Goal: Information Seeking & Learning: Find specific page/section

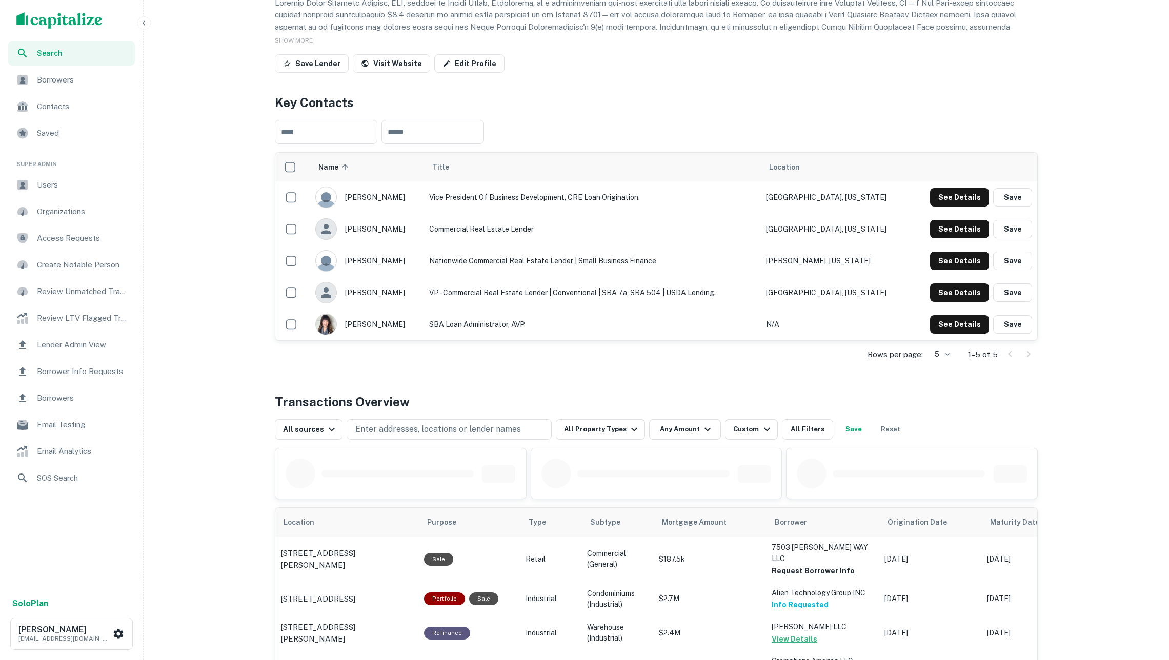
scroll to position [456, 0]
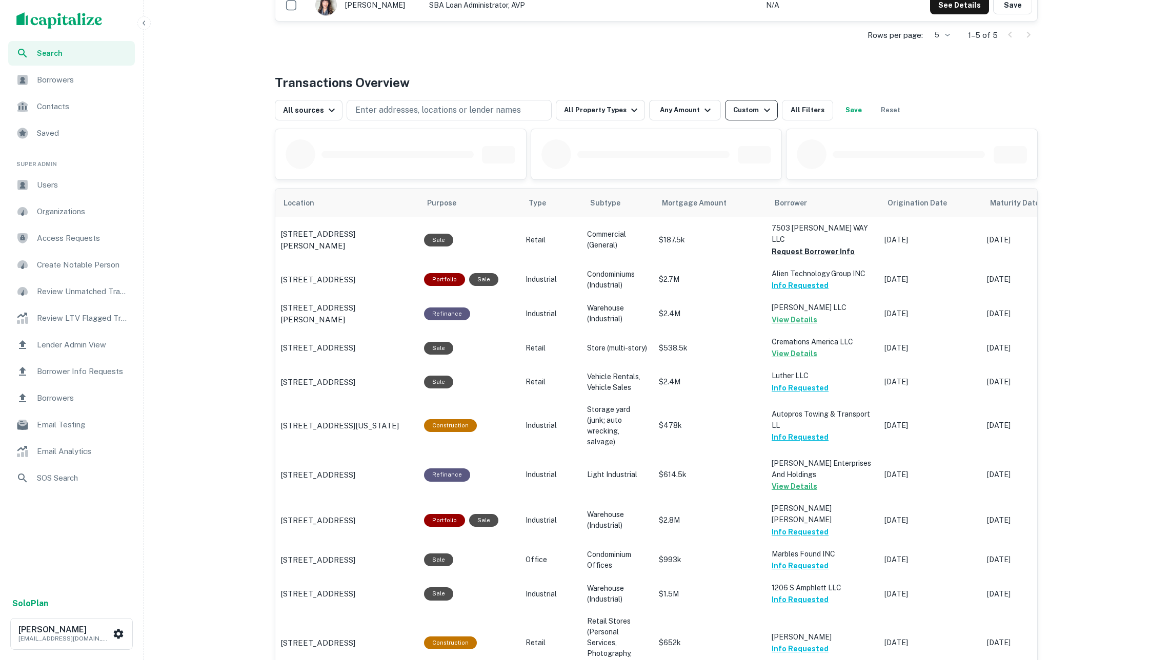
click at [739, 101] on button "Custom" at bounding box center [751, 110] width 52 height 21
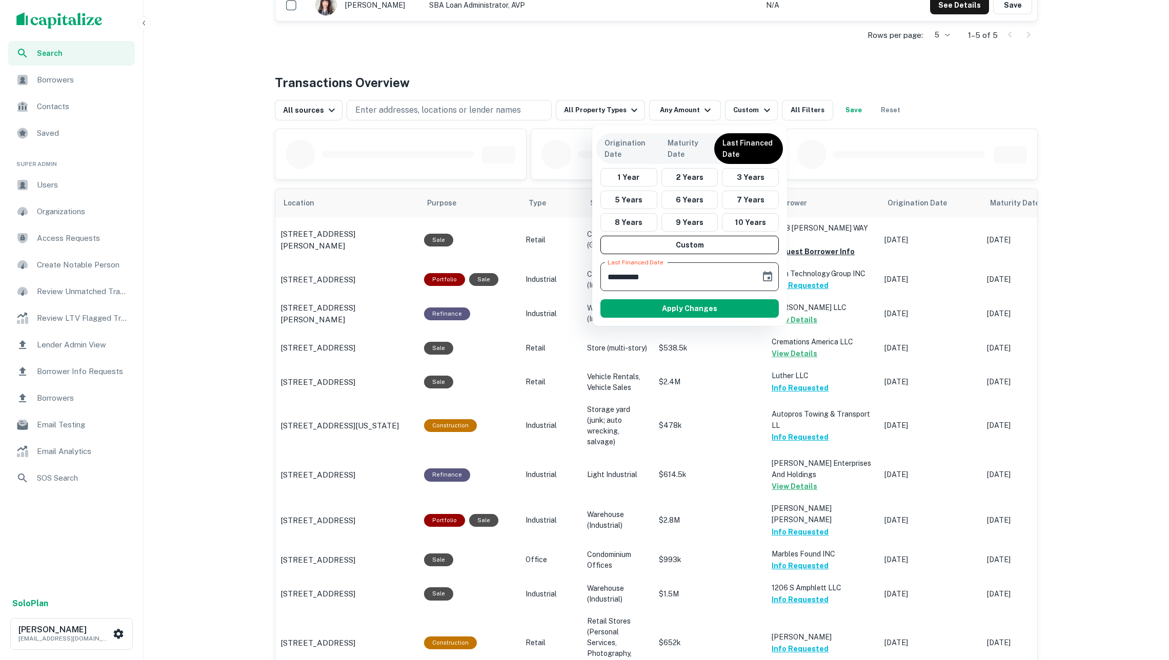
click at [641, 274] on input "**********" at bounding box center [676, 276] width 153 height 29
click at [607, 276] on input "**********" at bounding box center [676, 276] width 153 height 29
type input "**********"
click at [653, 312] on button "Apply Changes" at bounding box center [689, 308] width 178 height 18
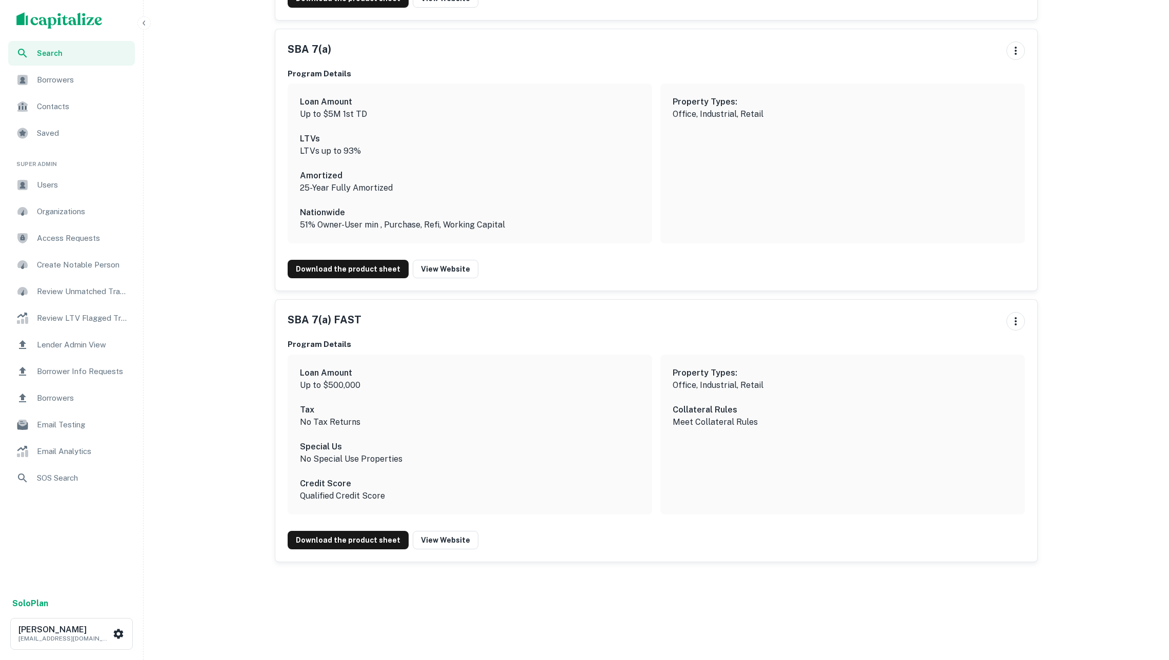
scroll to position [1223, 0]
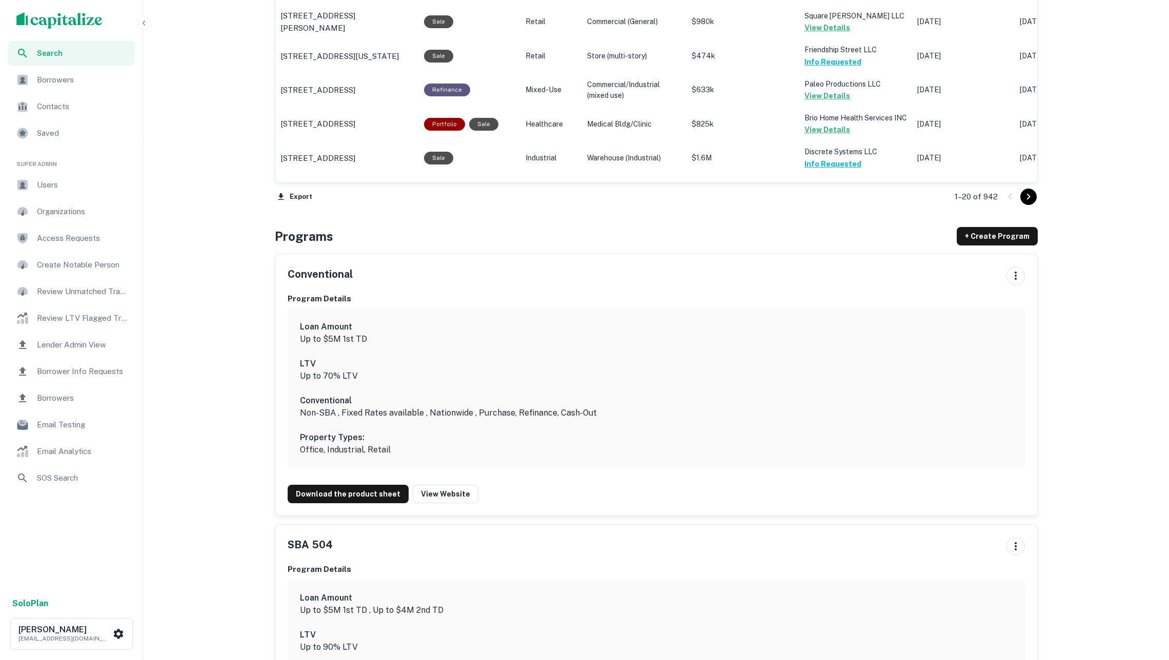
click at [1028, 203] on icon "Go to next page" at bounding box center [1028, 197] width 12 height 12
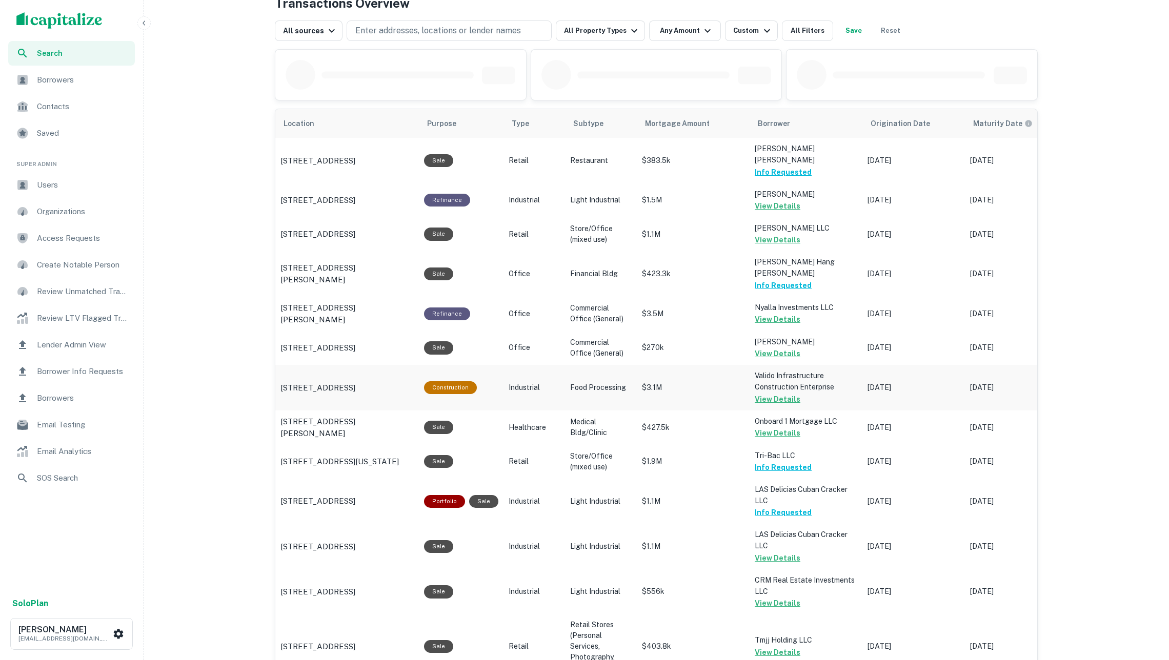
scroll to position [951, 0]
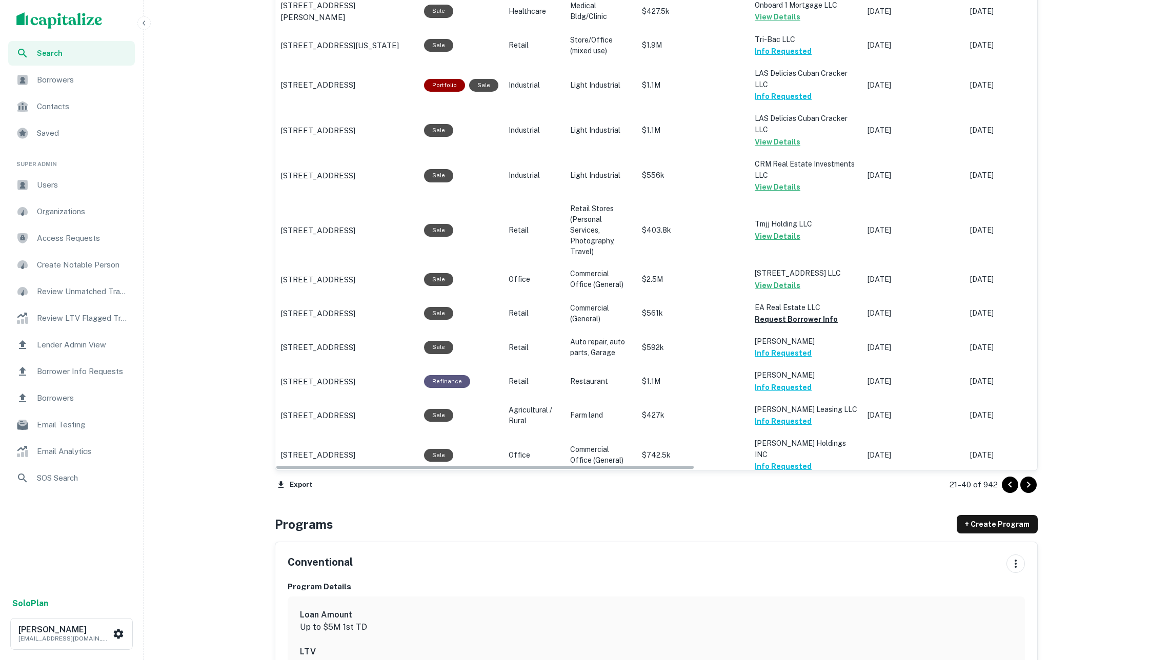
click at [1028, 485] on icon "Go to next page" at bounding box center [1029, 485] width 4 height 6
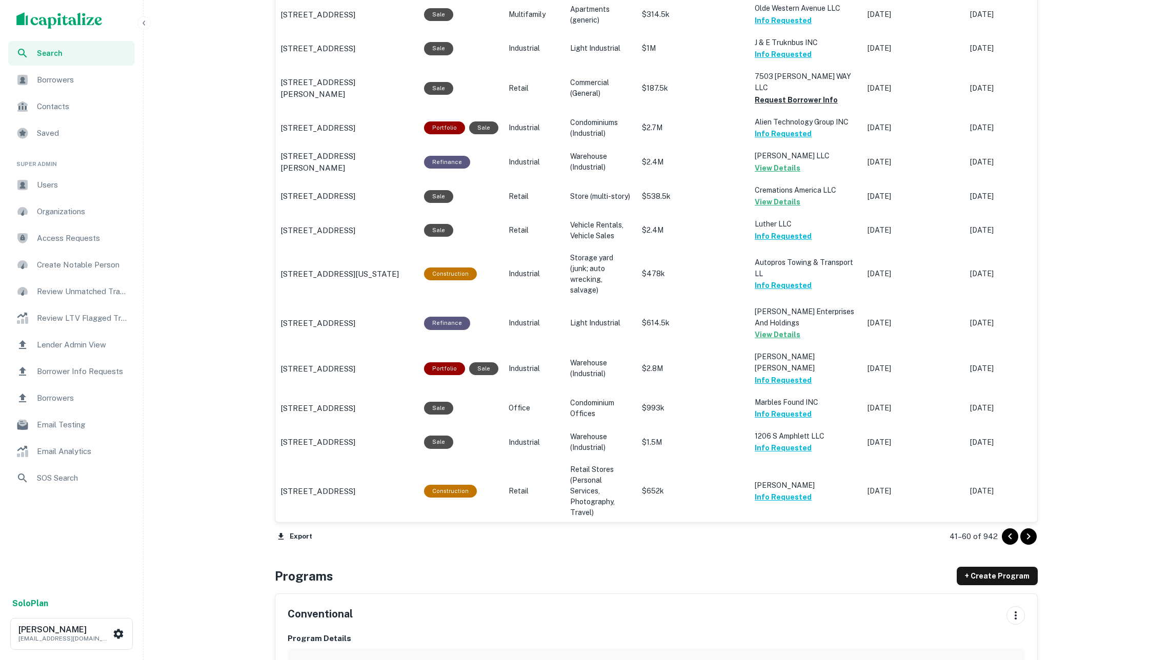
click at [1028, 542] on icon "Go to next page" at bounding box center [1028, 537] width 12 height 12
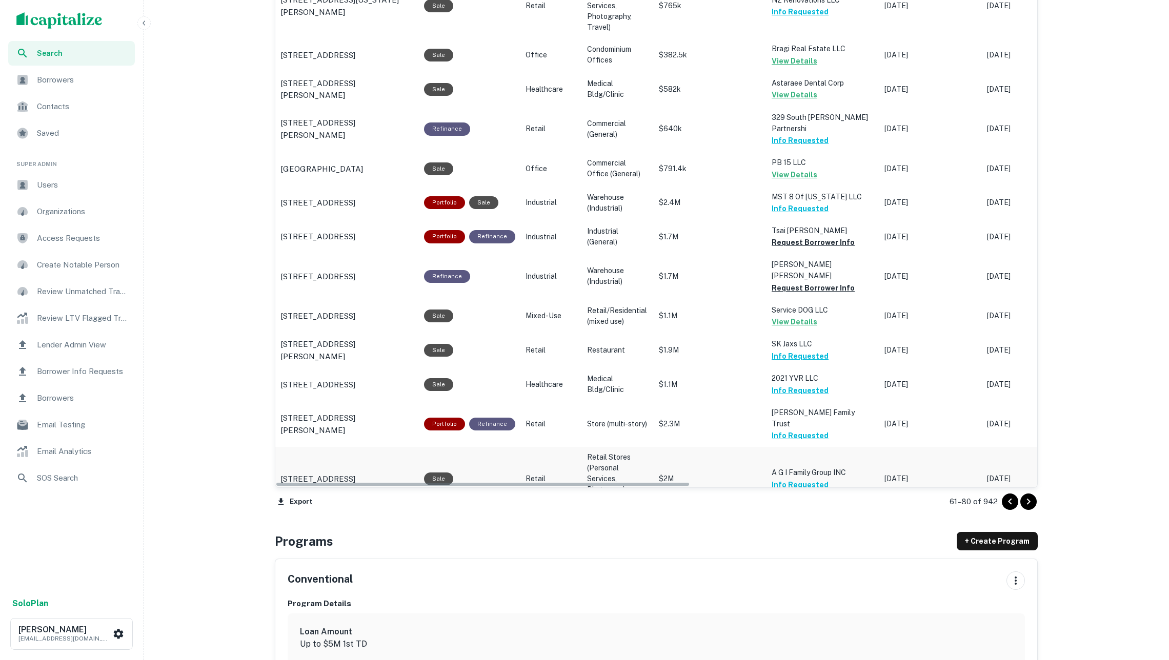
click at [1026, 474] on p "[DATE]" at bounding box center [1033, 479] width 92 height 11
click at [1024, 494] on button "Go to next page" at bounding box center [1028, 502] width 16 height 16
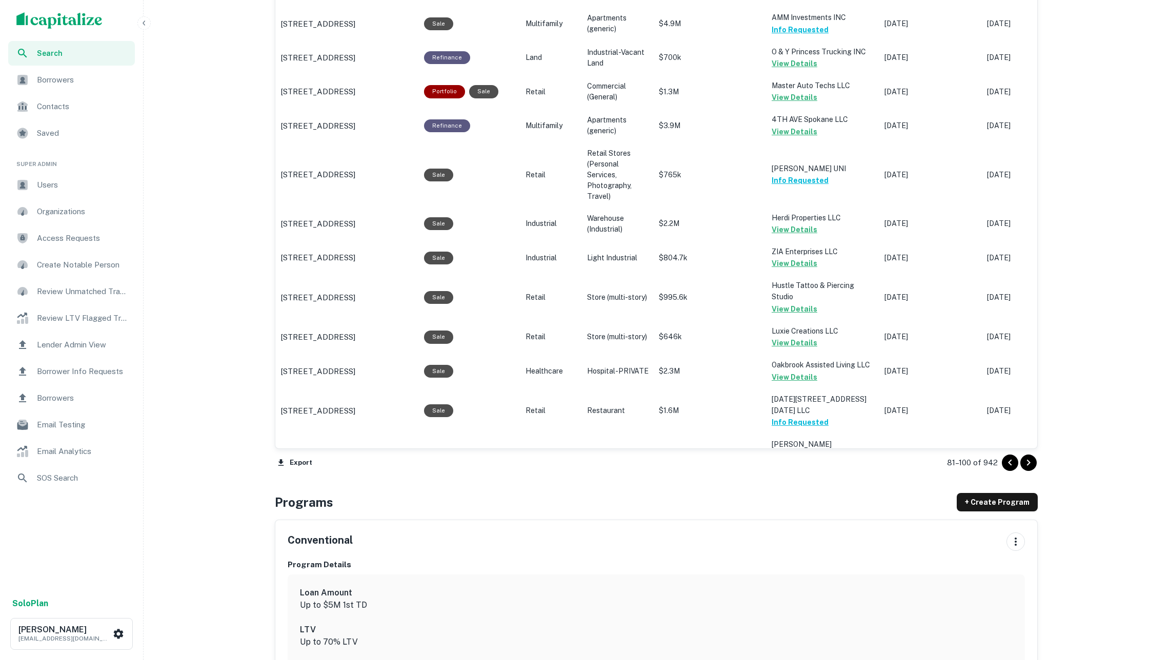
click at [1024, 459] on icon "Go to next page" at bounding box center [1028, 463] width 12 height 12
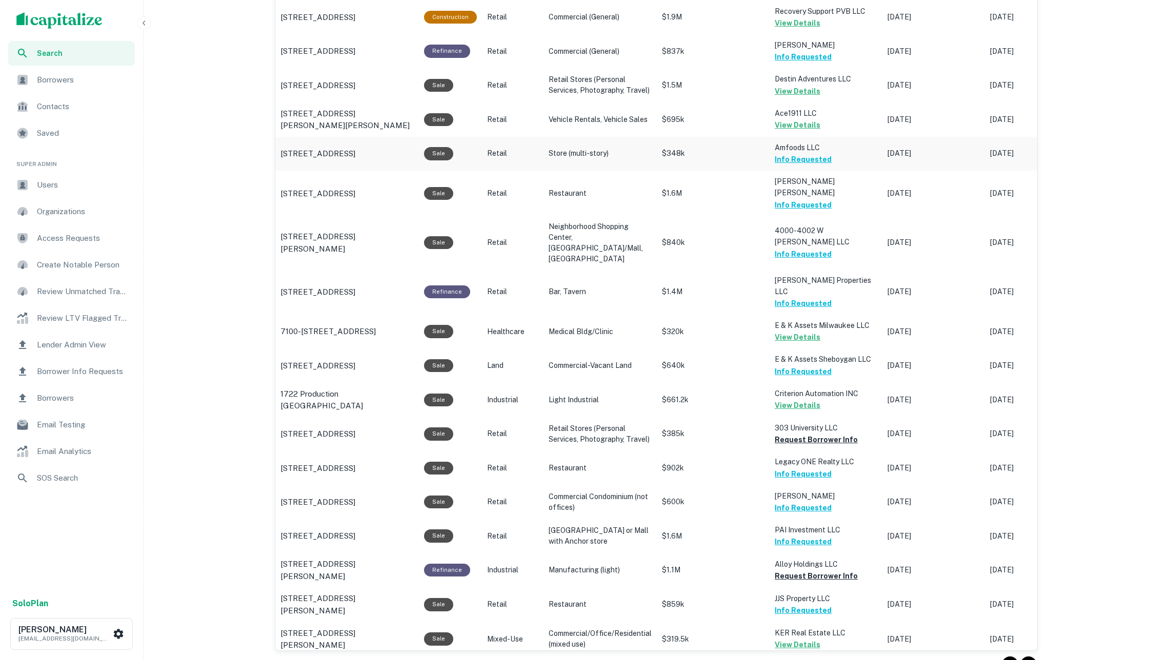
scroll to position [931, 0]
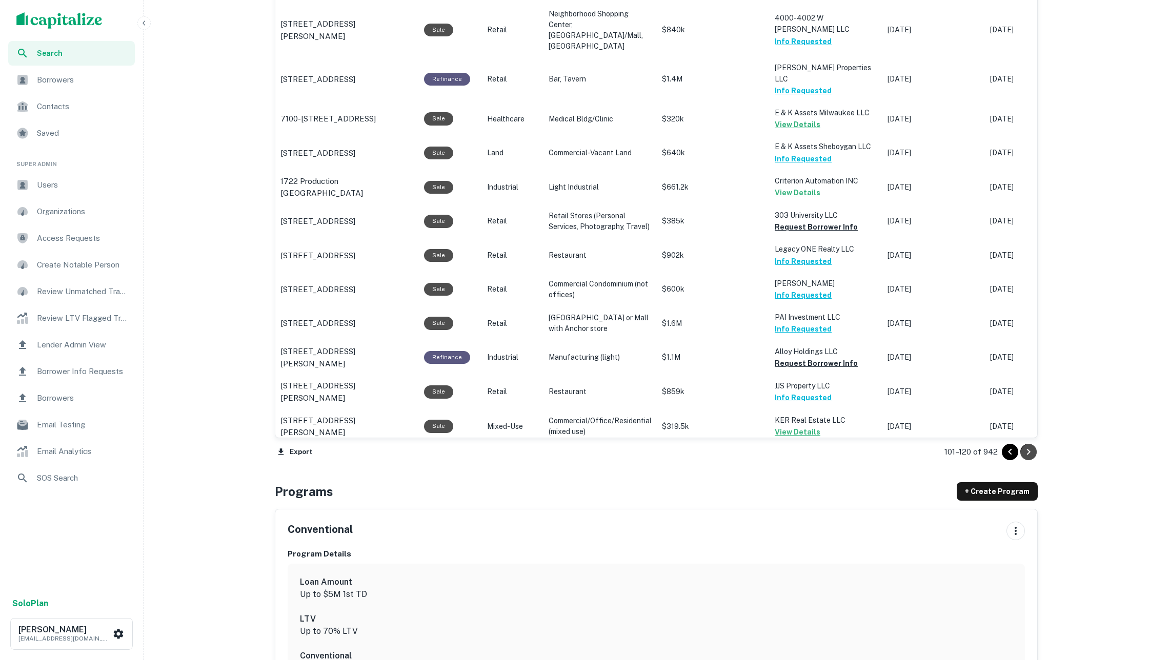
click at [1024, 448] on icon "Go to next page" at bounding box center [1028, 452] width 12 height 12
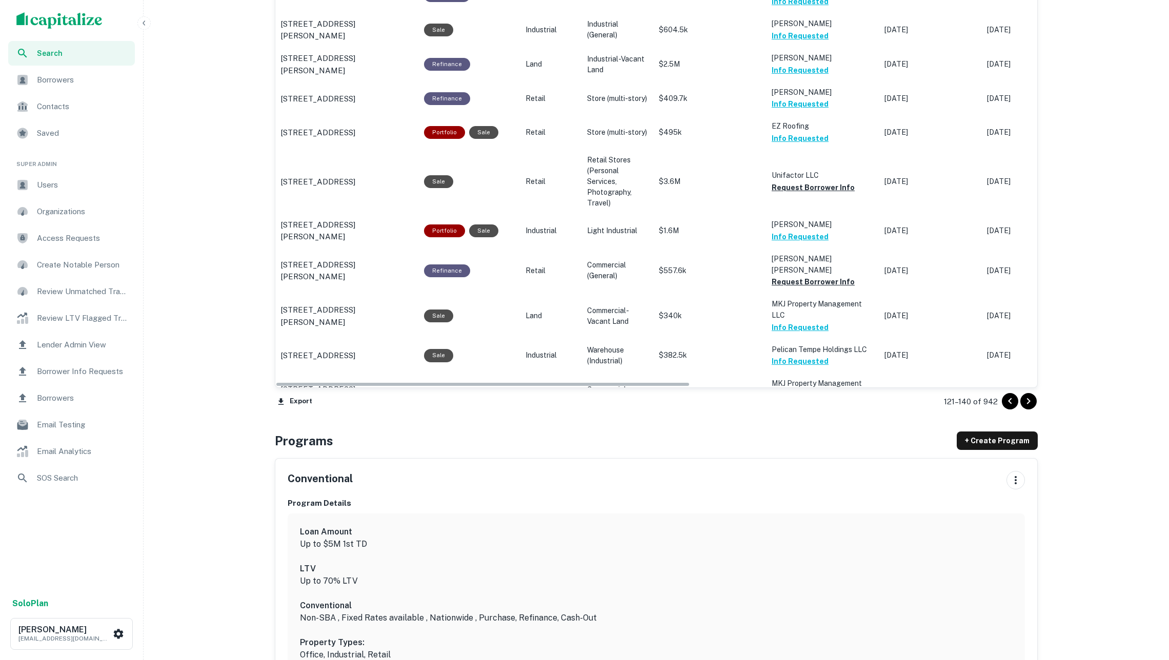
click at [1032, 400] on icon "Go to next page" at bounding box center [1028, 401] width 12 height 12
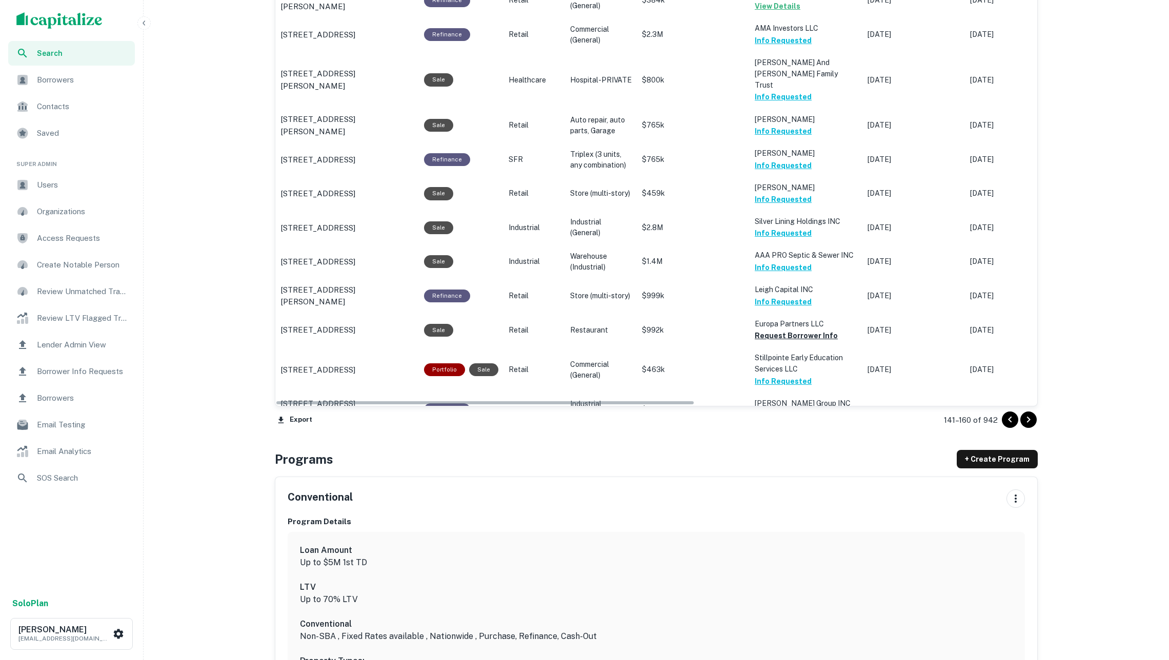
click at [1031, 410] on div "Location Purpose Type Subtype Mortgage Amount Borrower Origination Date Maturit…" at bounding box center [656, 32] width 763 height 803
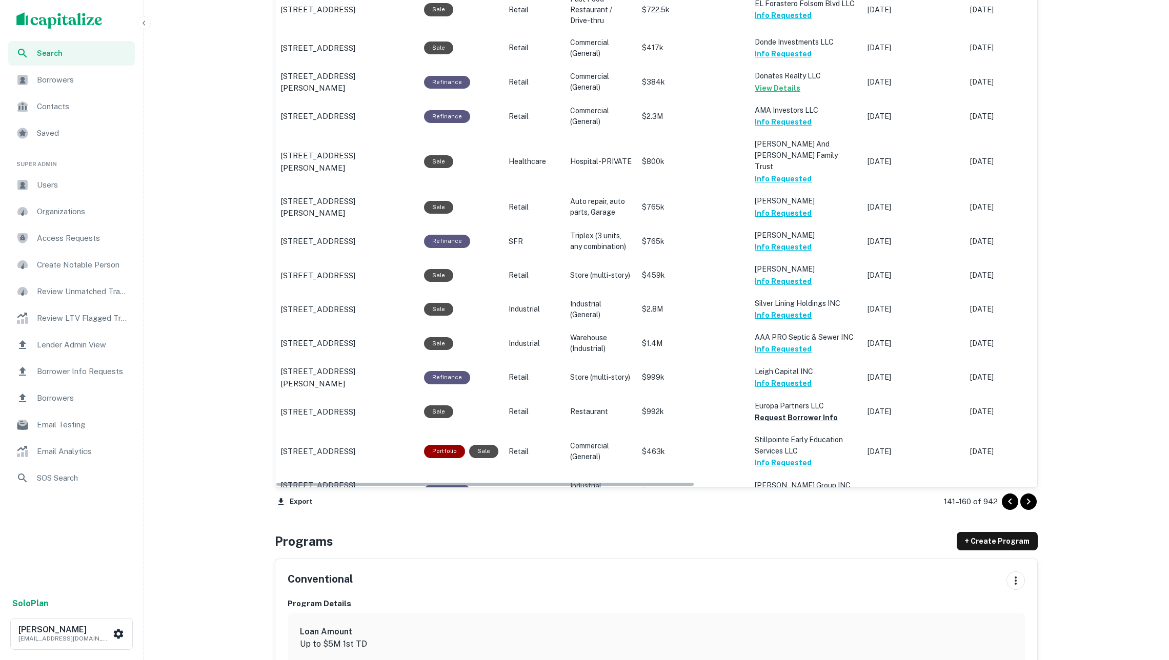
click at [1032, 499] on icon "Go to next page" at bounding box center [1028, 502] width 12 height 12
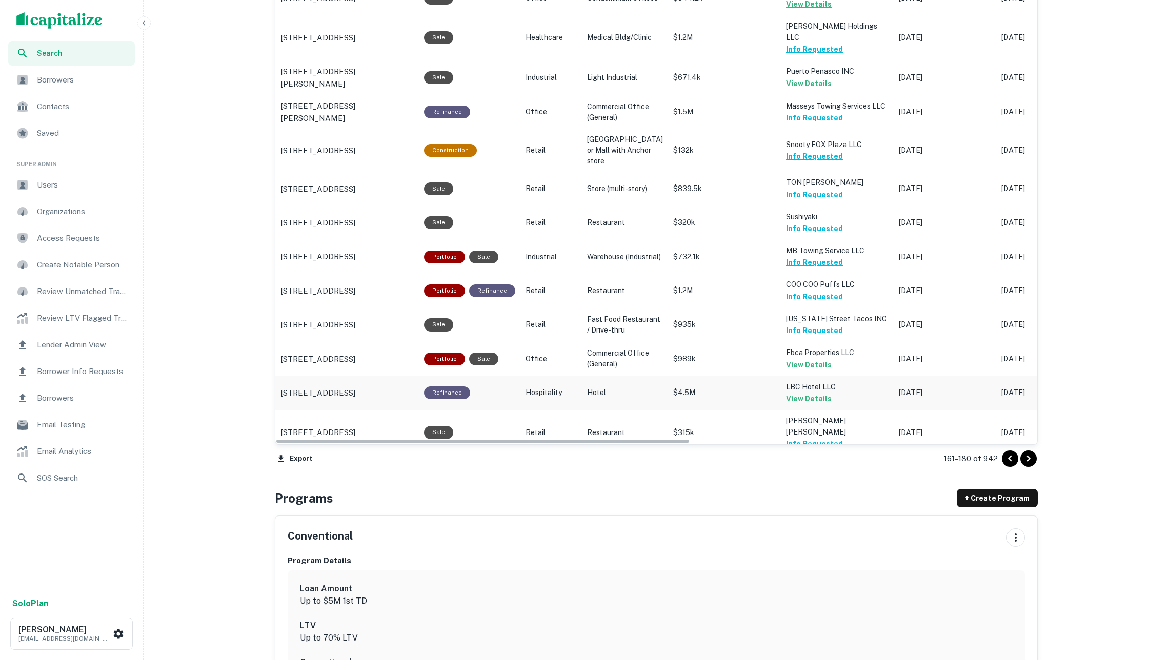
click at [1029, 380] on td "[DATE]" at bounding box center [1047, 393] width 103 height 34
click at [1029, 454] on icon "Go to next page" at bounding box center [1028, 459] width 12 height 12
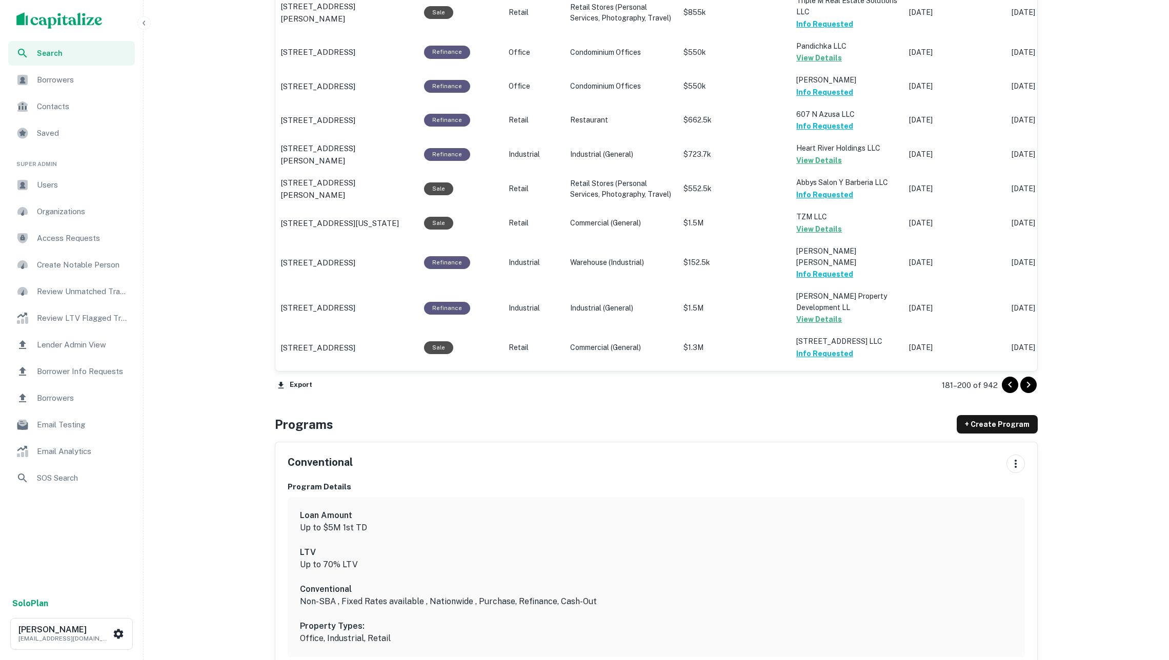
click at [1028, 389] on icon "Go to next page" at bounding box center [1028, 385] width 12 height 12
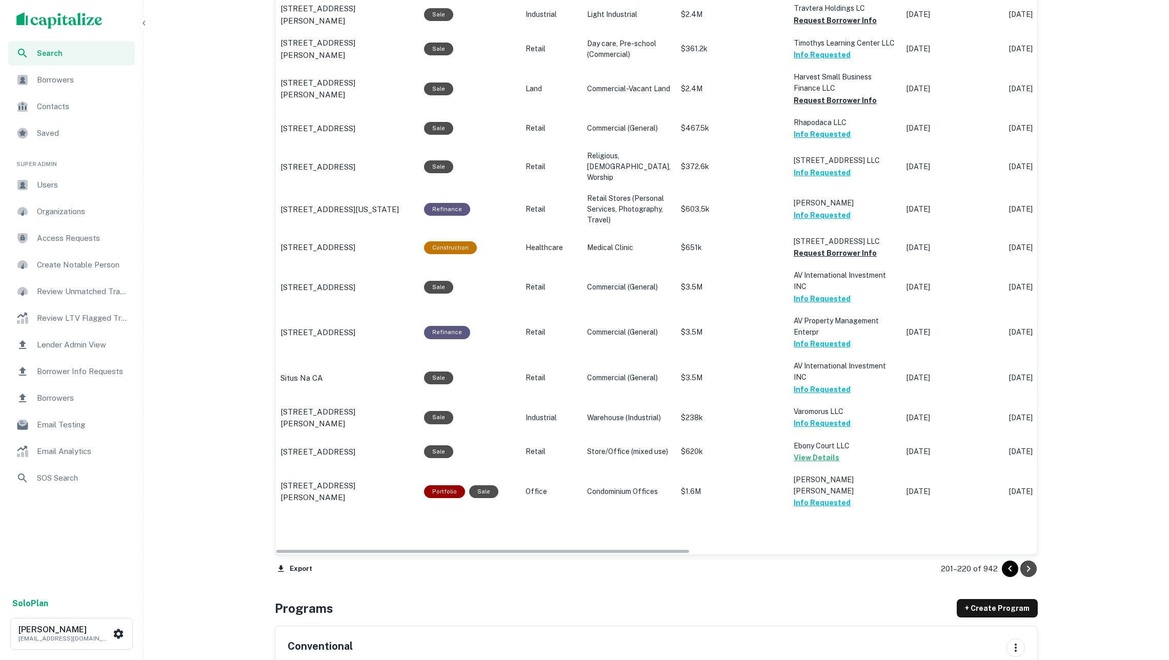
click at [1032, 565] on icon "Go to next page" at bounding box center [1028, 569] width 12 height 12
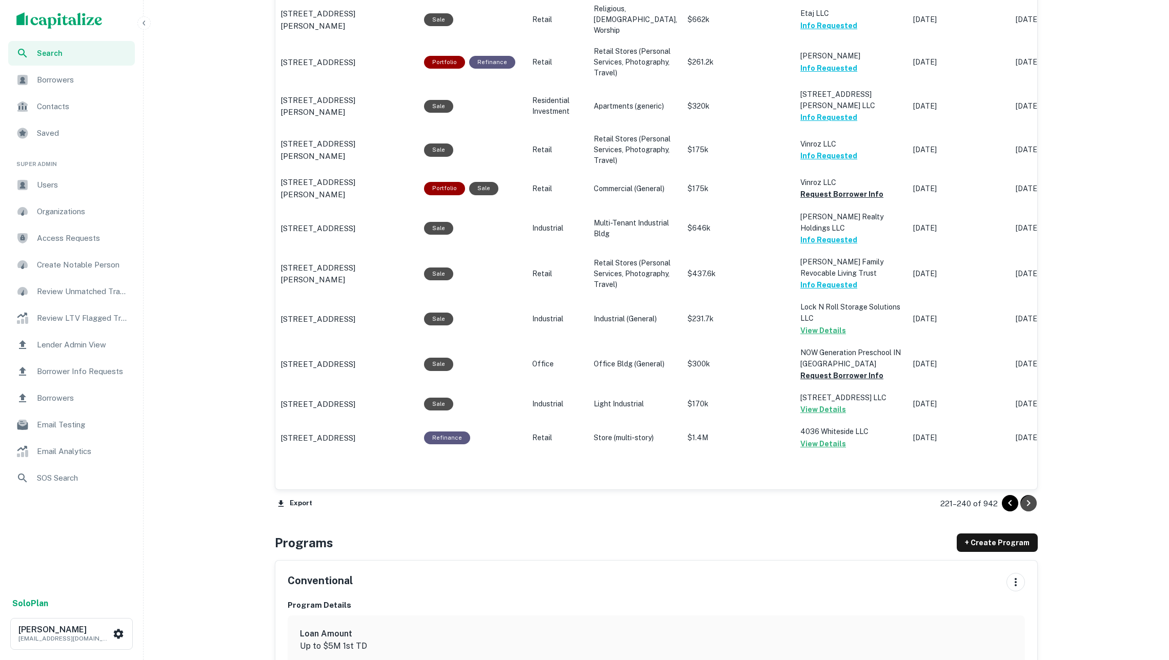
click at [1026, 510] on icon "Go to next page" at bounding box center [1028, 503] width 12 height 12
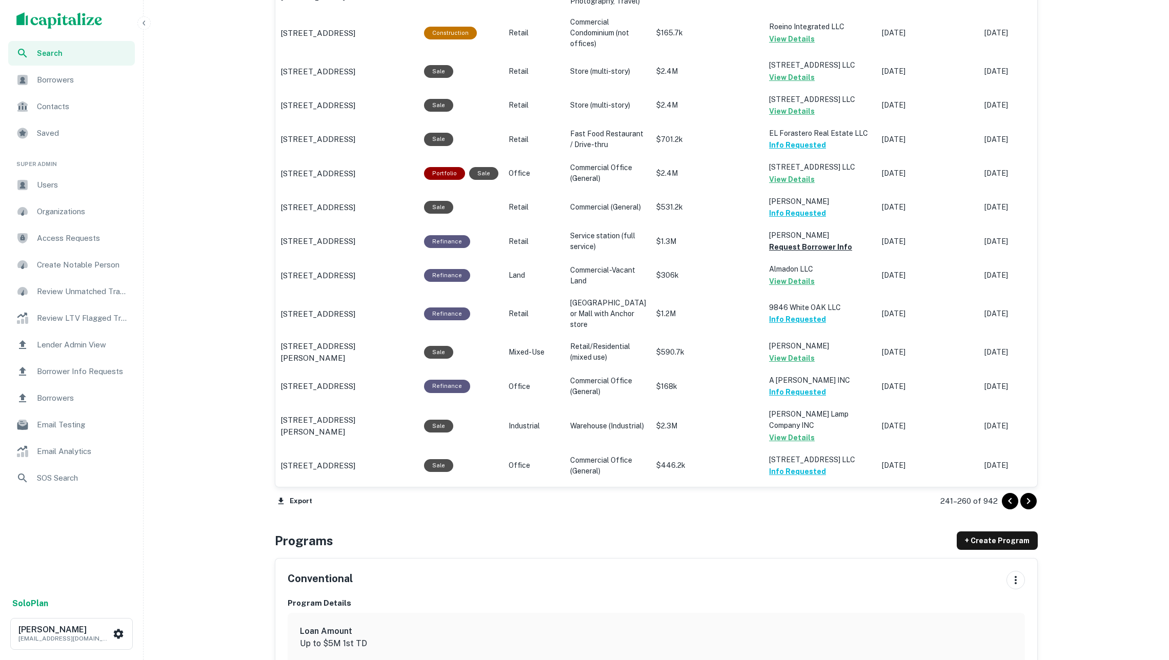
click at [1030, 503] on icon "Go to next page" at bounding box center [1028, 501] width 12 height 12
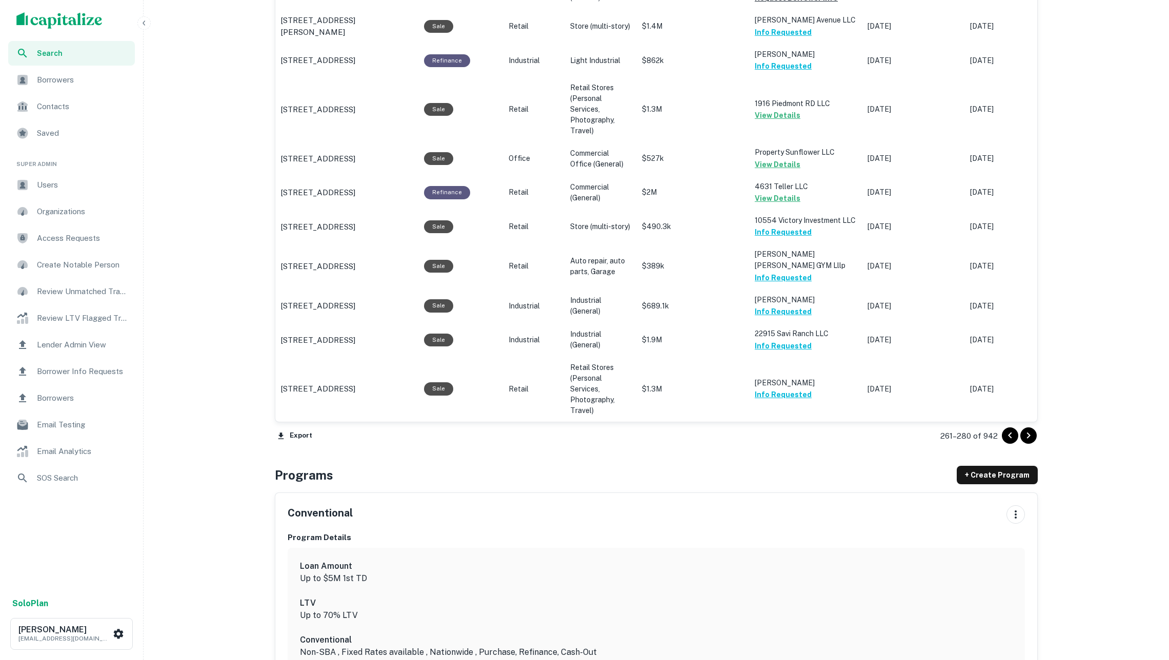
click at [1032, 442] on icon "Go to next page" at bounding box center [1028, 436] width 12 height 12
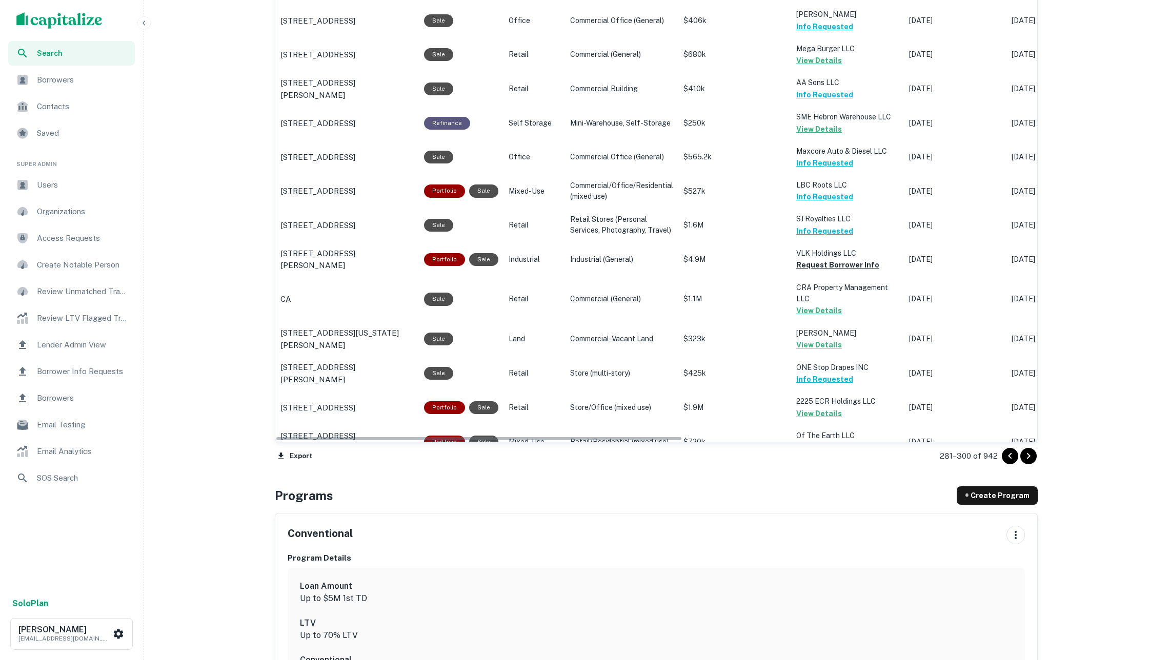
click at [1027, 456] on icon "Go to next page" at bounding box center [1029, 456] width 4 height 6
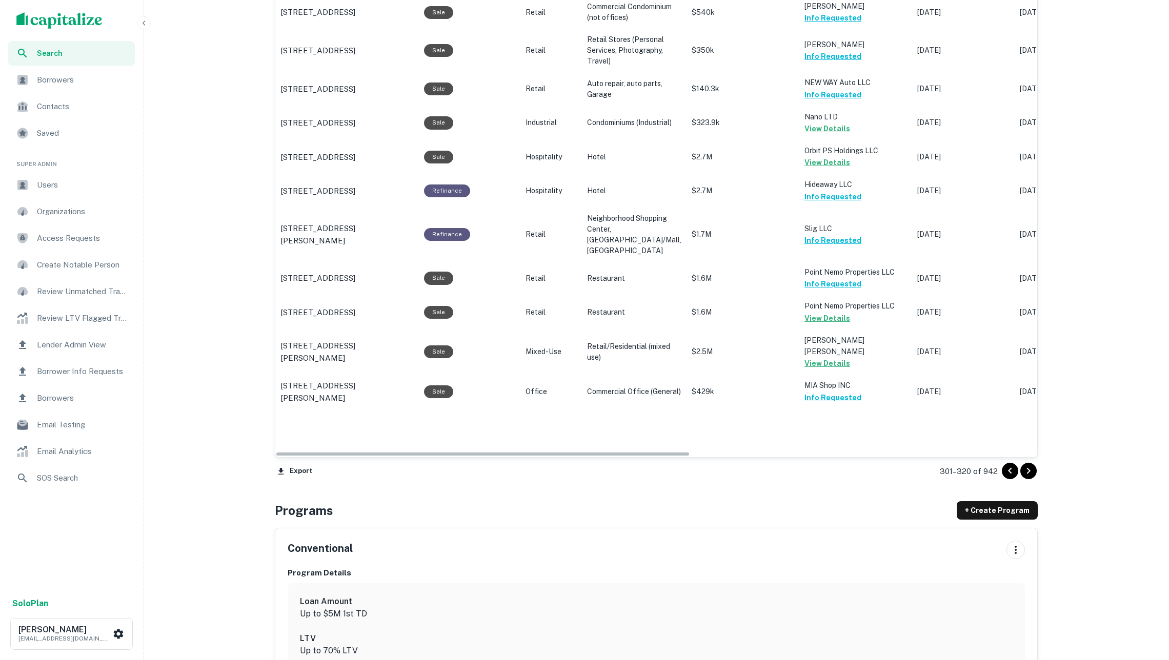
click at [1024, 463] on button "Go to next page" at bounding box center [1028, 471] width 16 height 16
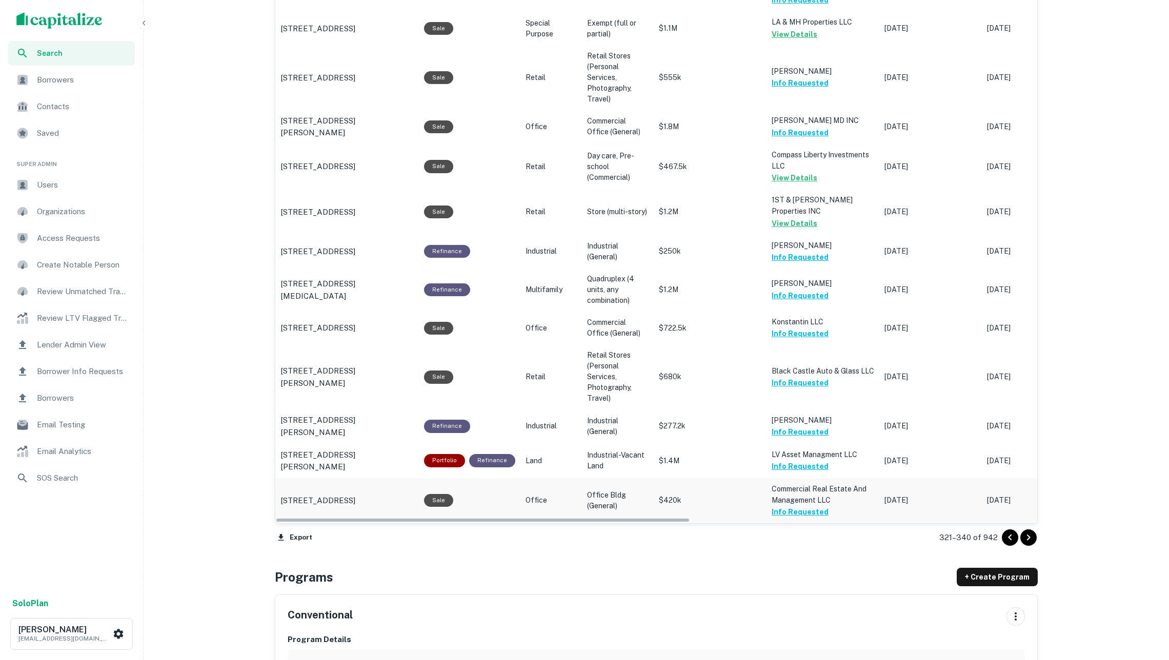
click at [1025, 478] on td "[DATE]" at bounding box center [1033, 500] width 103 height 45
click at [1026, 532] on icon "Go to next page" at bounding box center [1028, 538] width 12 height 12
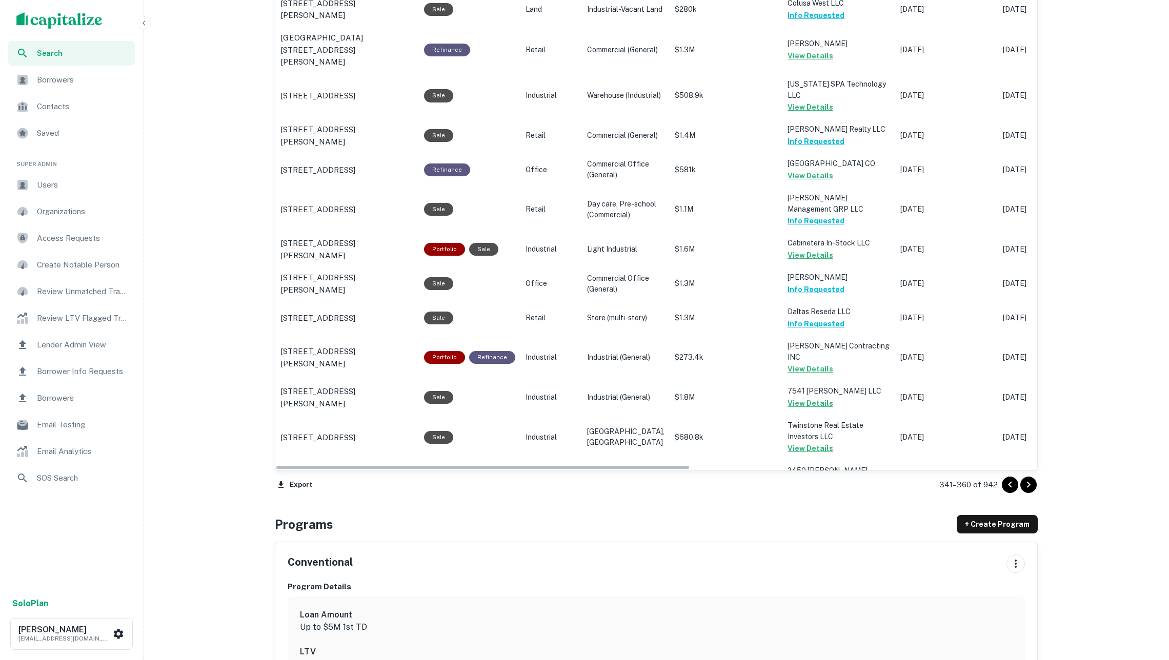
click at [1027, 486] on icon "Go to next page" at bounding box center [1029, 485] width 4 height 6
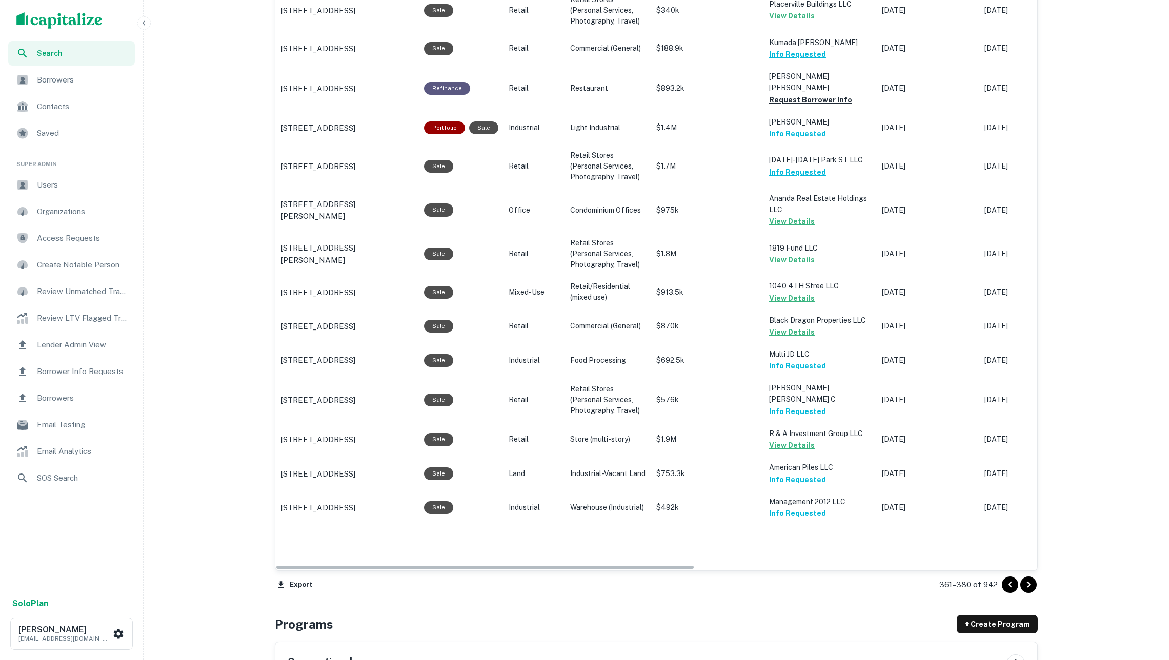
click at [1022, 579] on icon "Go to next page" at bounding box center [1028, 585] width 12 height 12
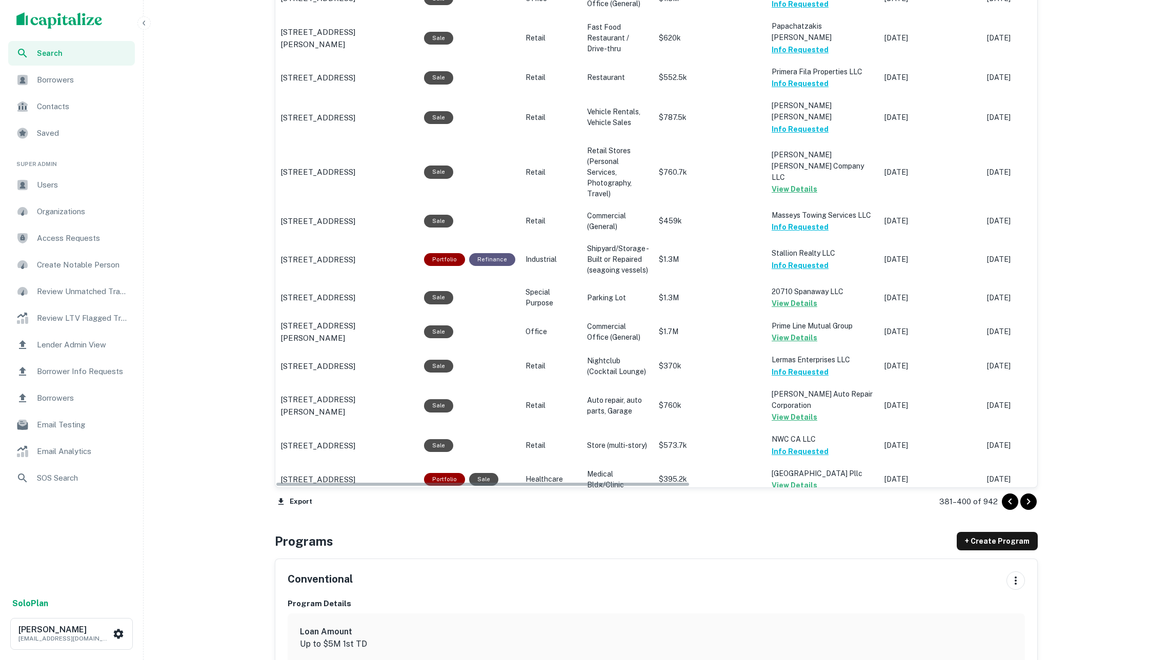
click at [1026, 497] on icon "Go to next page" at bounding box center [1028, 502] width 12 height 12
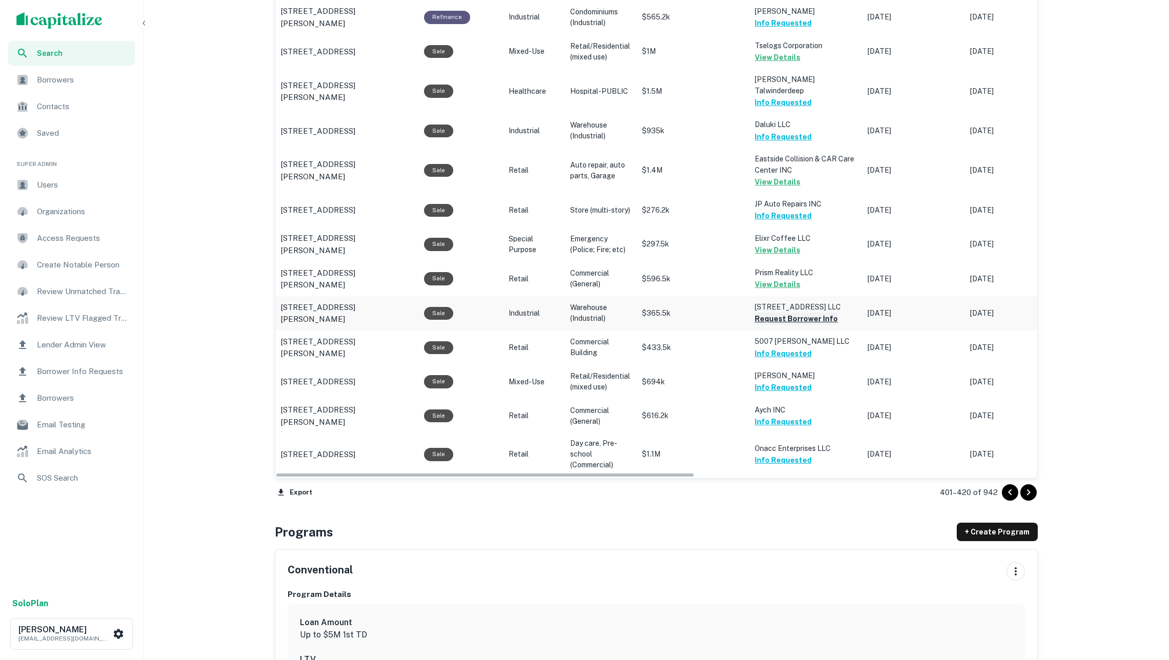
click at [815, 324] on button "Request Borrower Info" at bounding box center [796, 319] width 83 height 12
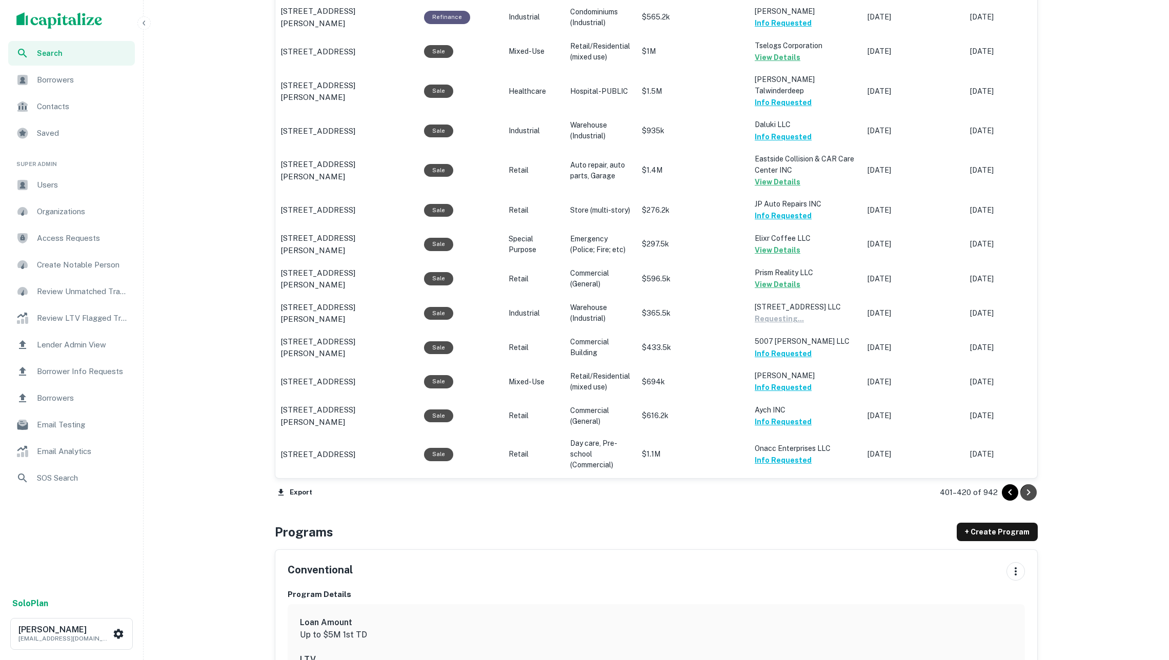
click at [1028, 495] on icon "Go to next page" at bounding box center [1028, 492] width 12 height 12
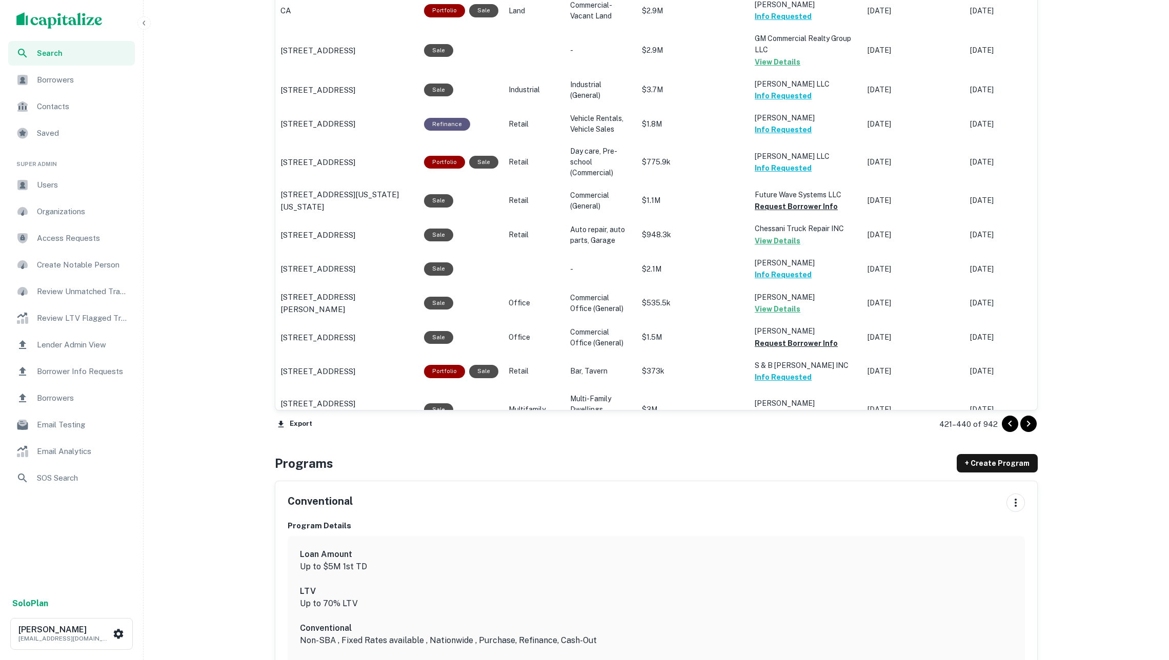
scroll to position [643, 0]
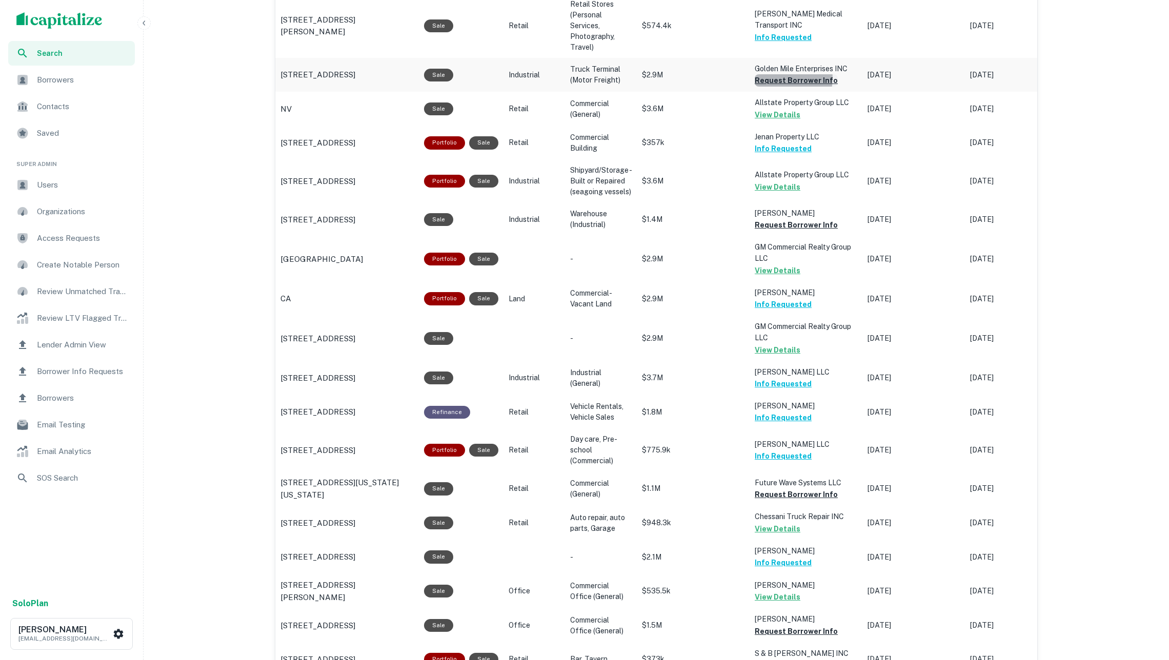
click at [786, 74] on button "Request Borrower Info" at bounding box center [796, 80] width 83 height 12
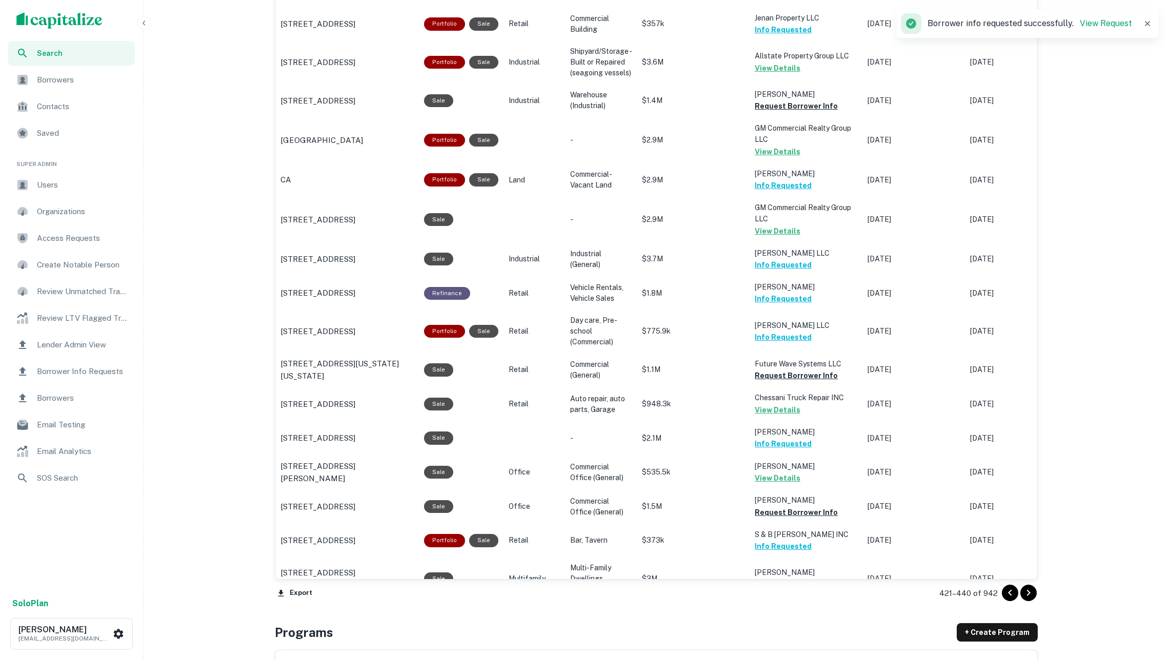
click at [1023, 589] on icon "Go to next page" at bounding box center [1028, 593] width 12 height 12
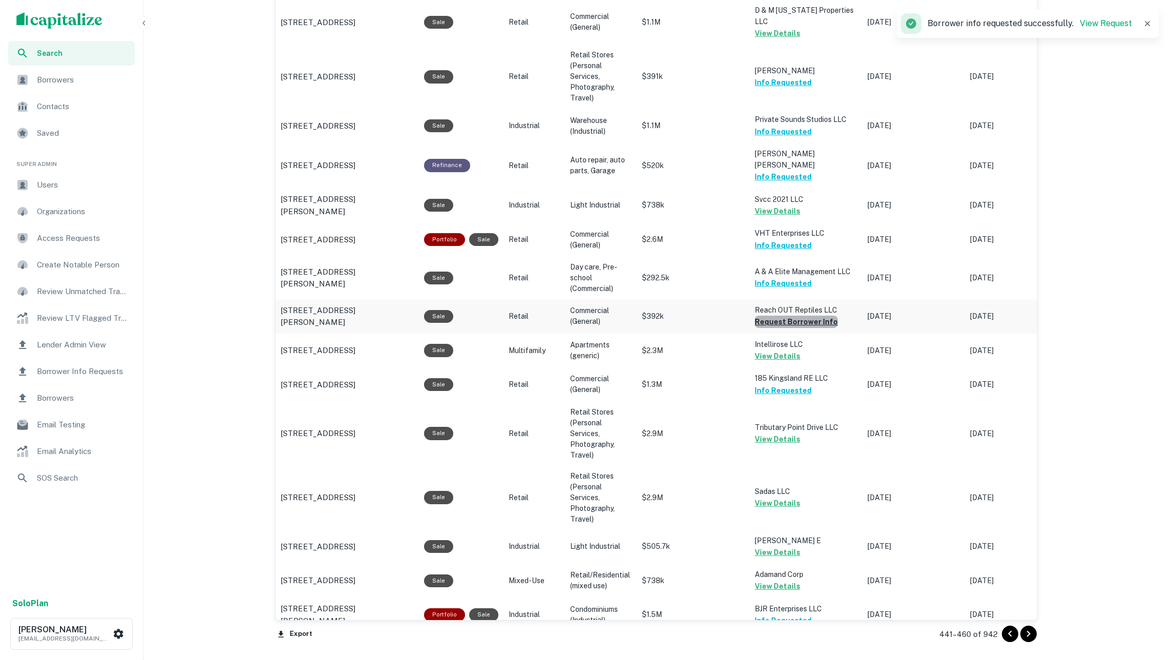
click at [816, 316] on button "Request Borrower Info" at bounding box center [796, 322] width 83 height 12
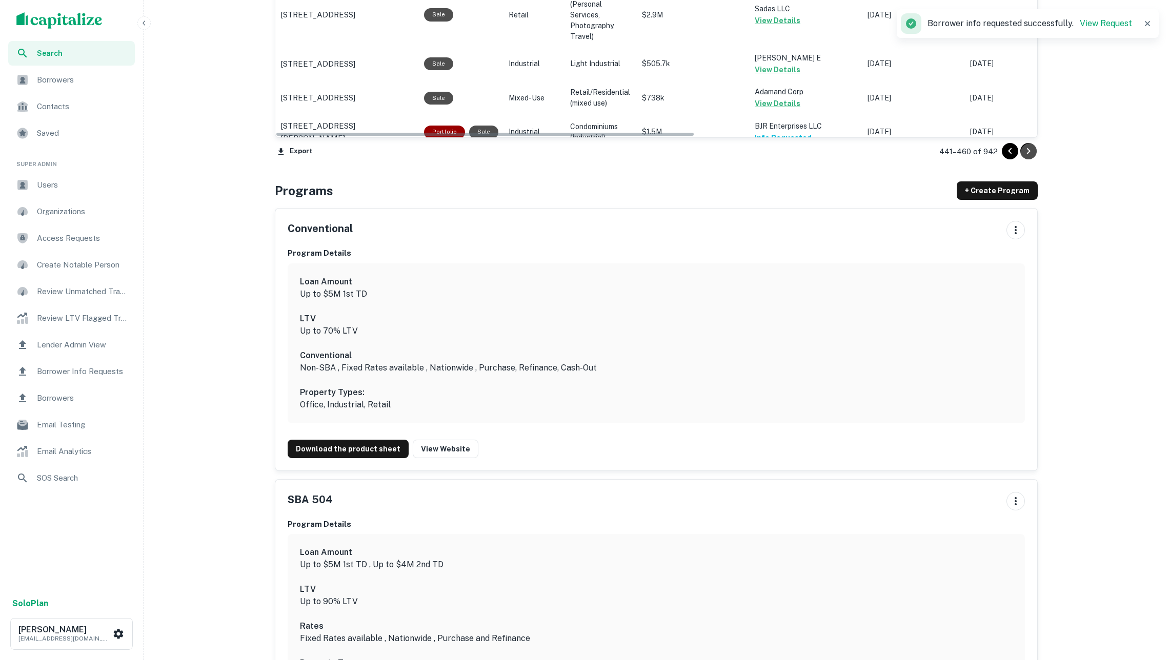
click at [1024, 148] on icon "Go to next page" at bounding box center [1028, 151] width 12 height 12
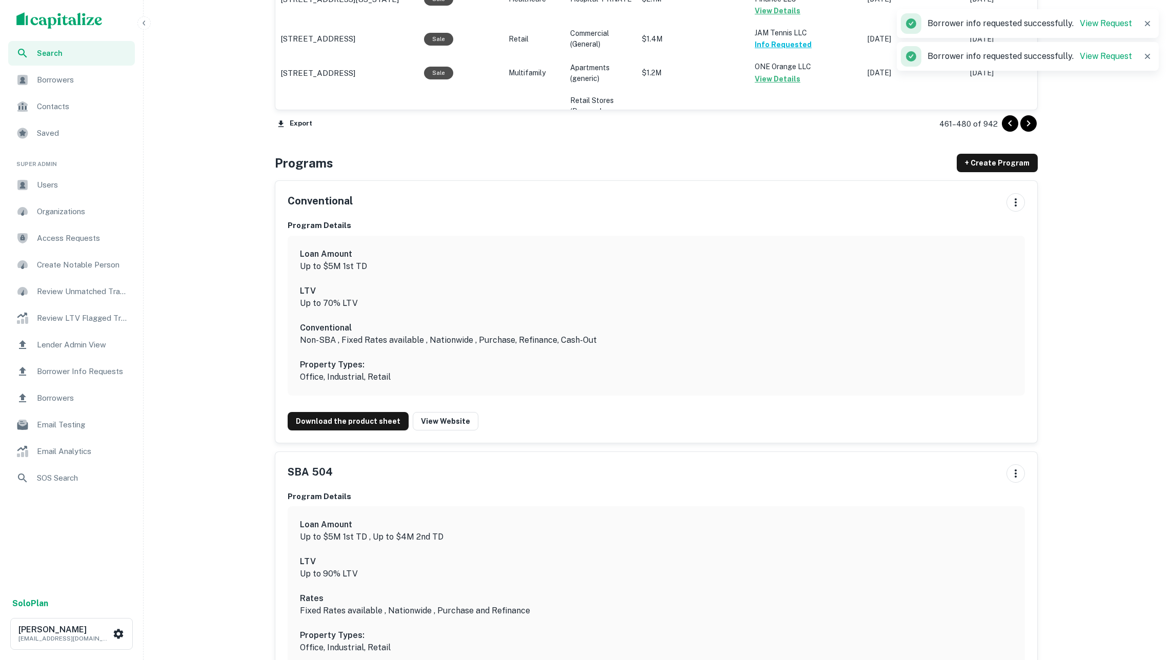
click at [1028, 128] on icon "Go to next page" at bounding box center [1028, 123] width 12 height 12
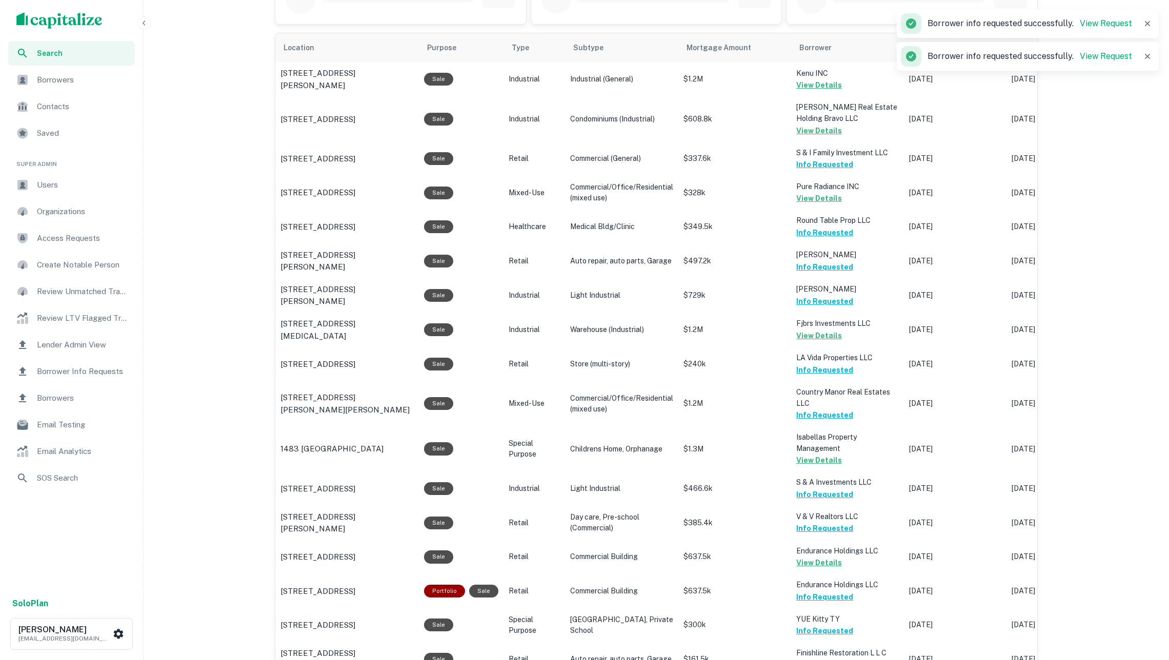
scroll to position [889, 0]
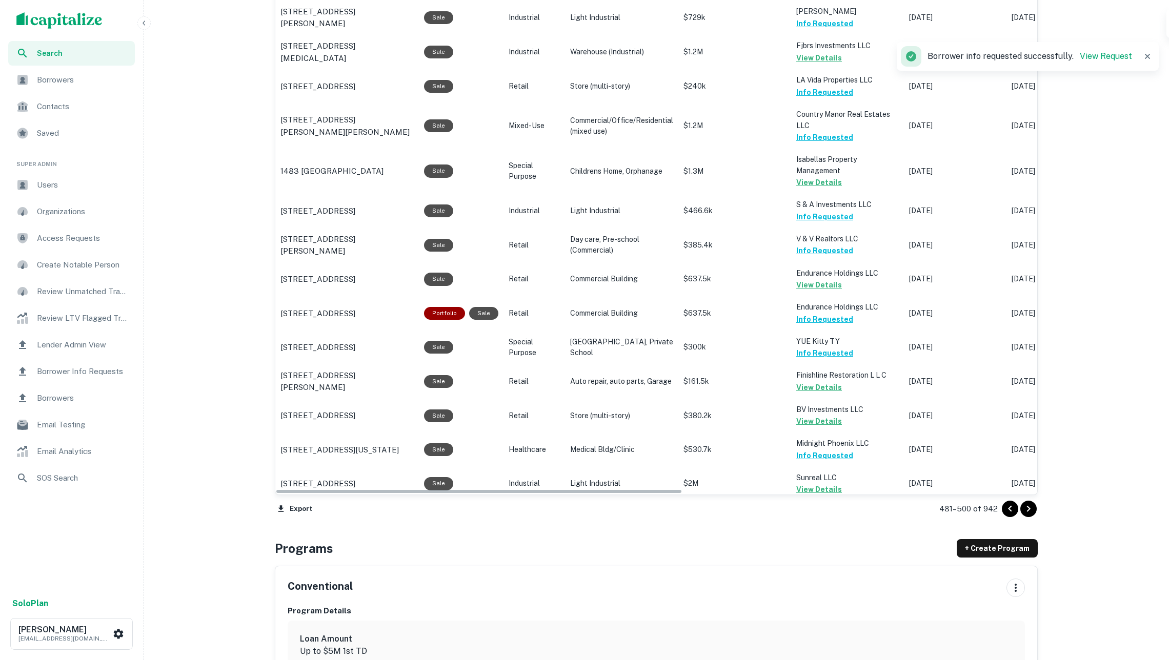
click at [1022, 497] on div "481–500 of 942" at bounding box center [982, 509] width 111 height 28
click at [1024, 503] on icon "Go to next page" at bounding box center [1028, 509] width 12 height 12
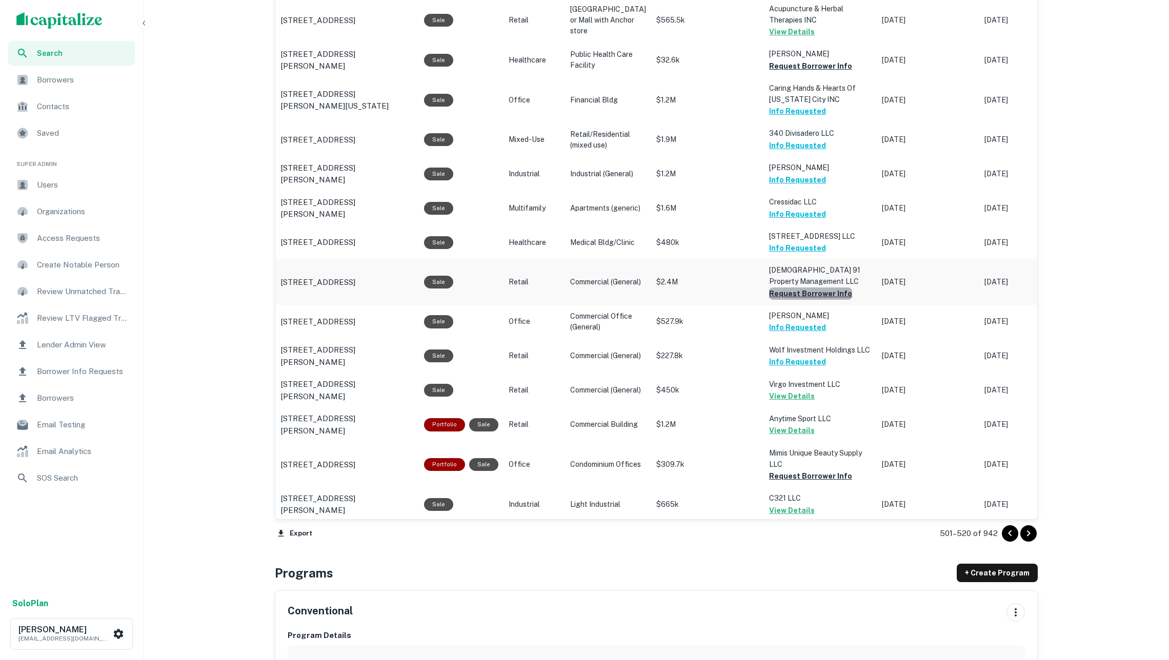
click at [809, 294] on button "Request Borrower Info" at bounding box center [810, 294] width 83 height 12
click at [804, 475] on button "Request Borrower Info" at bounding box center [810, 476] width 83 height 12
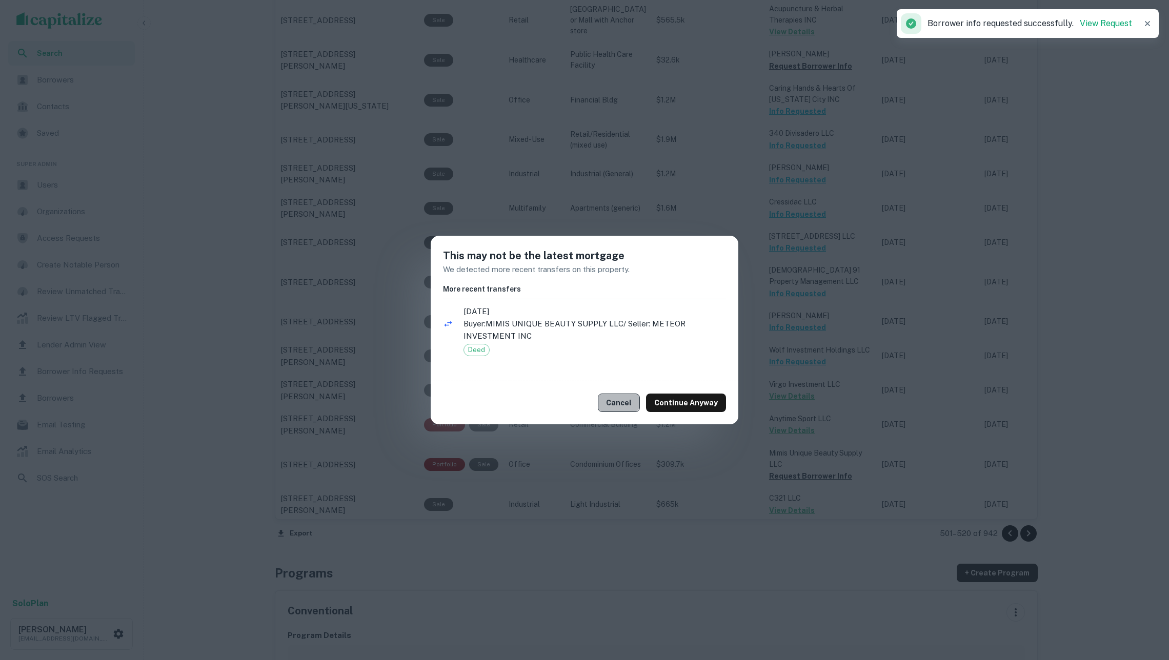
click at [624, 395] on button "Cancel" at bounding box center [619, 403] width 42 height 18
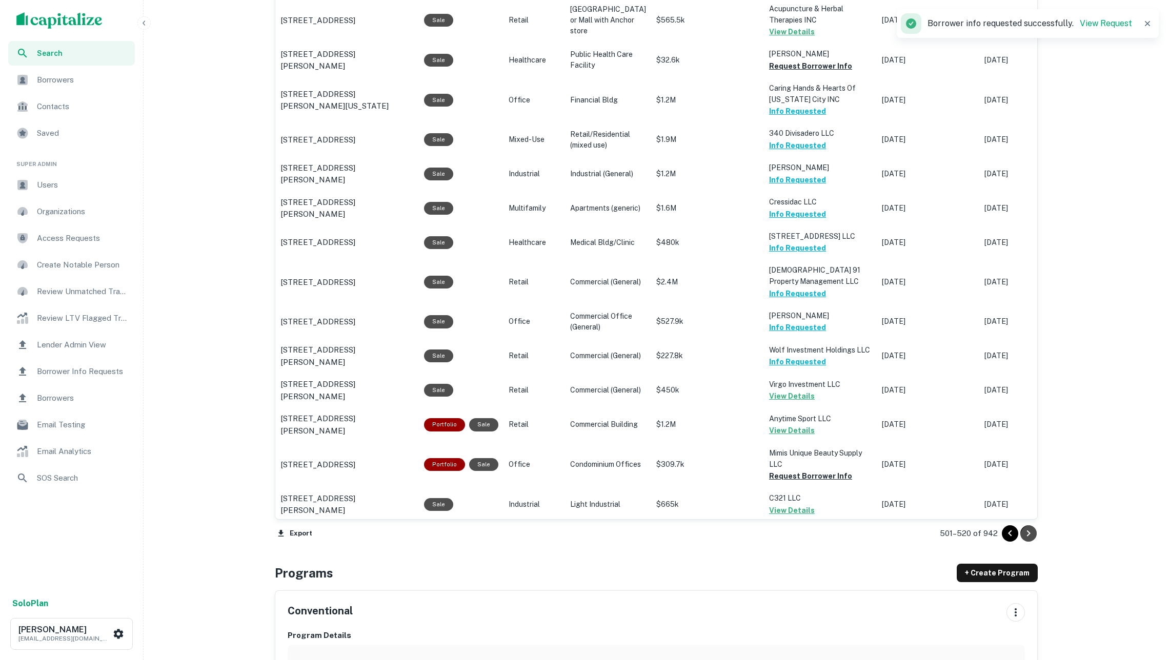
click at [1034, 534] on button "Go to next page" at bounding box center [1028, 533] width 16 height 16
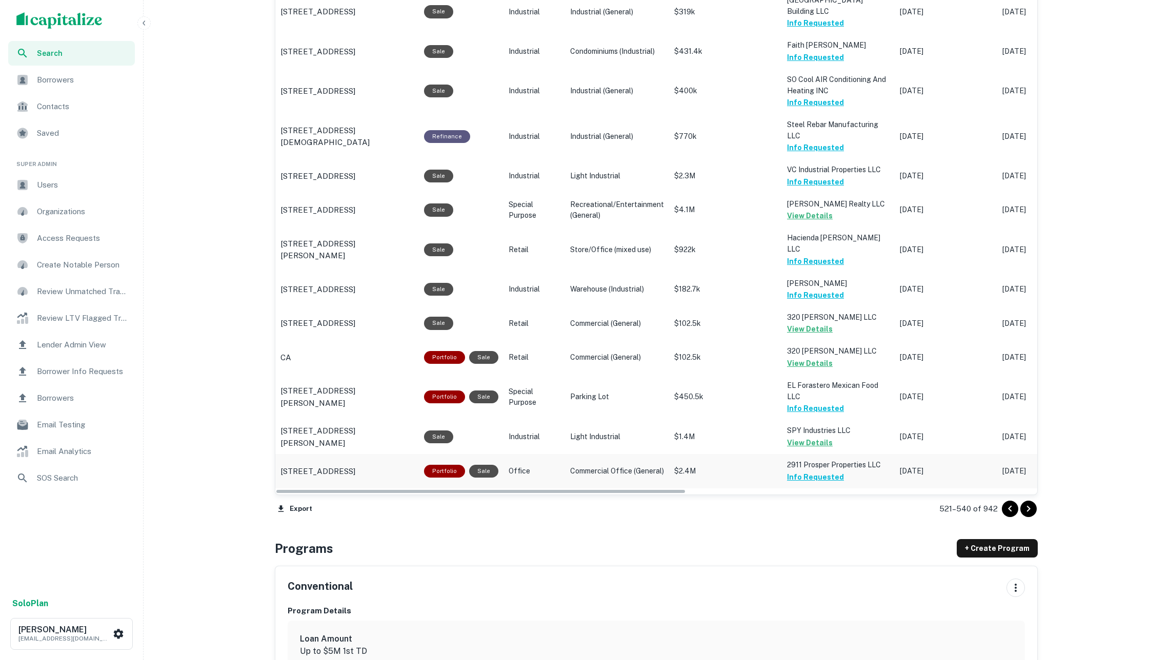
click at [1026, 454] on td "[DATE]" at bounding box center [1048, 471] width 103 height 34
click at [1022, 512] on icon "Go to next page" at bounding box center [1028, 509] width 12 height 12
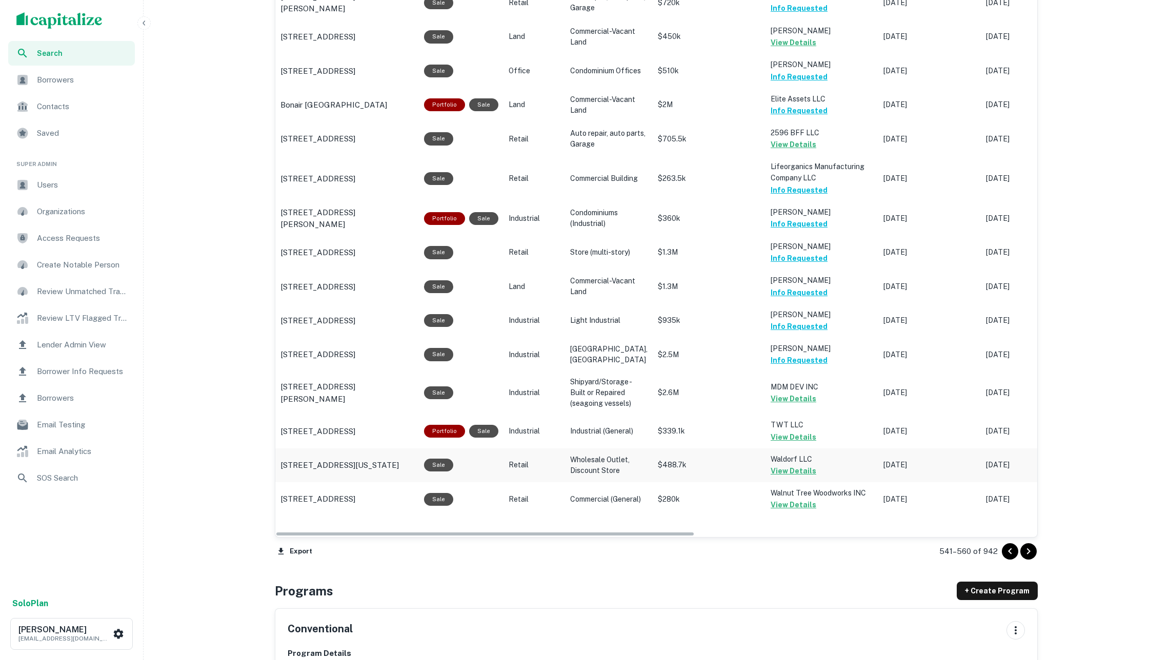
click at [1028, 474] on td "[DATE]" at bounding box center [1032, 466] width 103 height 34
click at [1028, 547] on icon "Go to next page" at bounding box center [1028, 551] width 12 height 12
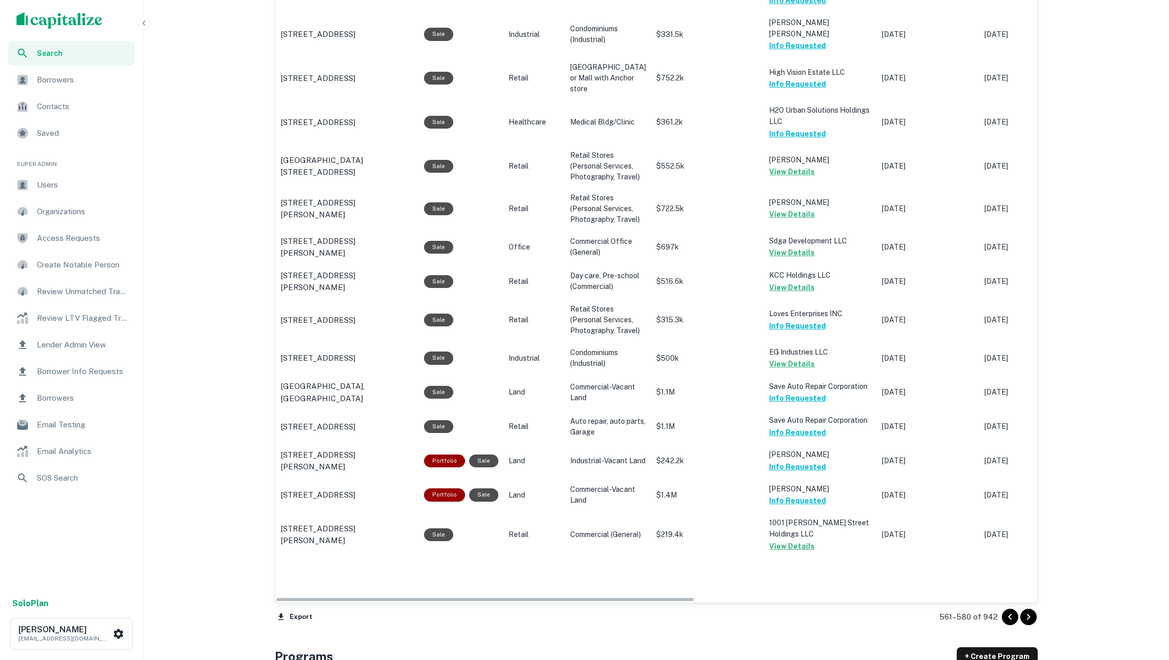
click at [1028, 501] on p "[DATE]" at bounding box center [1030, 495] width 92 height 11
click at [1028, 620] on icon "Go to next page" at bounding box center [1028, 617] width 12 height 12
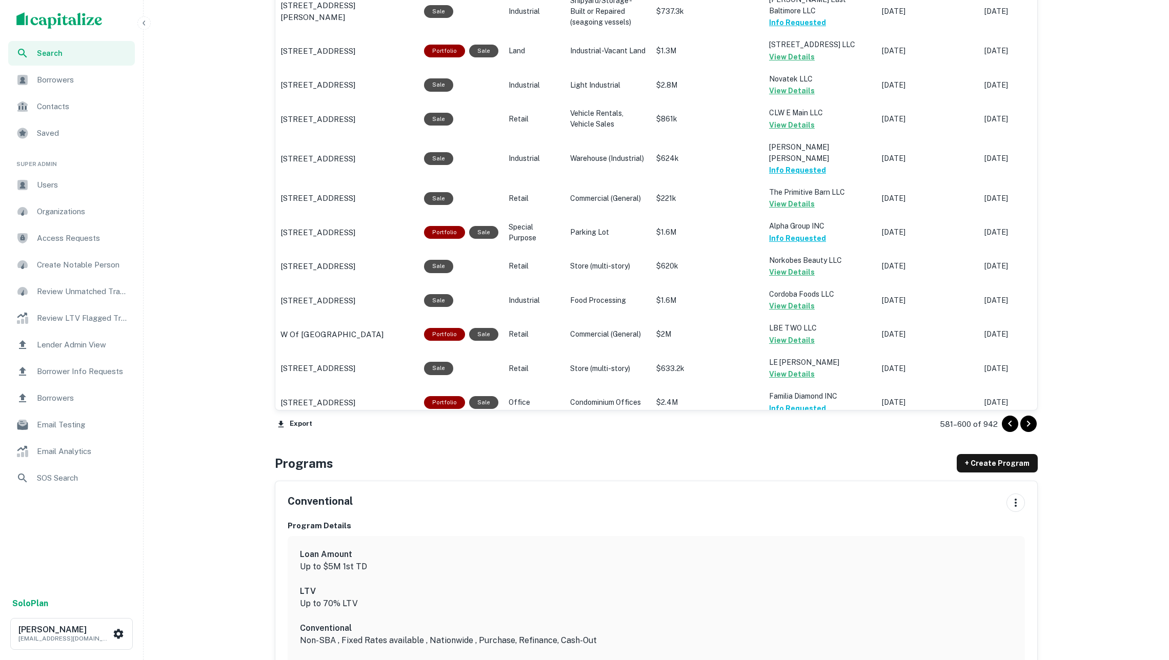
click at [1024, 428] on icon "Go to next page" at bounding box center [1028, 424] width 12 height 12
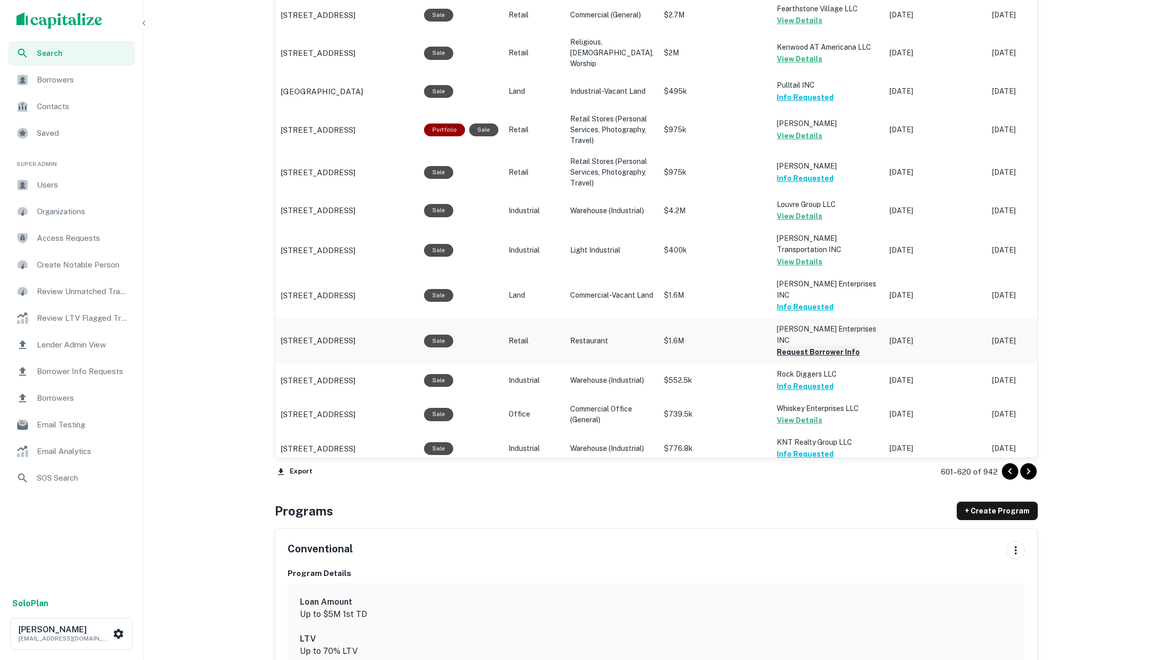
click at [811, 347] on button "Request Borrower Info" at bounding box center [818, 352] width 83 height 12
click at [1030, 471] on icon "Go to next page" at bounding box center [1028, 471] width 12 height 12
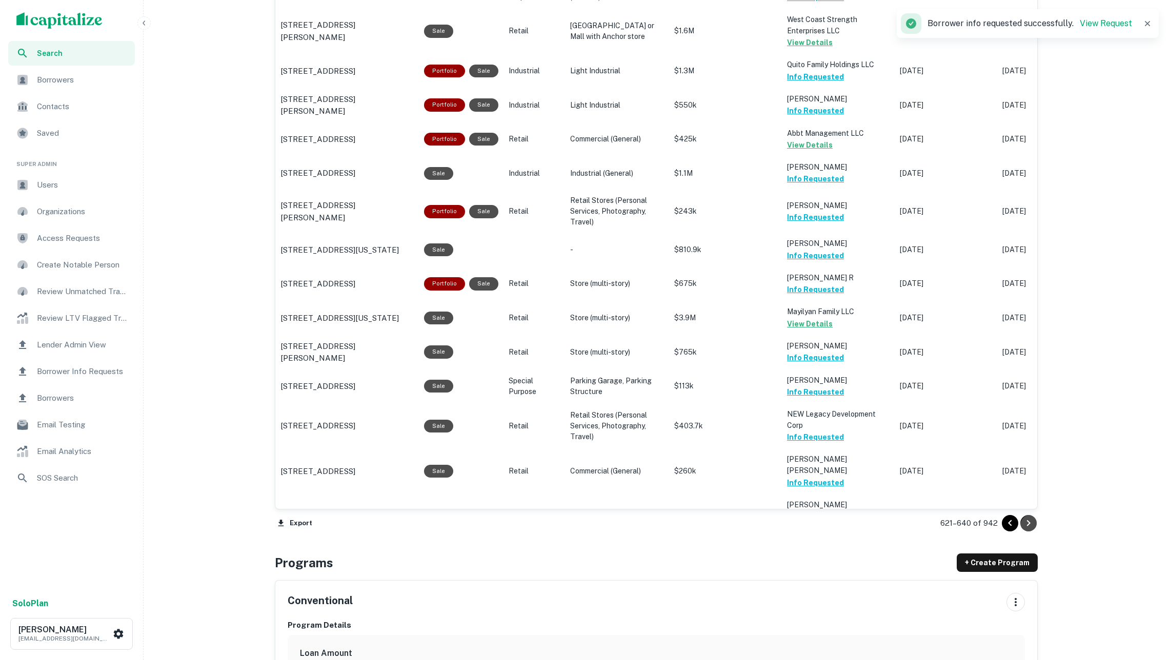
click at [1026, 519] on icon "Go to next page" at bounding box center [1028, 523] width 12 height 12
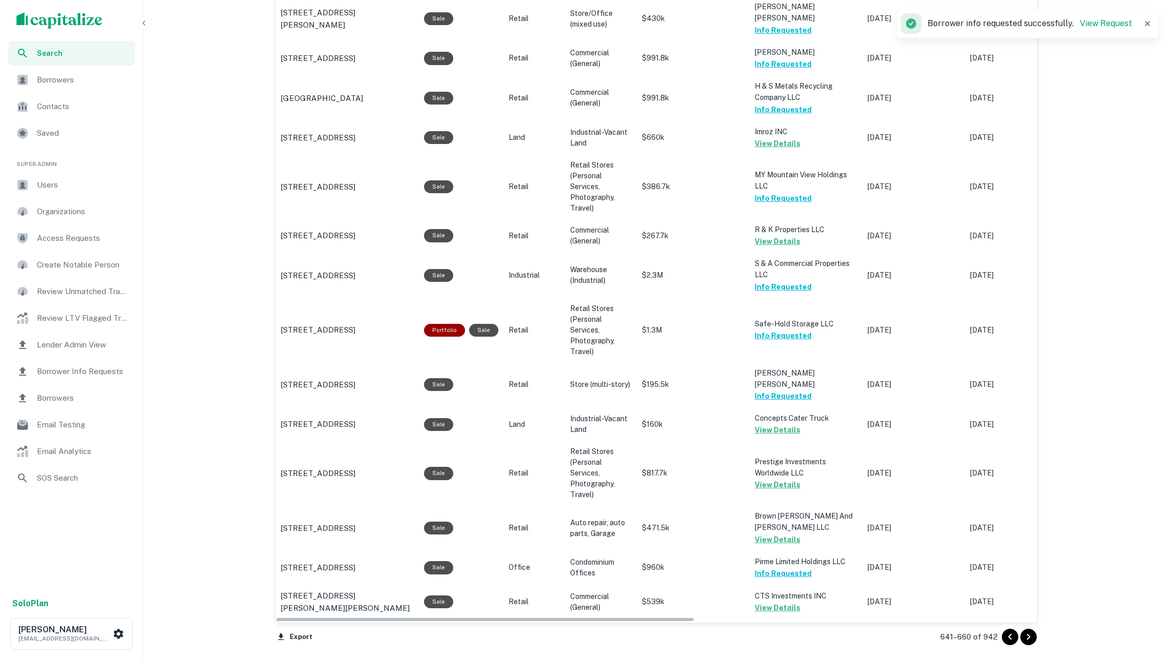
click at [1028, 631] on icon "Go to next page" at bounding box center [1028, 637] width 12 height 12
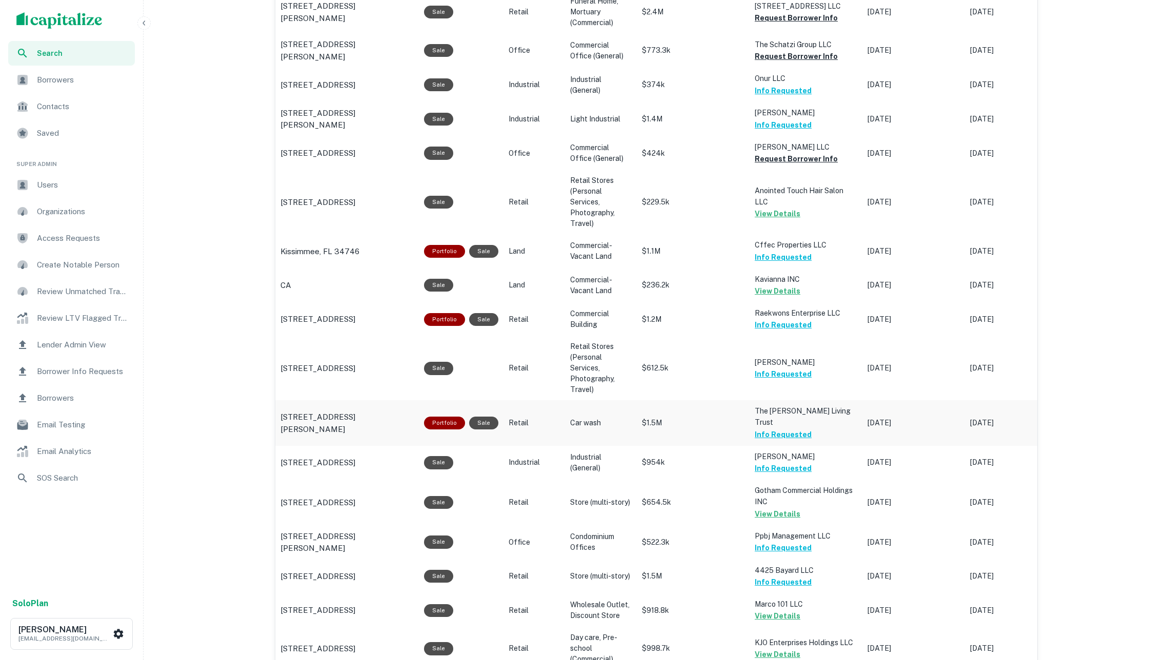
scroll to position [634, 0]
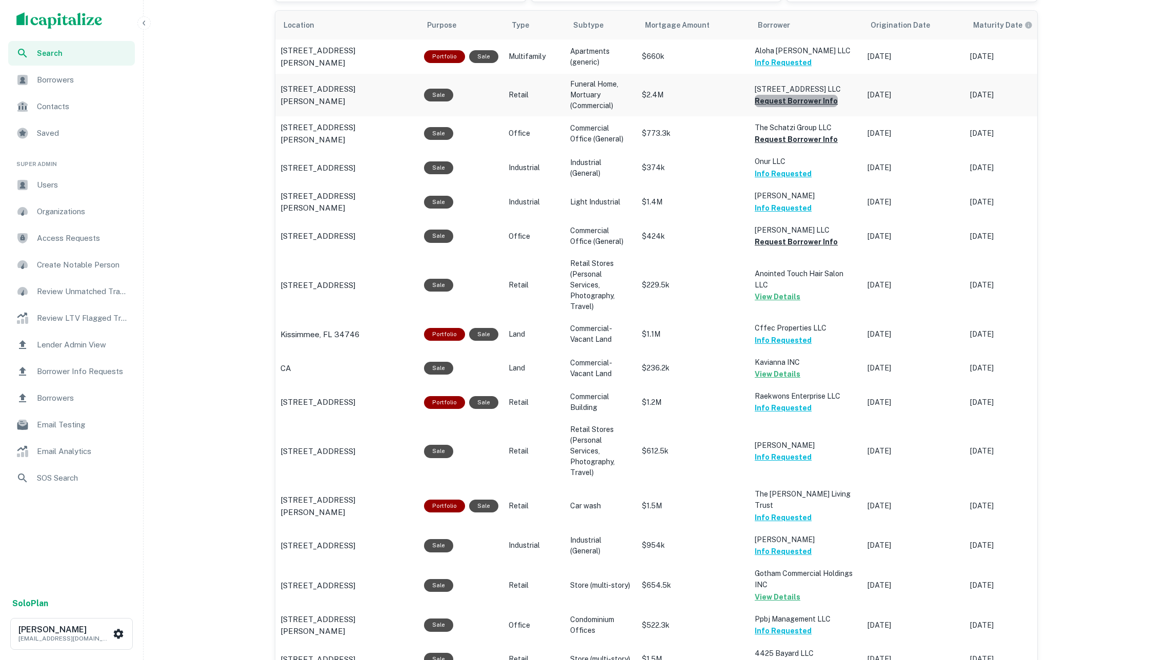
click at [802, 99] on button "Request Borrower Info" at bounding box center [796, 101] width 83 height 12
click at [800, 141] on button "Request Borrower Info" at bounding box center [796, 139] width 83 height 12
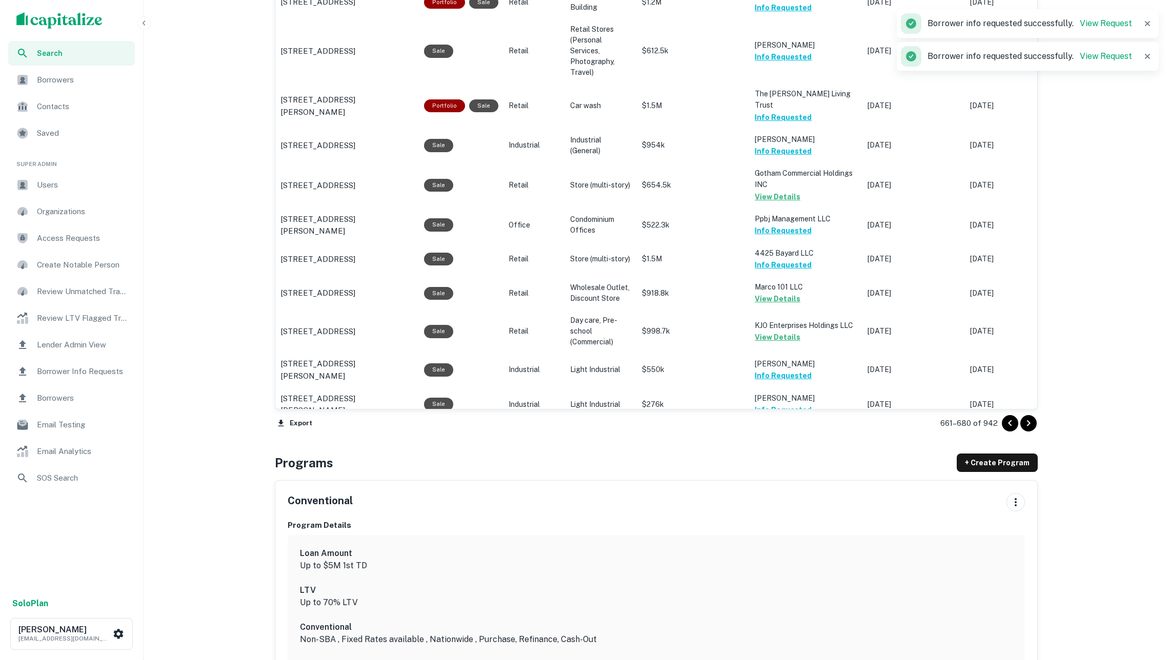
scroll to position [1138, 0]
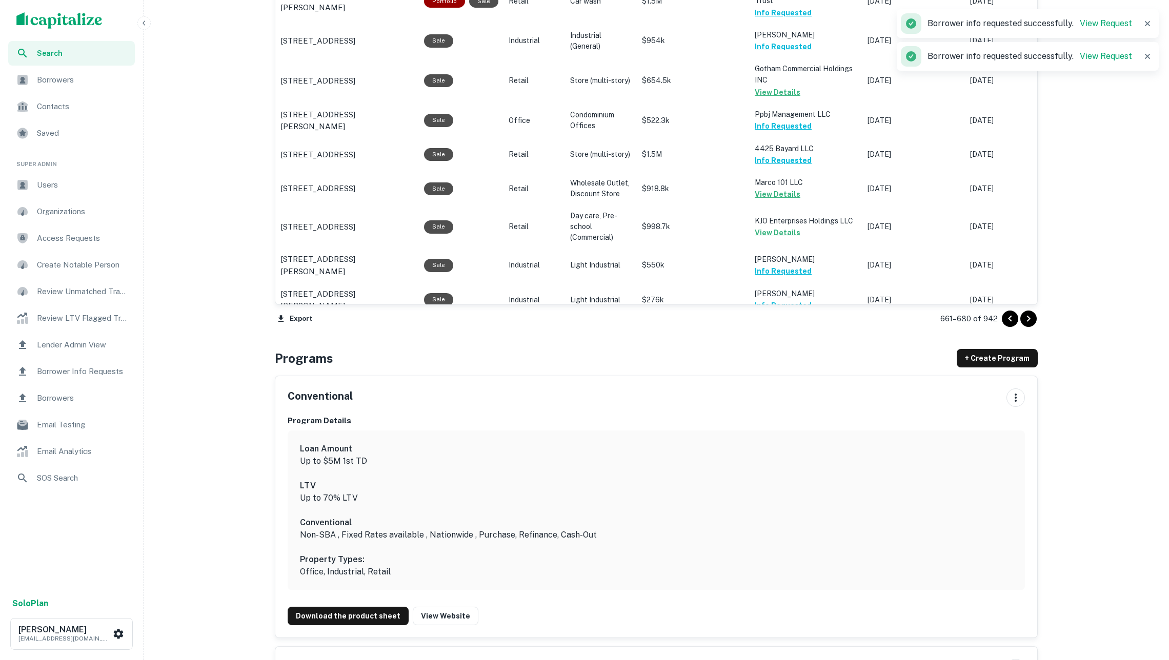
click at [1024, 315] on icon "Go to next page" at bounding box center [1028, 319] width 12 height 12
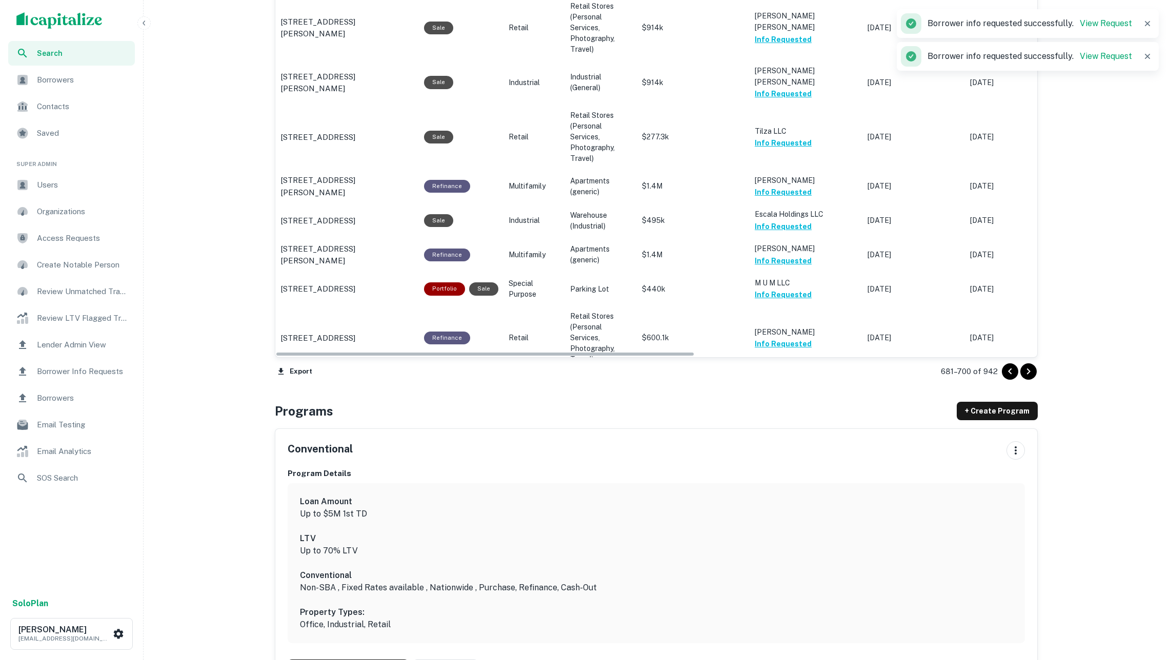
scroll to position [1095, 0]
click at [815, 398] on button "Request Borrower Info" at bounding box center [796, 404] width 83 height 12
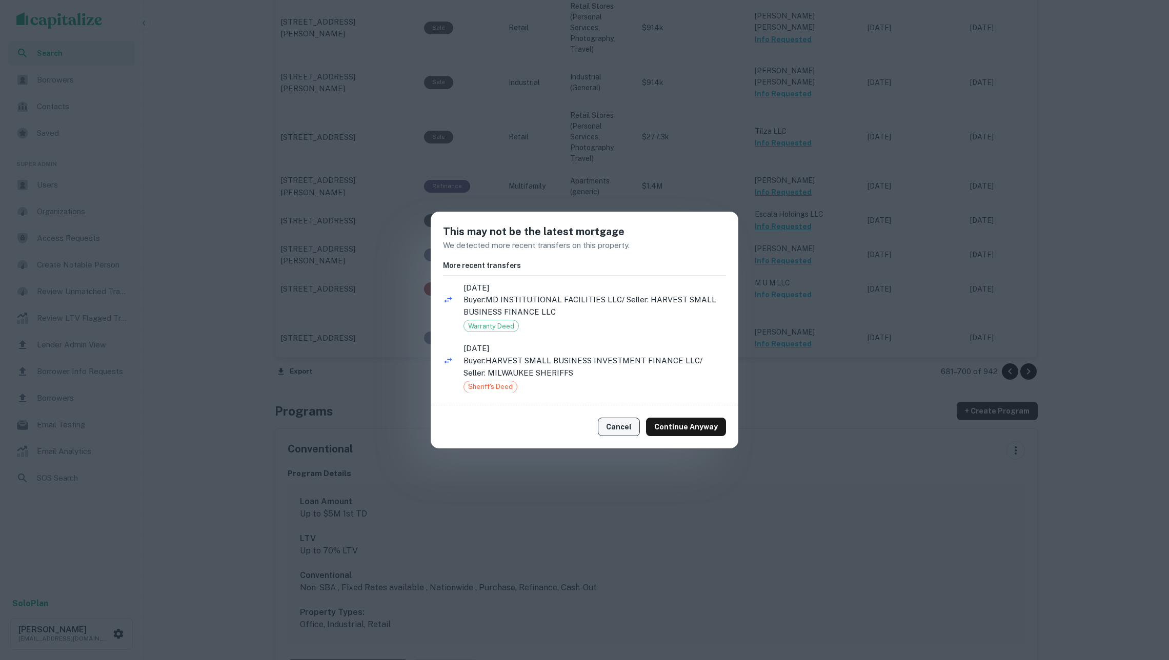
click at [636, 427] on button "Cancel" at bounding box center [619, 427] width 42 height 18
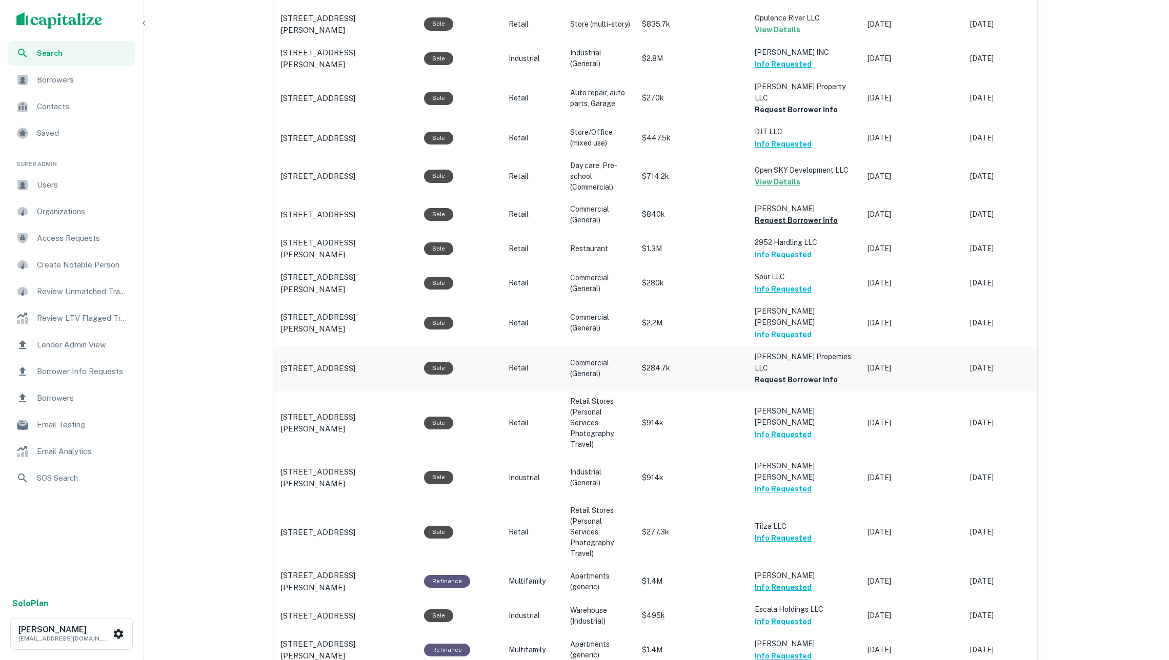
scroll to position [665, 0]
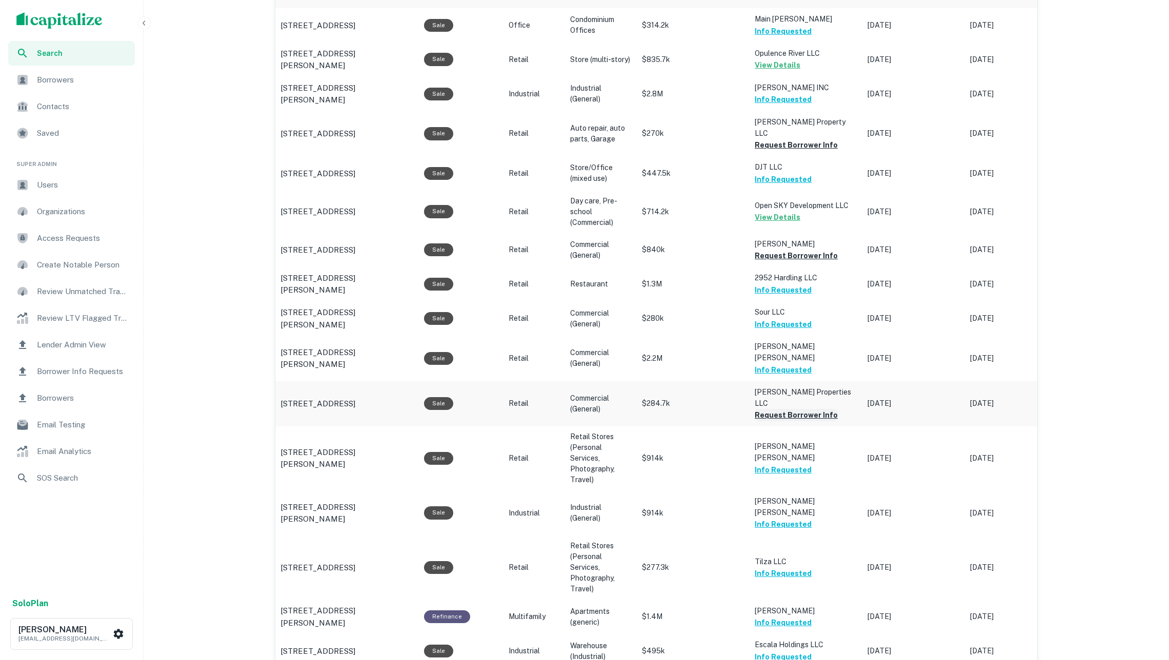
click at [777, 409] on button "Request Borrower Info" at bounding box center [796, 415] width 83 height 12
click at [780, 250] on button "Request Borrower Info" at bounding box center [796, 256] width 83 height 12
click at [775, 139] on button "Request Borrower Info" at bounding box center [796, 145] width 83 height 12
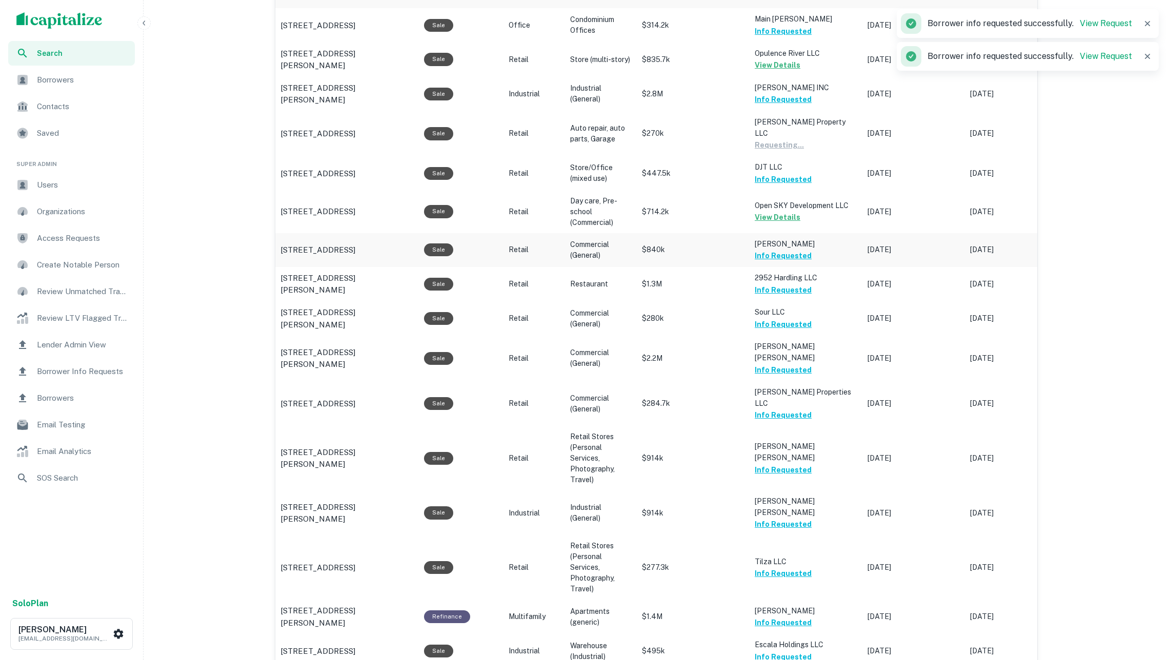
scroll to position [1186, 0]
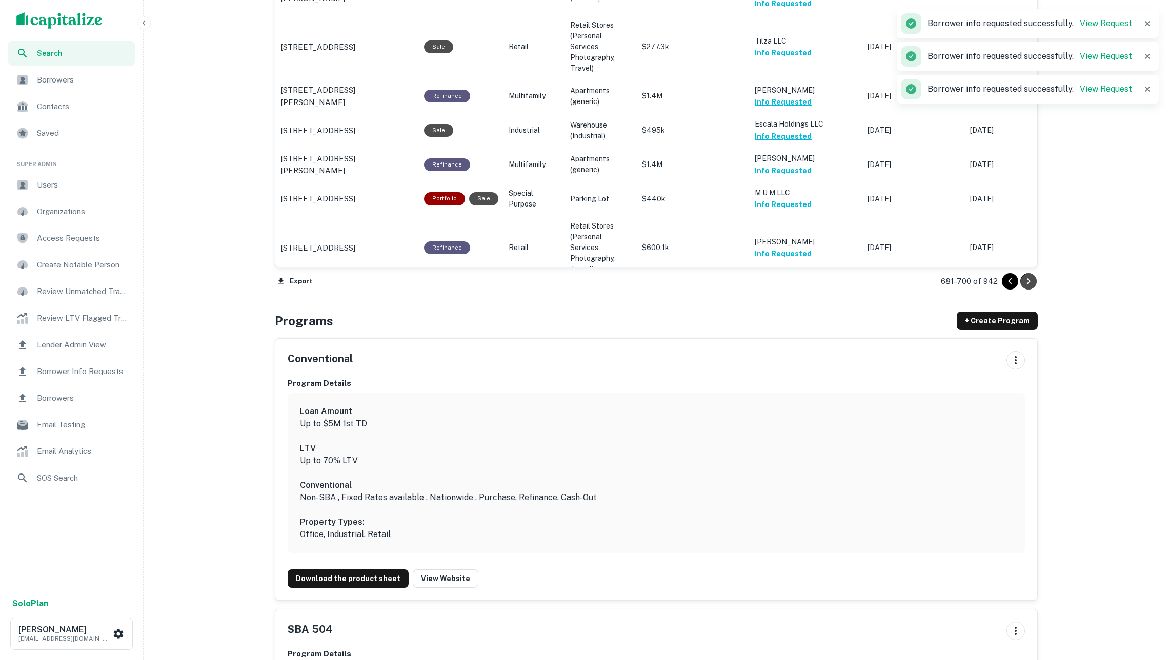
click at [1032, 287] on icon "Go to next page" at bounding box center [1028, 281] width 12 height 12
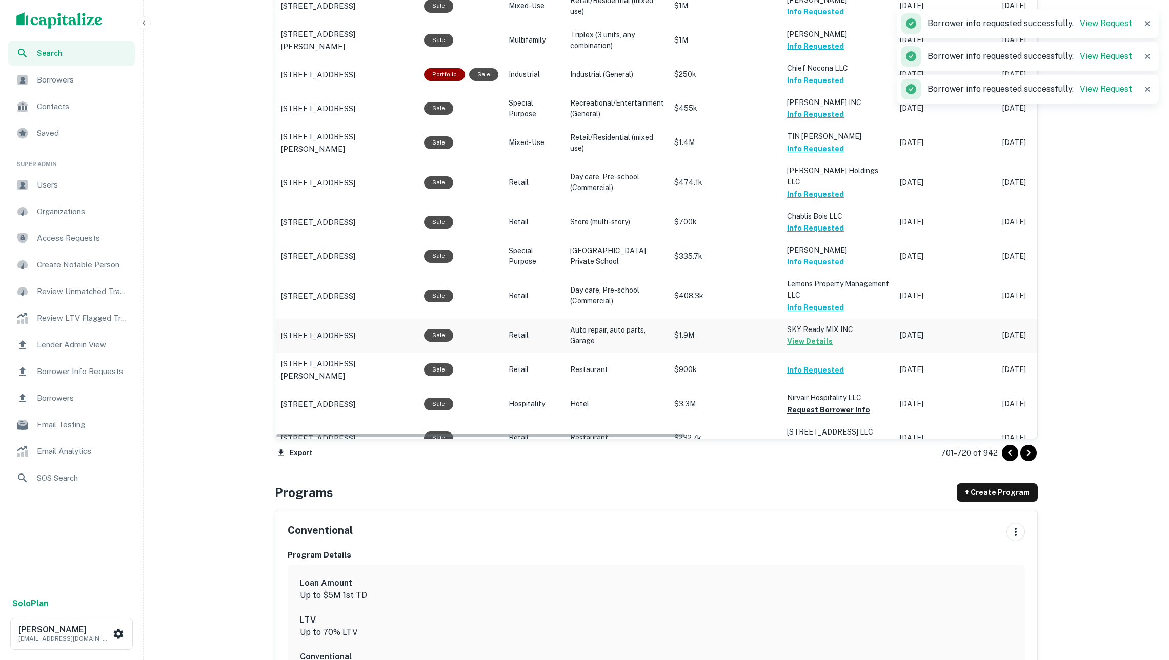
scroll to position [932, 0]
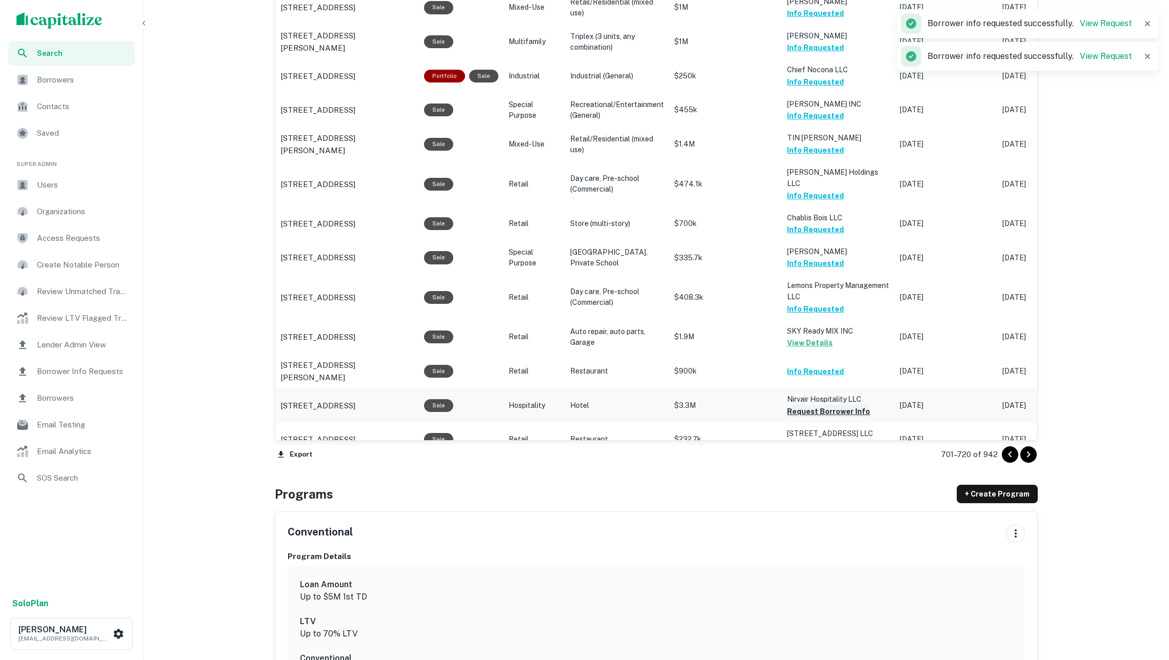
click at [849, 405] on button "Request Borrower Info" at bounding box center [828, 411] width 83 height 12
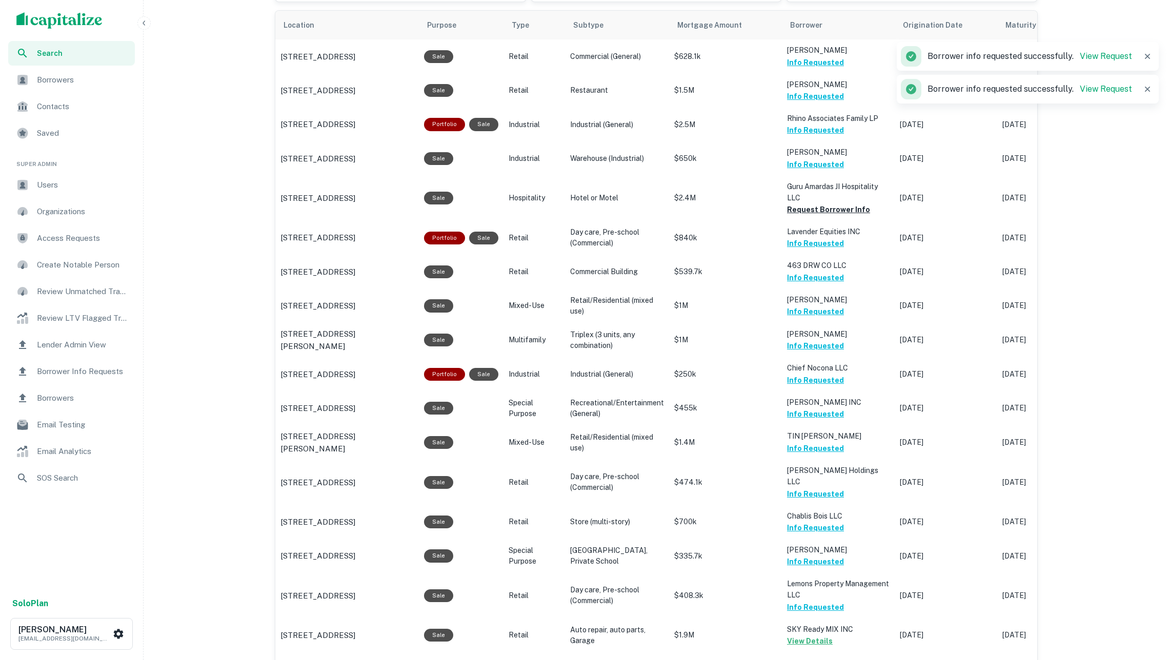
scroll to position [415, 0]
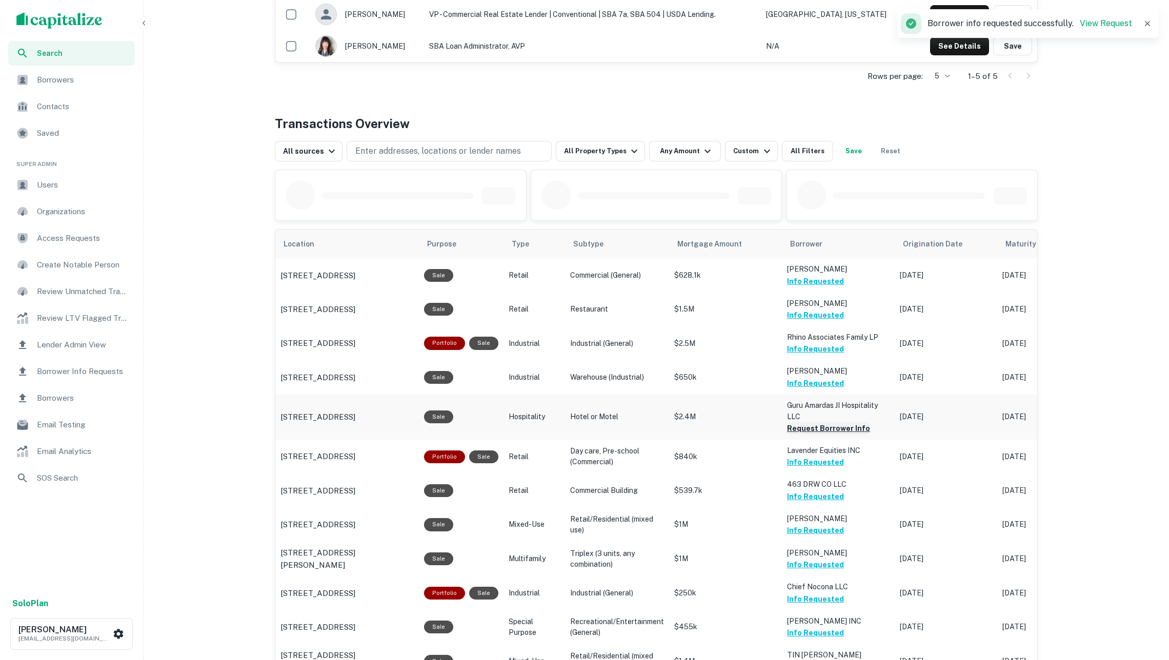
click at [837, 435] on button "Request Borrower Info" at bounding box center [828, 428] width 83 height 12
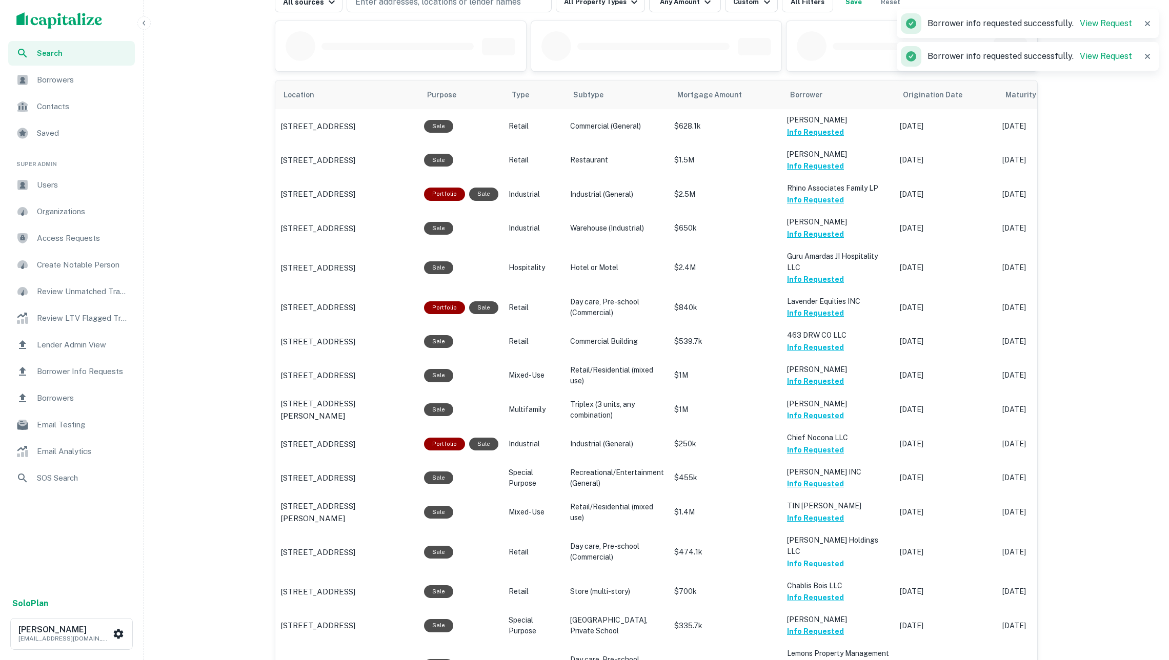
scroll to position [836, 0]
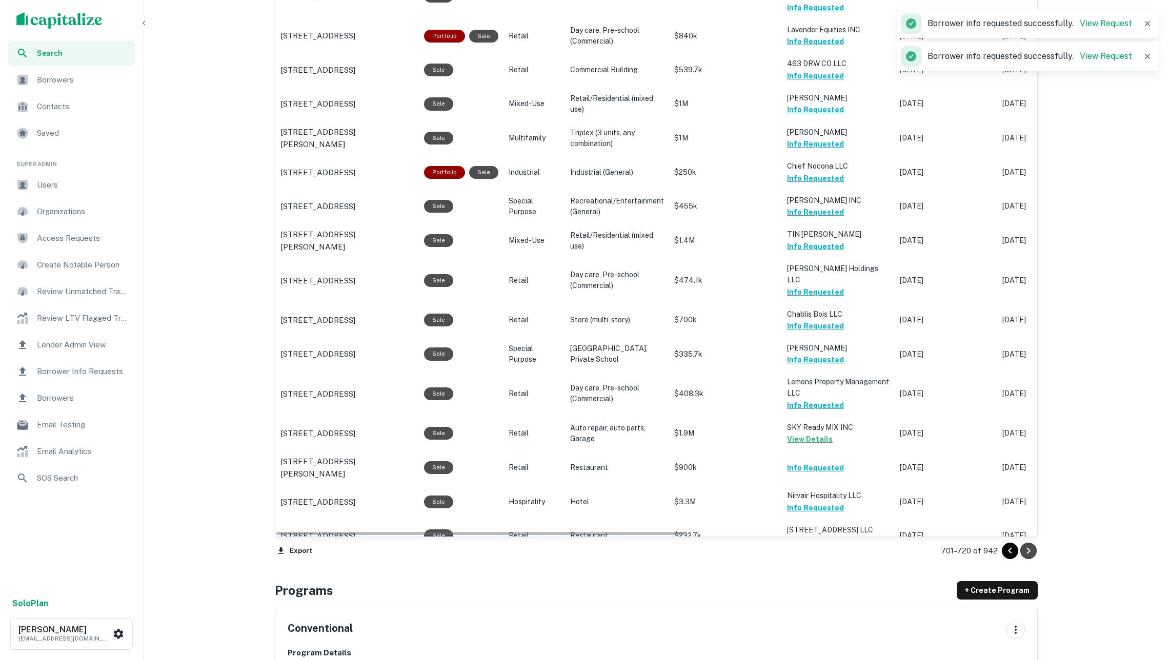
click at [1036, 551] on button "Go to next page" at bounding box center [1028, 551] width 16 height 16
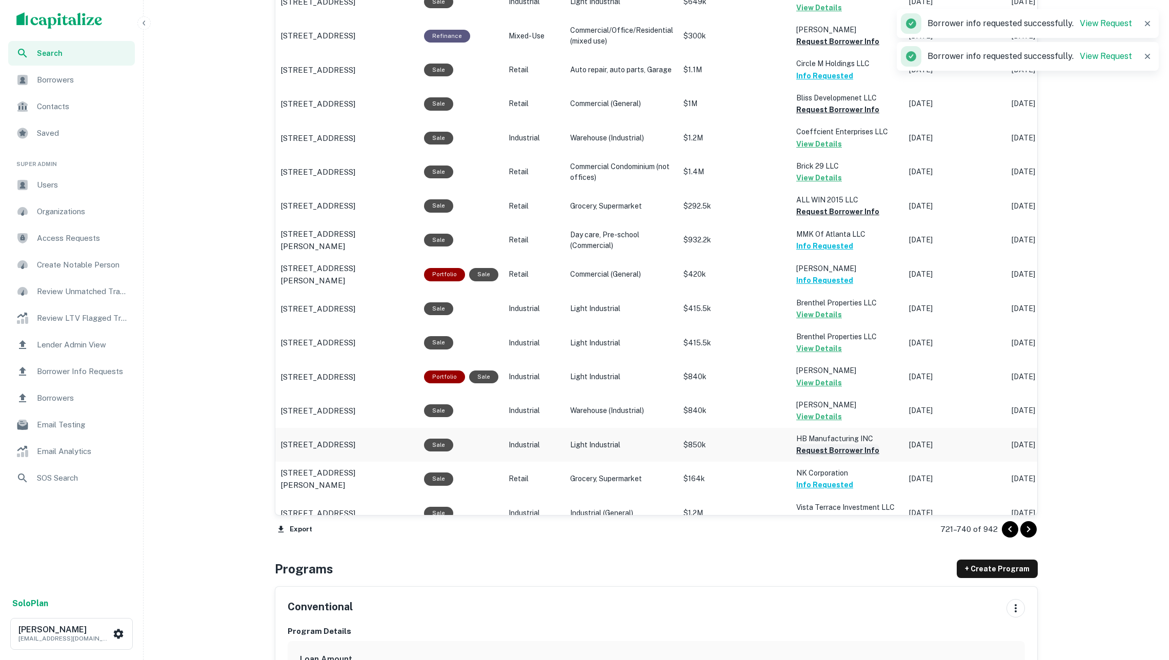
click at [843, 444] on button "Request Borrower Info" at bounding box center [837, 450] width 83 height 12
click at [825, 206] on button "Request Borrower Info" at bounding box center [837, 212] width 83 height 12
click at [826, 104] on button "Request Borrower Info" at bounding box center [837, 110] width 83 height 12
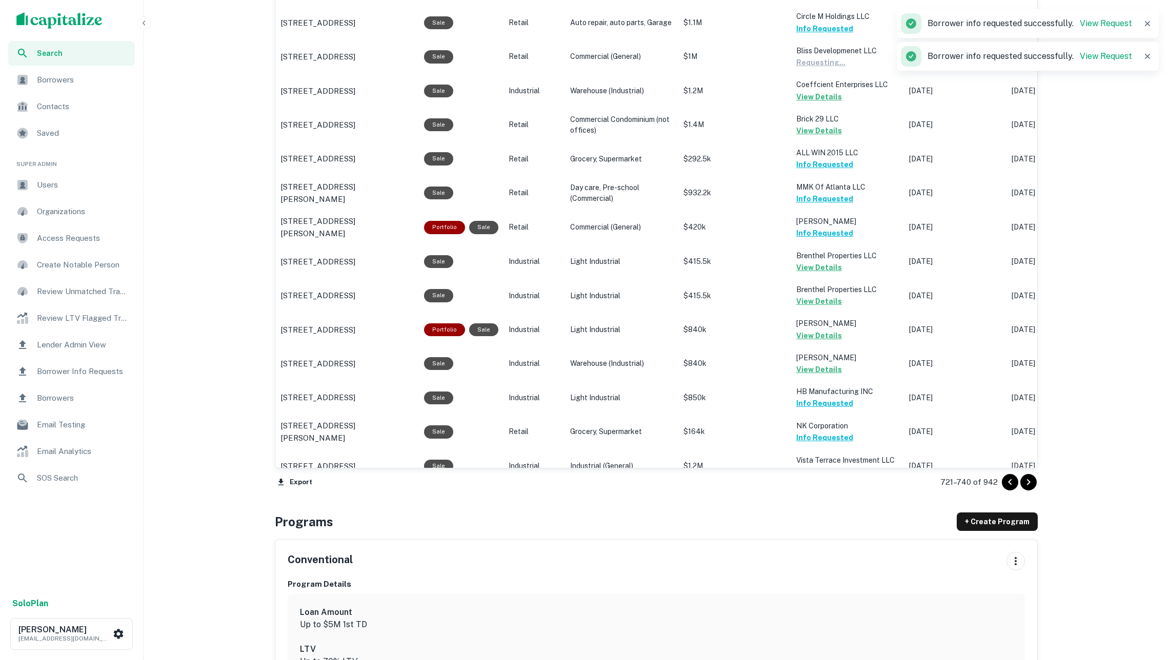
scroll to position [1020, 0]
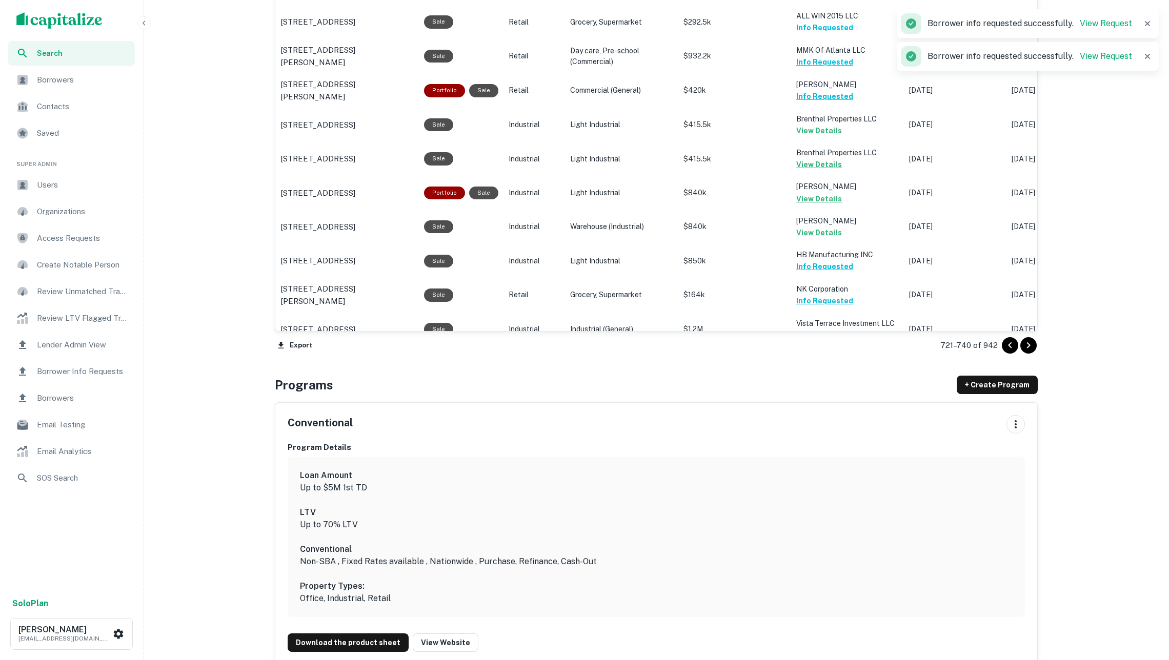
click at [1027, 348] on icon "Go to next page" at bounding box center [1029, 345] width 4 height 6
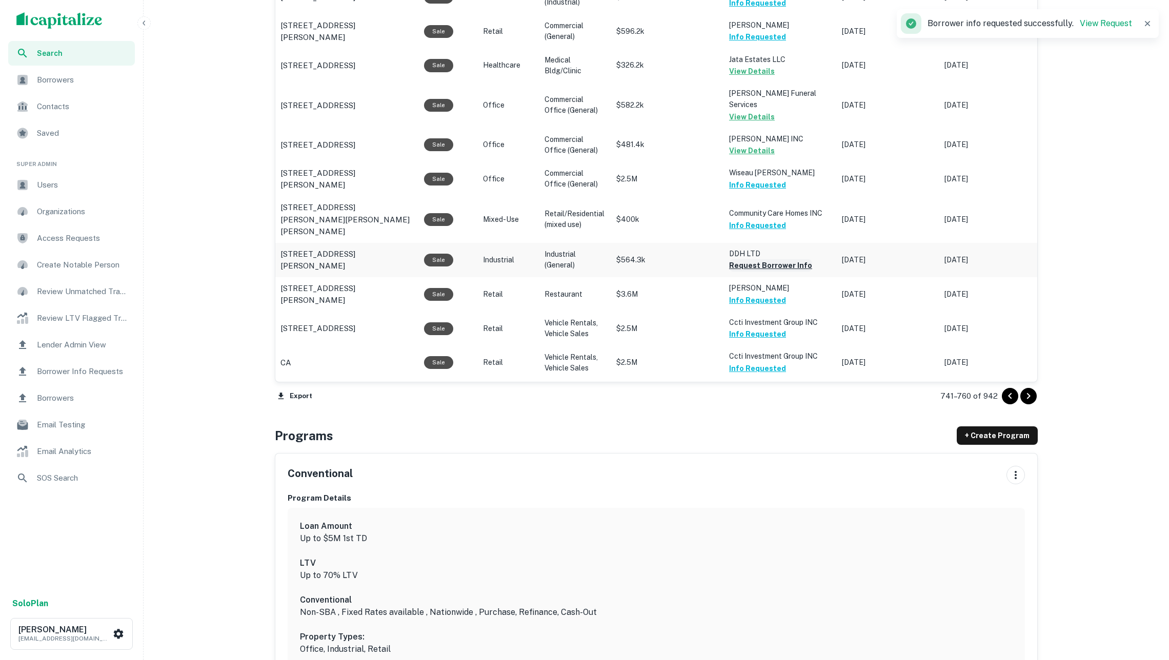
click at [773, 259] on button "Request Borrower Info" at bounding box center [770, 265] width 83 height 12
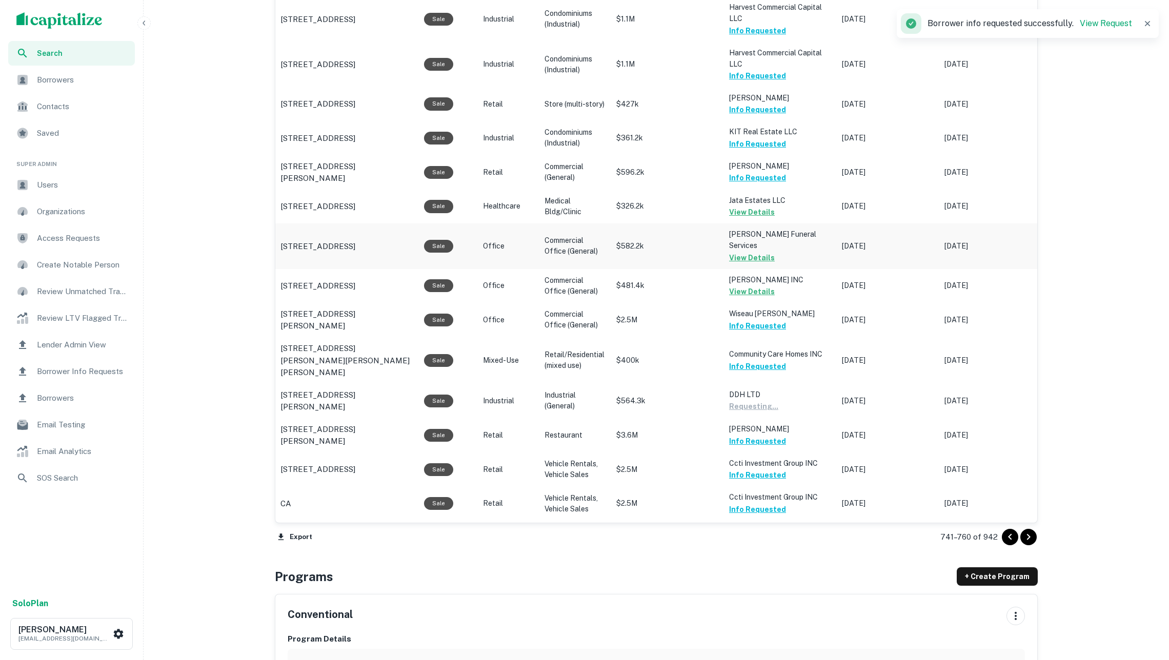
scroll to position [595, 0]
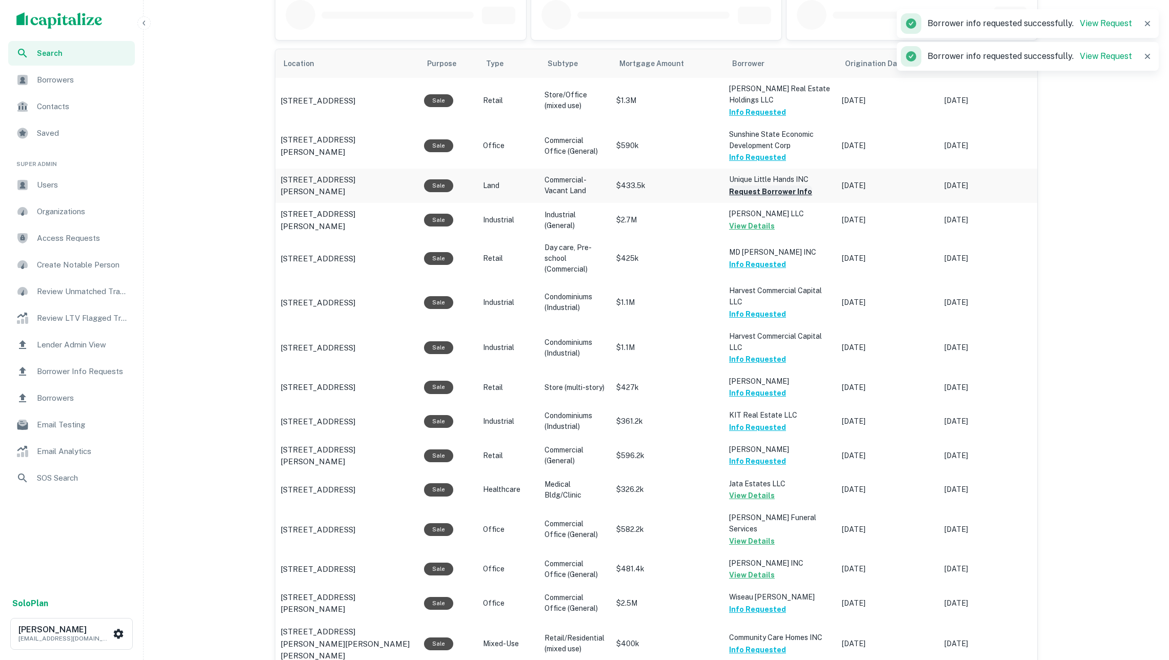
click at [779, 194] on button "Request Borrower Info" at bounding box center [770, 192] width 83 height 12
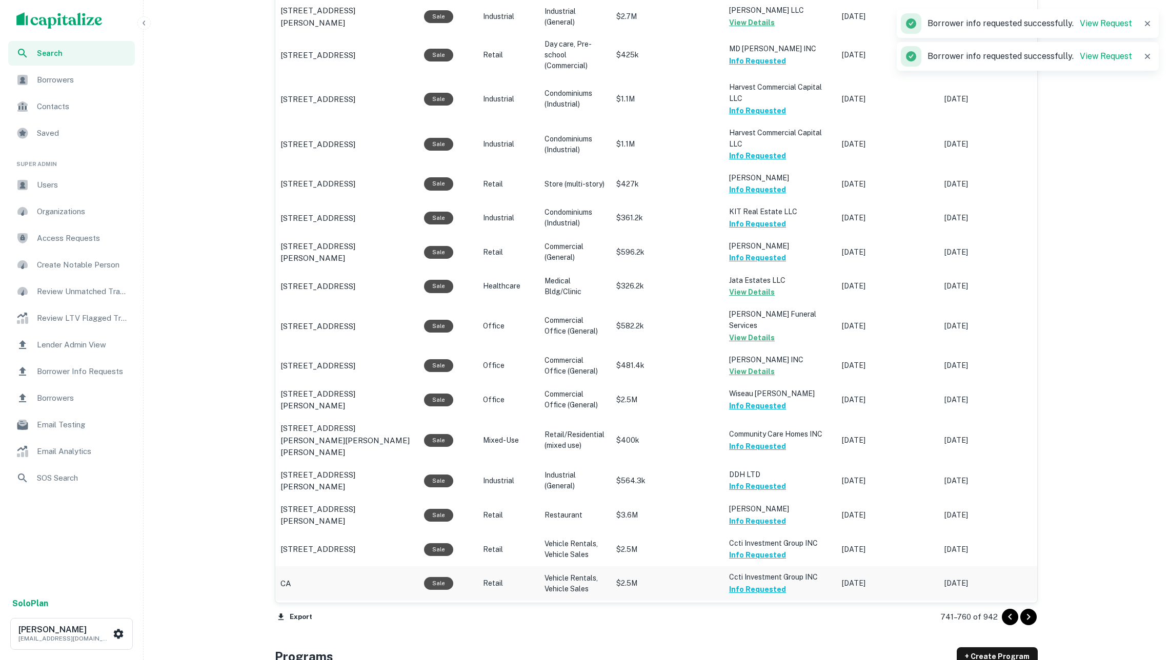
scroll to position [1145, 0]
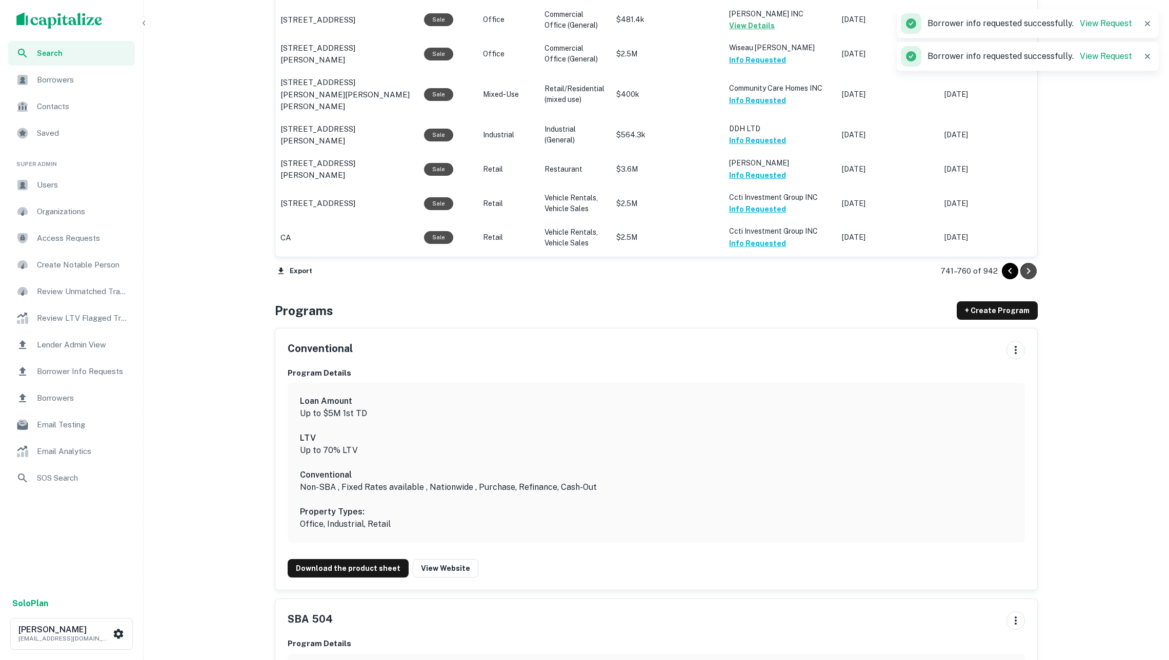
click at [1031, 271] on icon "Go to next page" at bounding box center [1028, 271] width 12 height 12
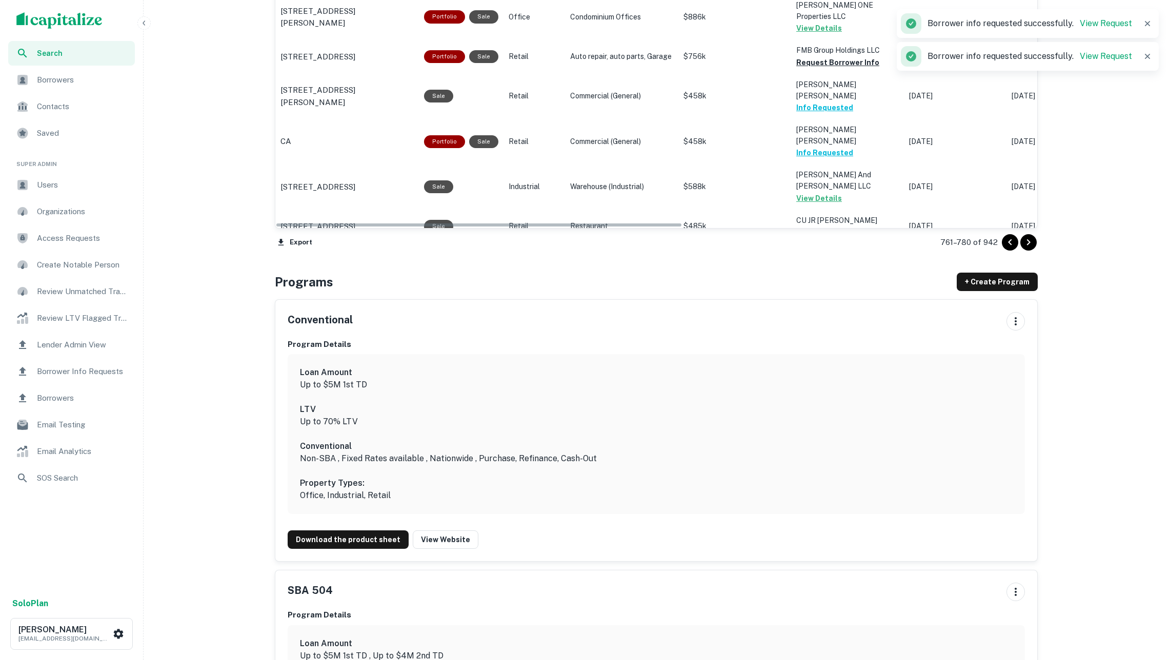
click at [846, 294] on button "Request Borrower Info" at bounding box center [837, 300] width 83 height 12
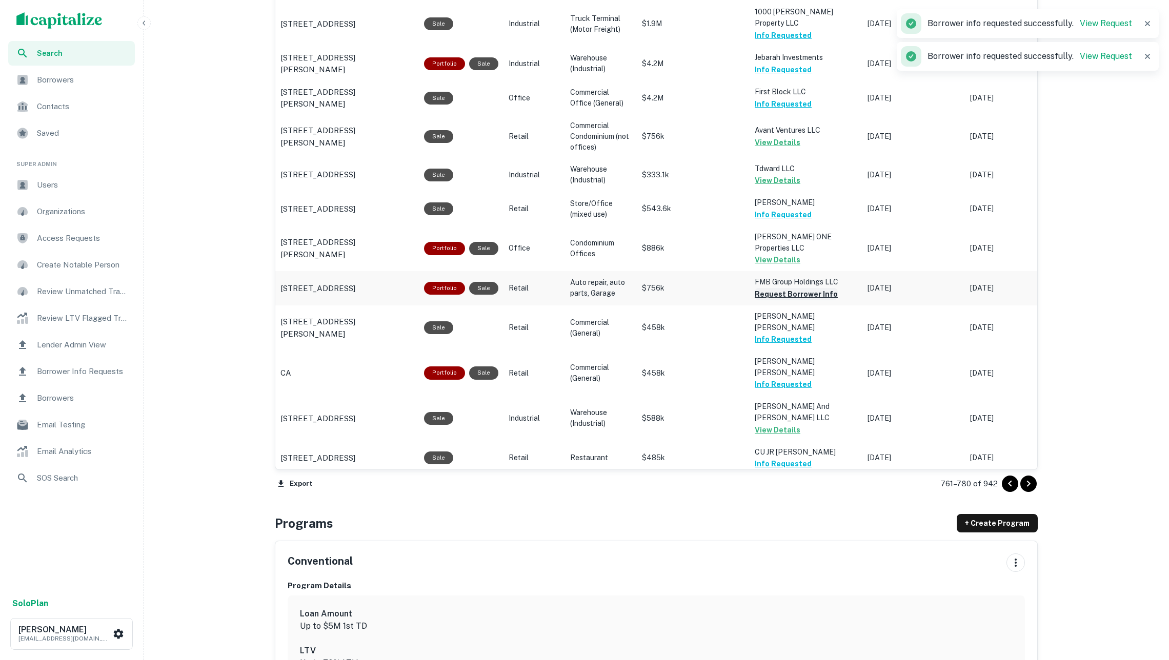
click at [804, 288] on button "Request Borrower Info" at bounding box center [796, 294] width 83 height 12
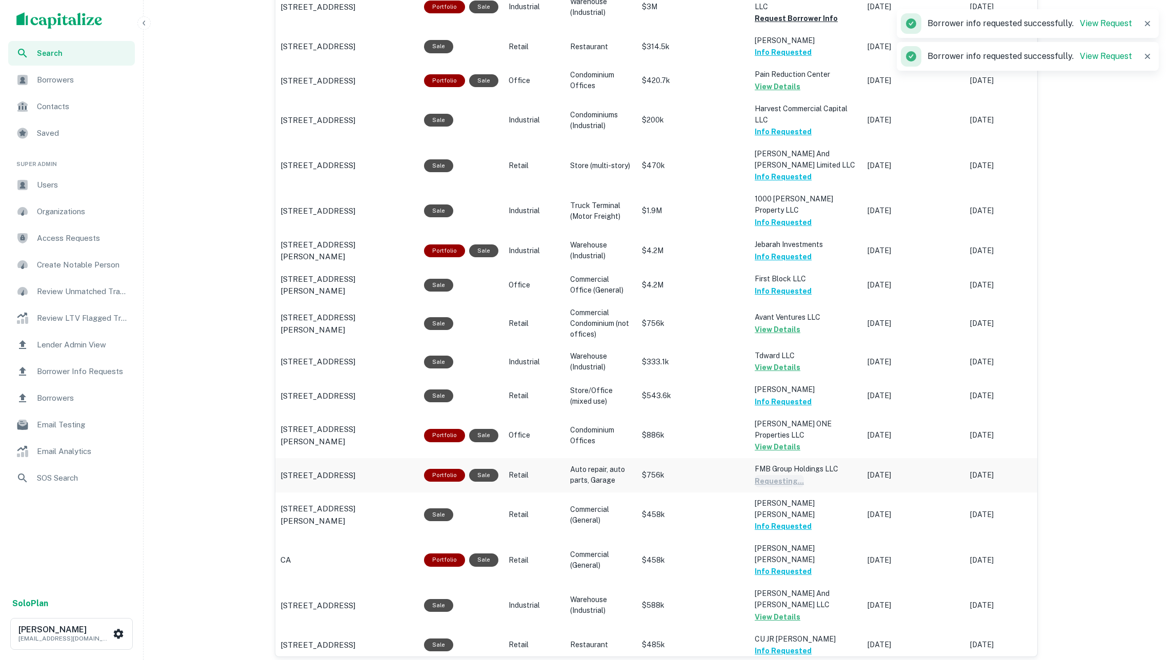
scroll to position [679, 0]
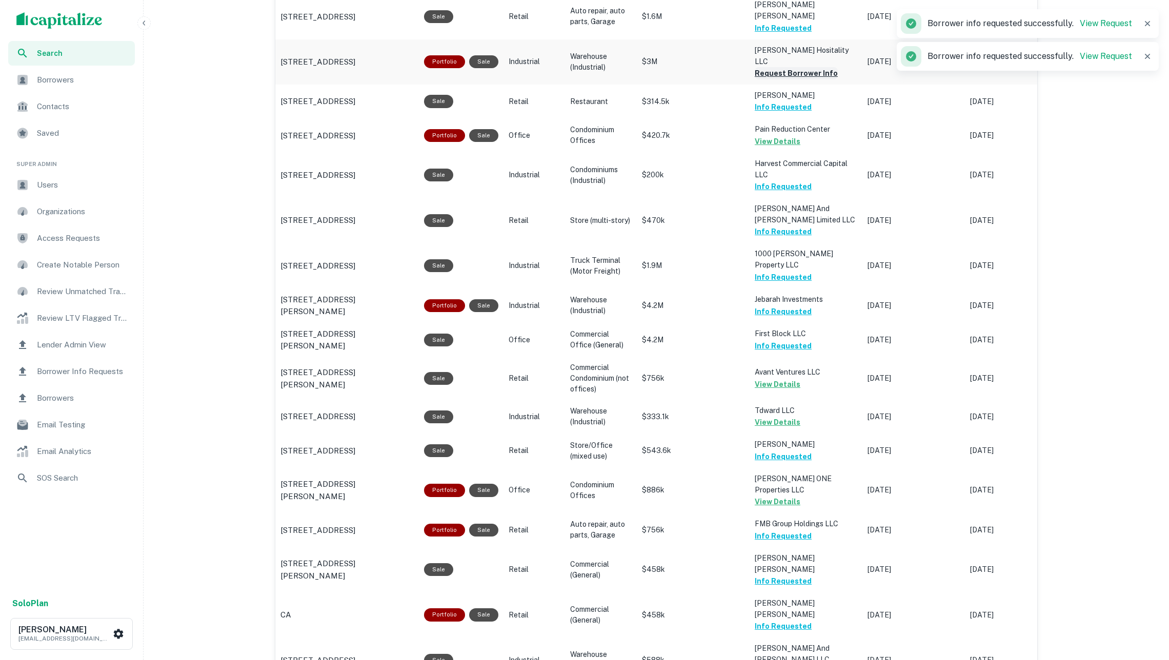
click at [785, 67] on button "Request Borrower Info" at bounding box center [796, 73] width 83 height 12
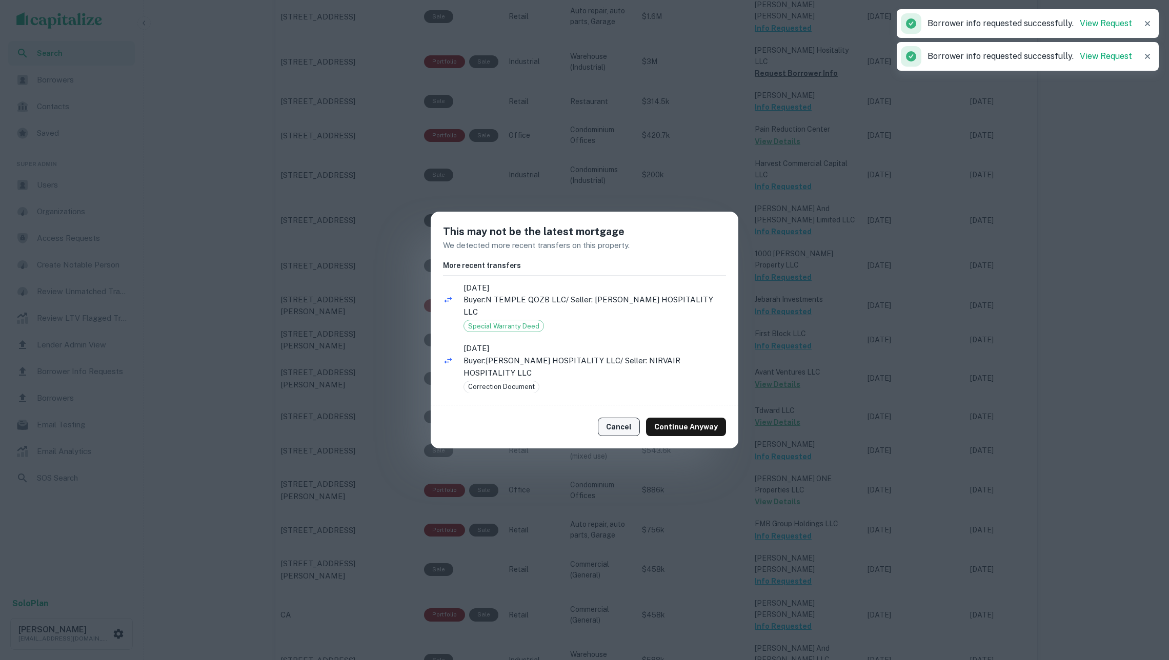
click at [622, 420] on button "Cancel" at bounding box center [619, 427] width 42 height 18
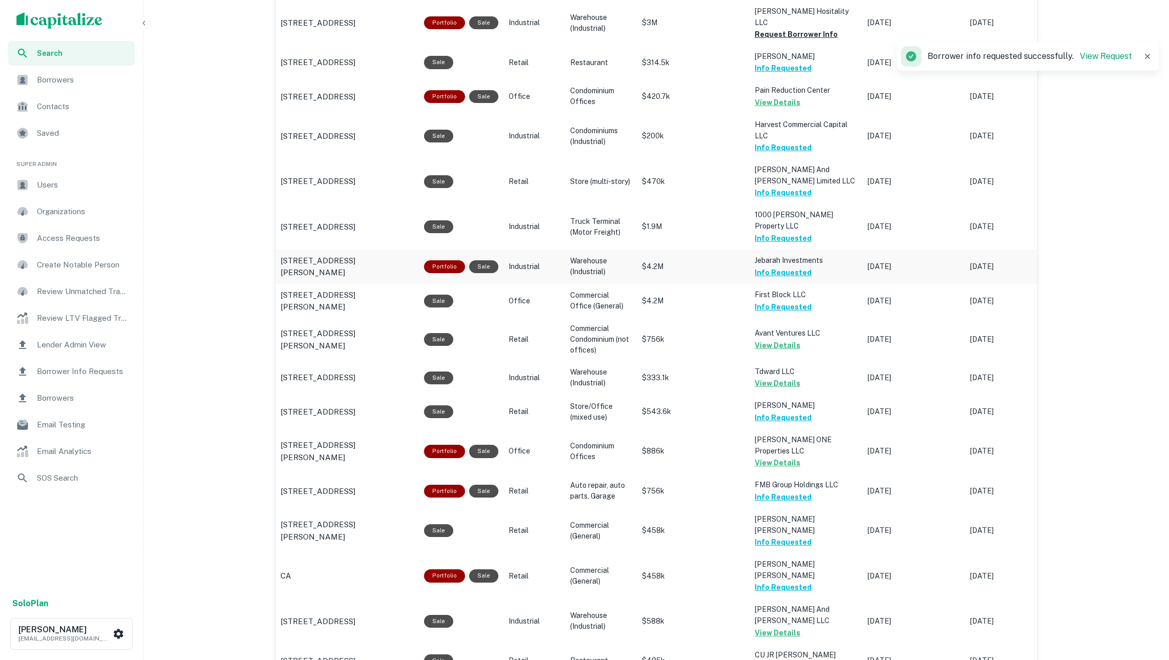
scroll to position [983, 0]
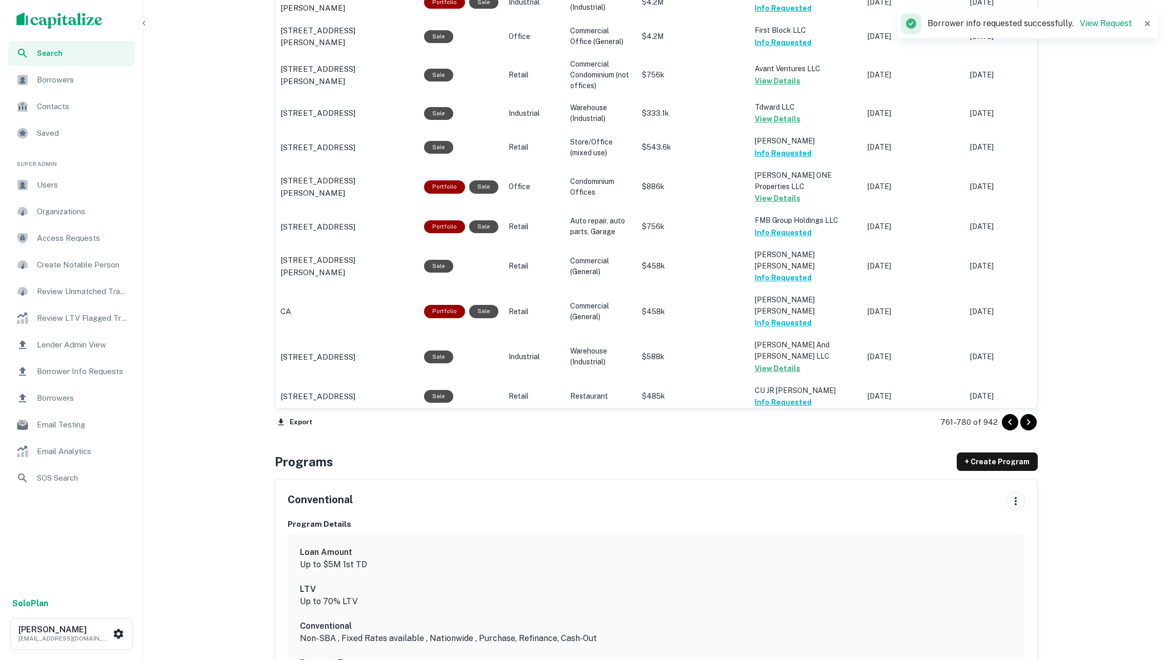
click at [1028, 423] on icon "Go to next page" at bounding box center [1029, 422] width 4 height 6
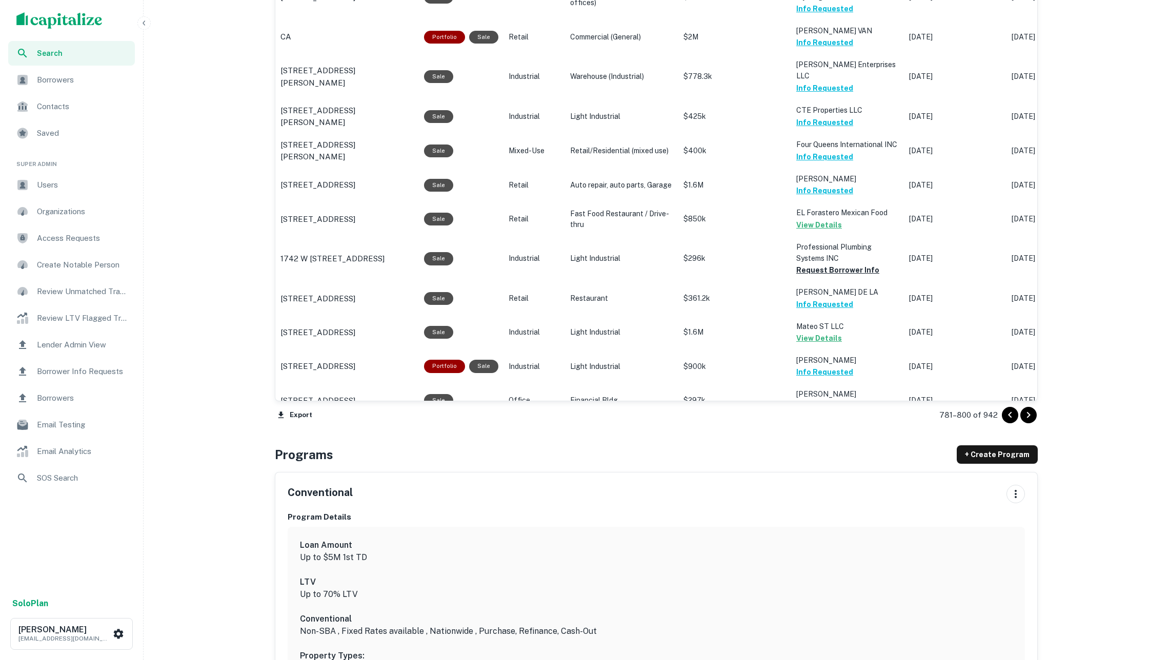
scroll to position [976, 0]
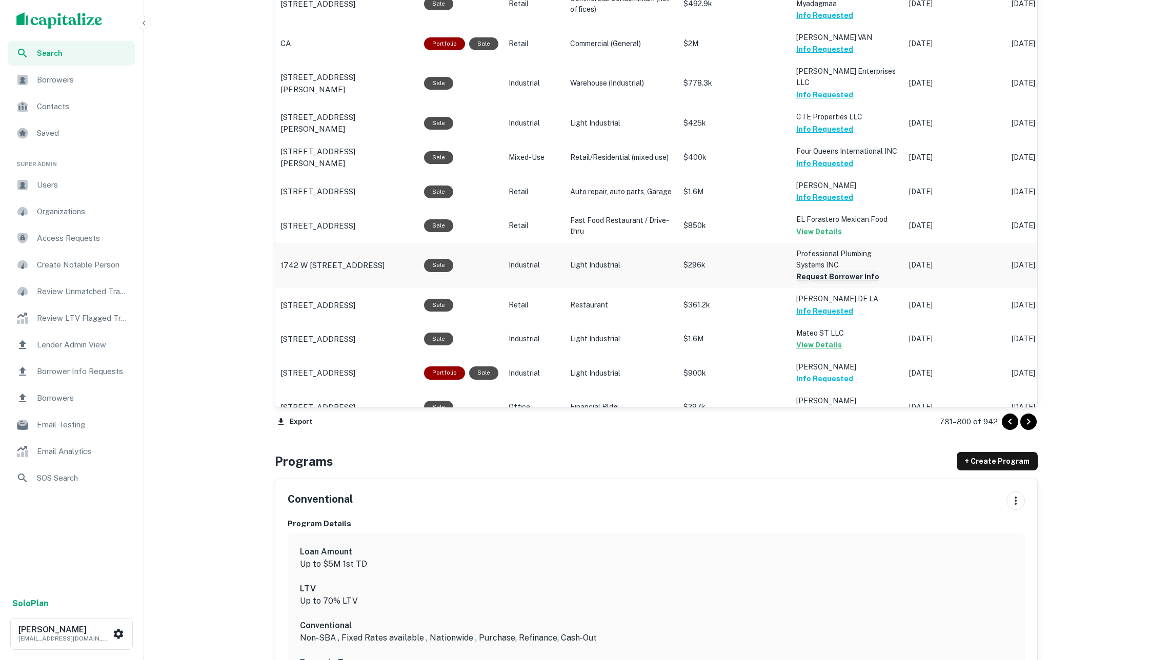
click at [831, 271] on button "Request Borrower Info" at bounding box center [837, 277] width 83 height 12
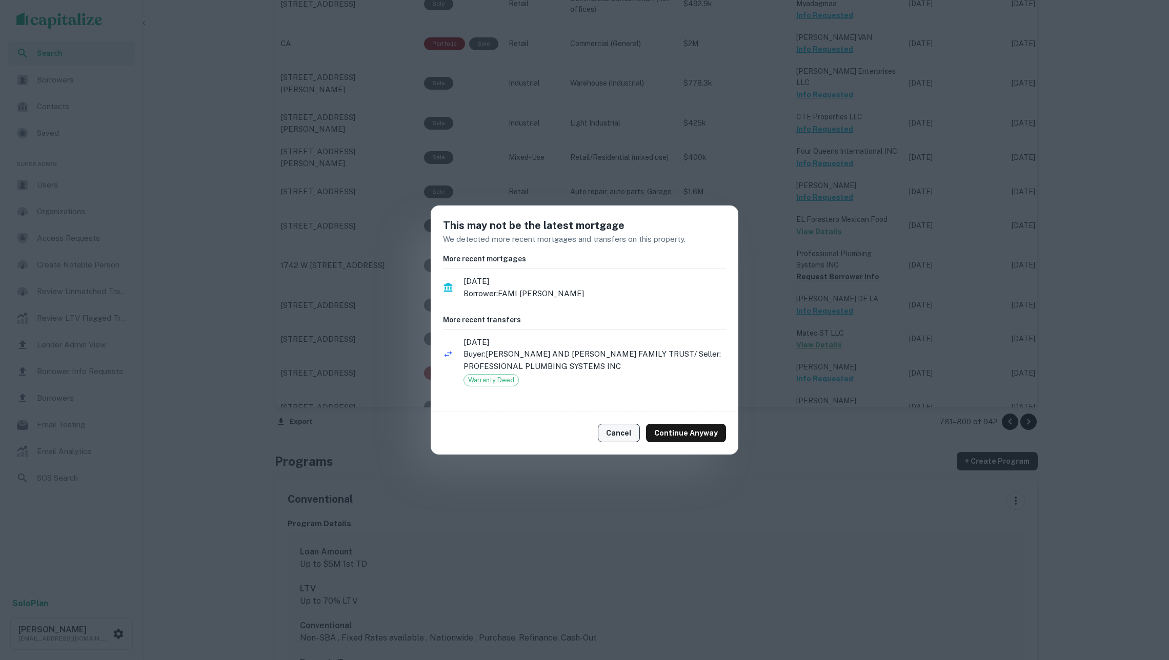
click at [627, 430] on button "Cancel" at bounding box center [619, 433] width 42 height 18
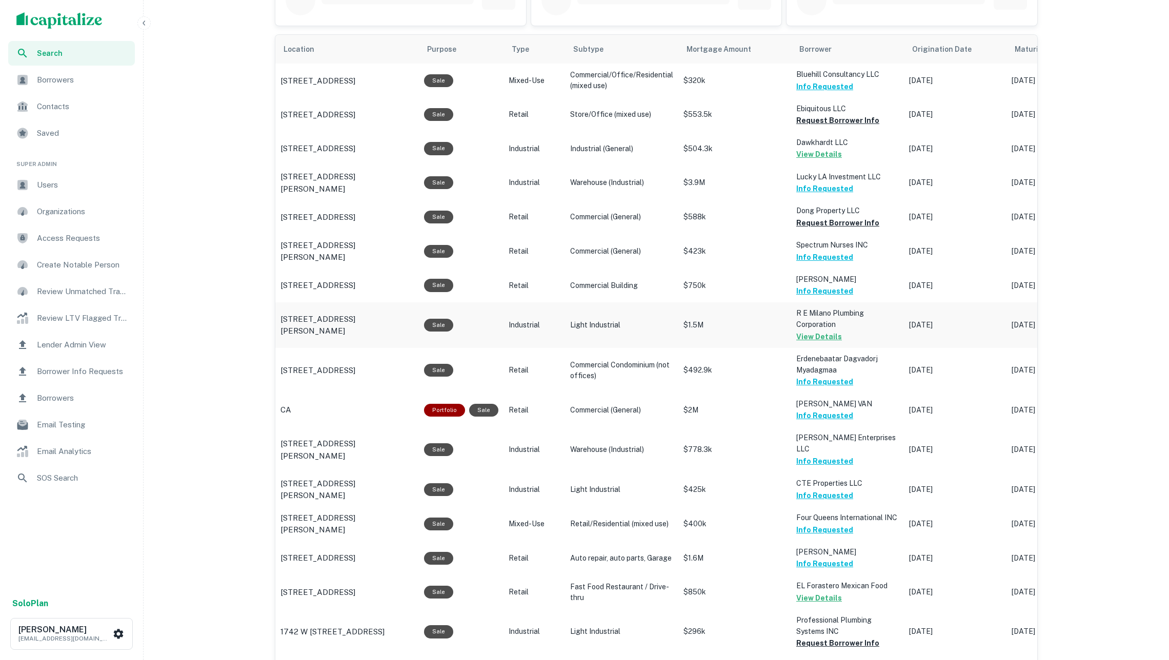
scroll to position [610, 0]
click at [810, 122] on button "Request Borrower Info" at bounding box center [837, 120] width 83 height 12
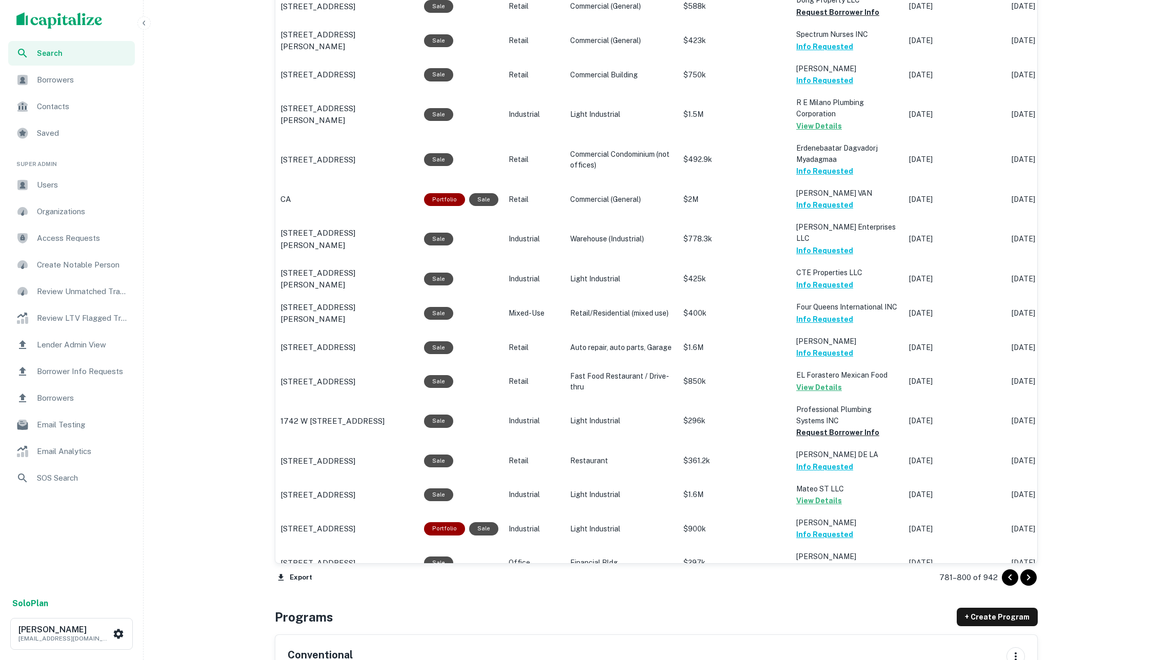
scroll to position [1128, 0]
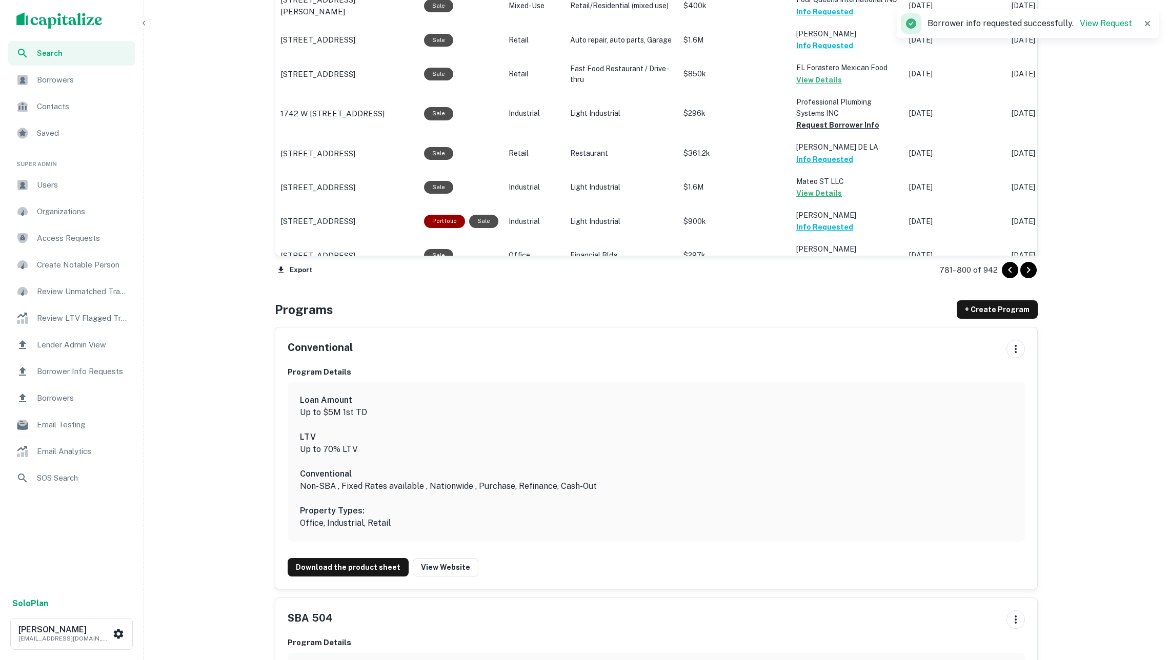
click at [1023, 267] on icon "Go to next page" at bounding box center [1028, 270] width 12 height 12
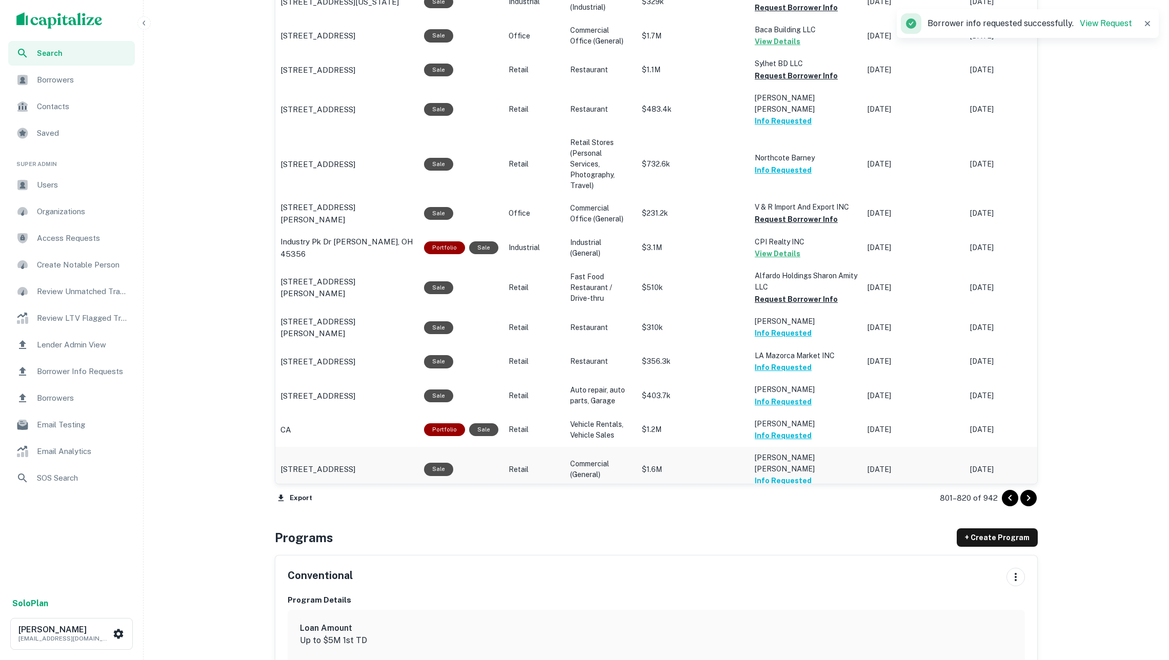
scroll to position [876, 0]
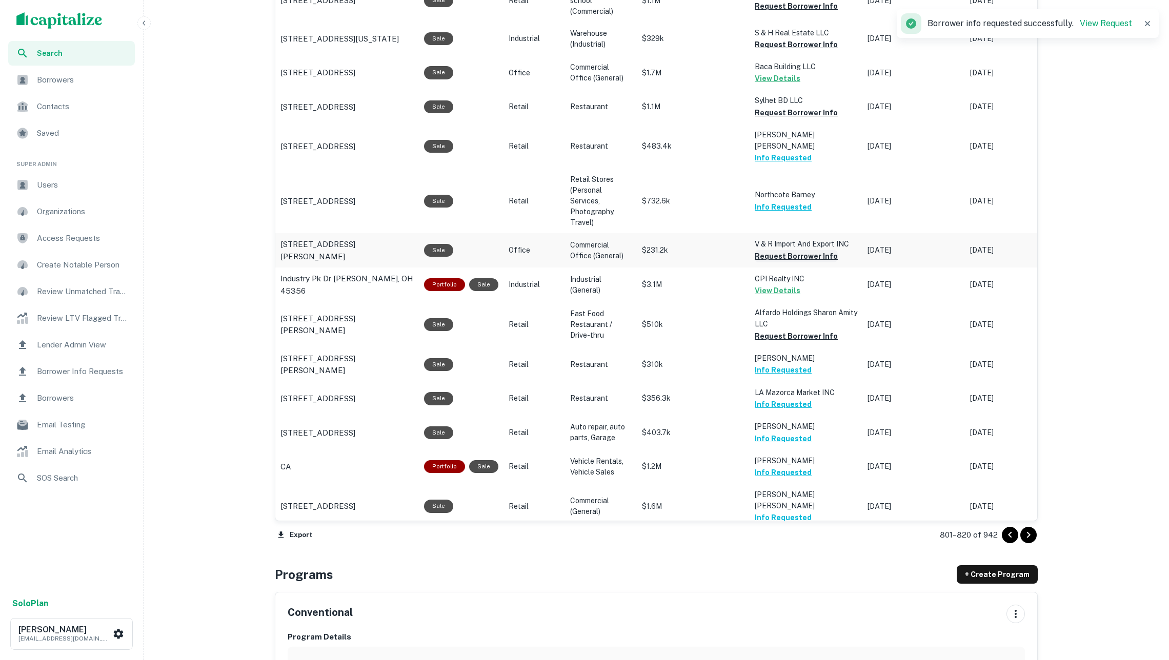
click at [815, 250] on button "Request Borrower Info" at bounding box center [796, 256] width 83 height 12
click at [786, 107] on button "Request Borrower Info" at bounding box center [796, 113] width 83 height 12
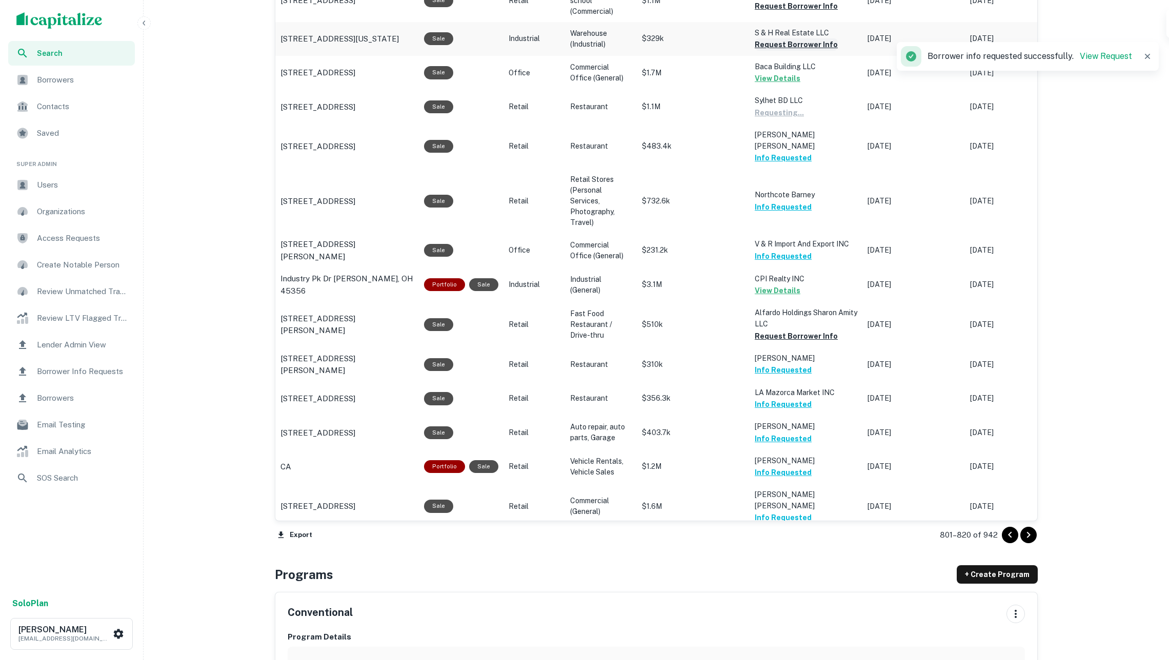
click at [774, 38] on button "Request Borrower Info" at bounding box center [796, 44] width 83 height 12
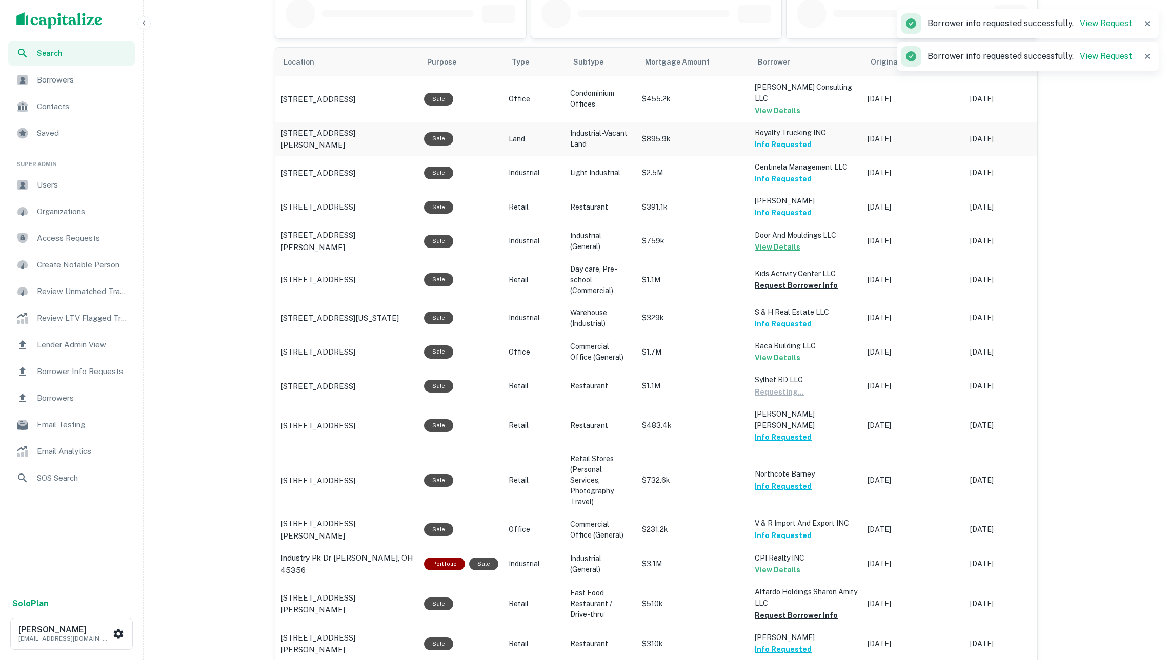
scroll to position [1065, 0]
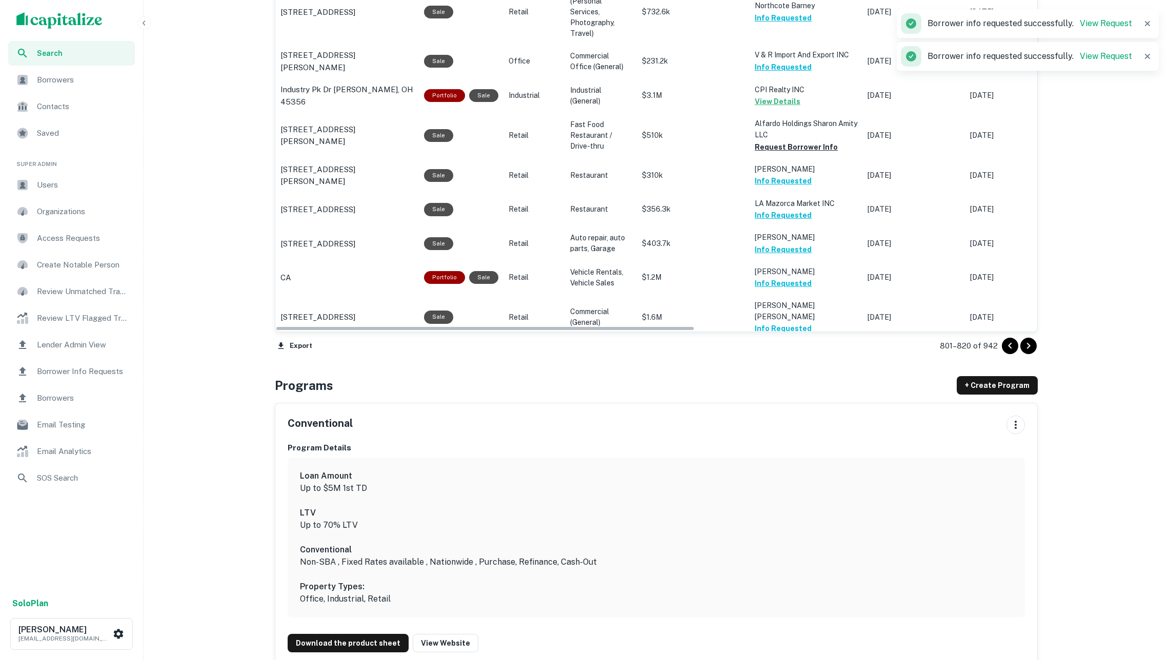
click at [1027, 343] on icon "Go to next page" at bounding box center [1029, 346] width 4 height 6
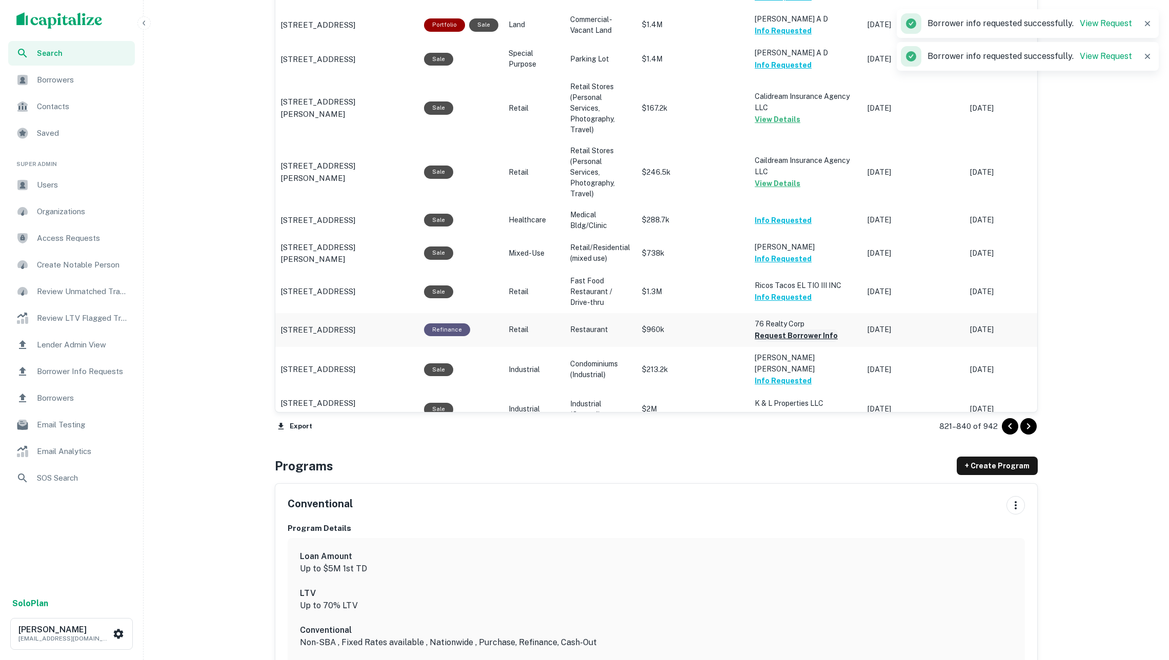
click at [784, 330] on button "Request Borrower Info" at bounding box center [796, 336] width 83 height 12
click at [786, 409] on button "Request Borrower Info" at bounding box center [796, 415] width 83 height 12
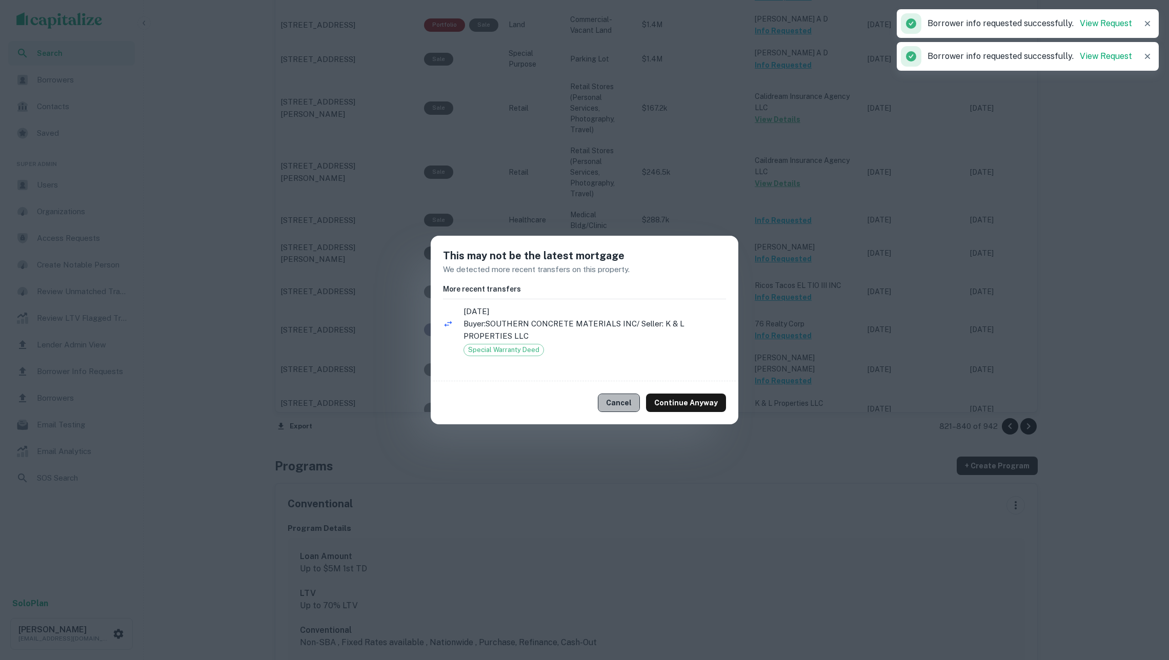
click at [619, 401] on button "Cancel" at bounding box center [619, 403] width 42 height 18
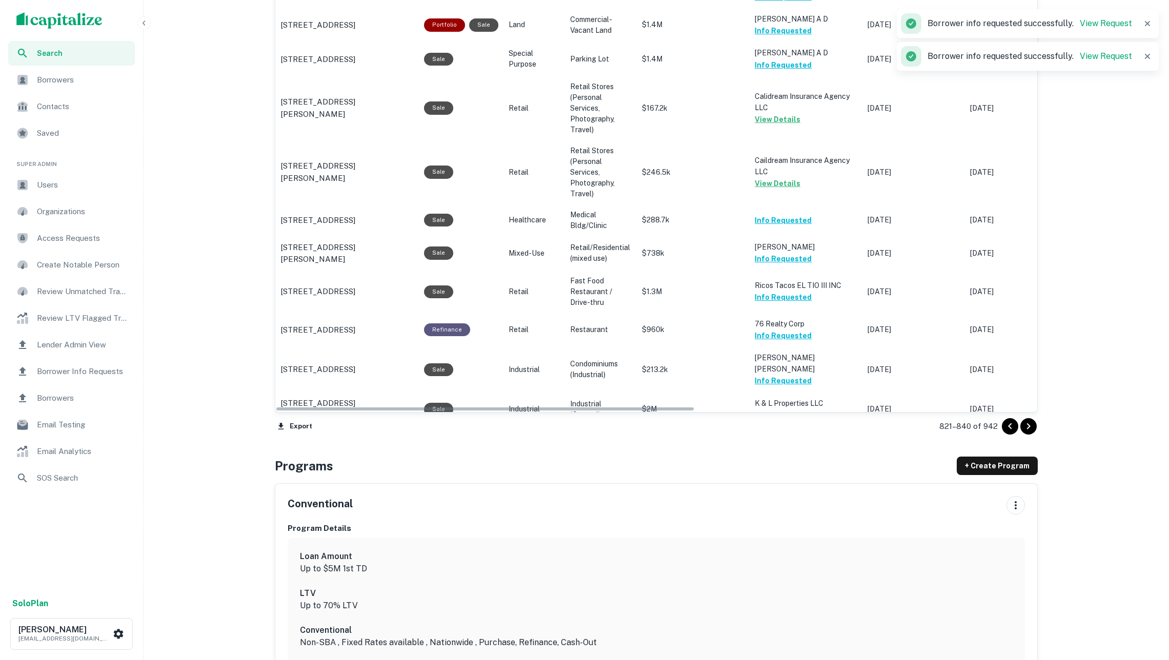
click at [765, 443] on button "Request Borrower Info" at bounding box center [796, 449] width 83 height 12
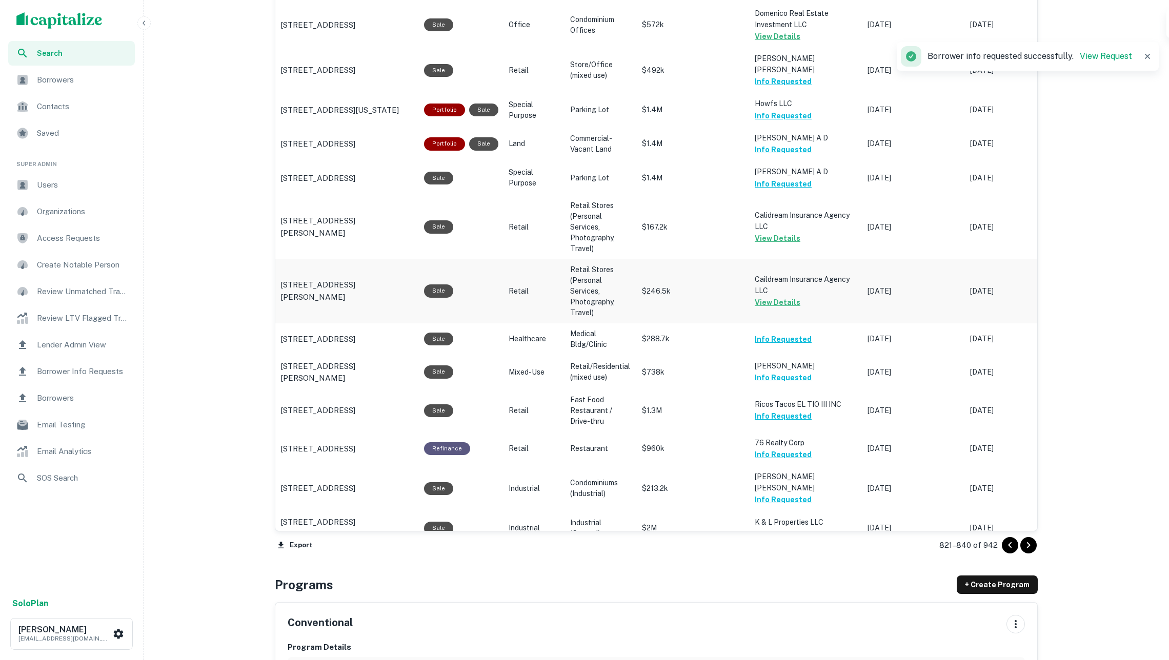
scroll to position [1040, 0]
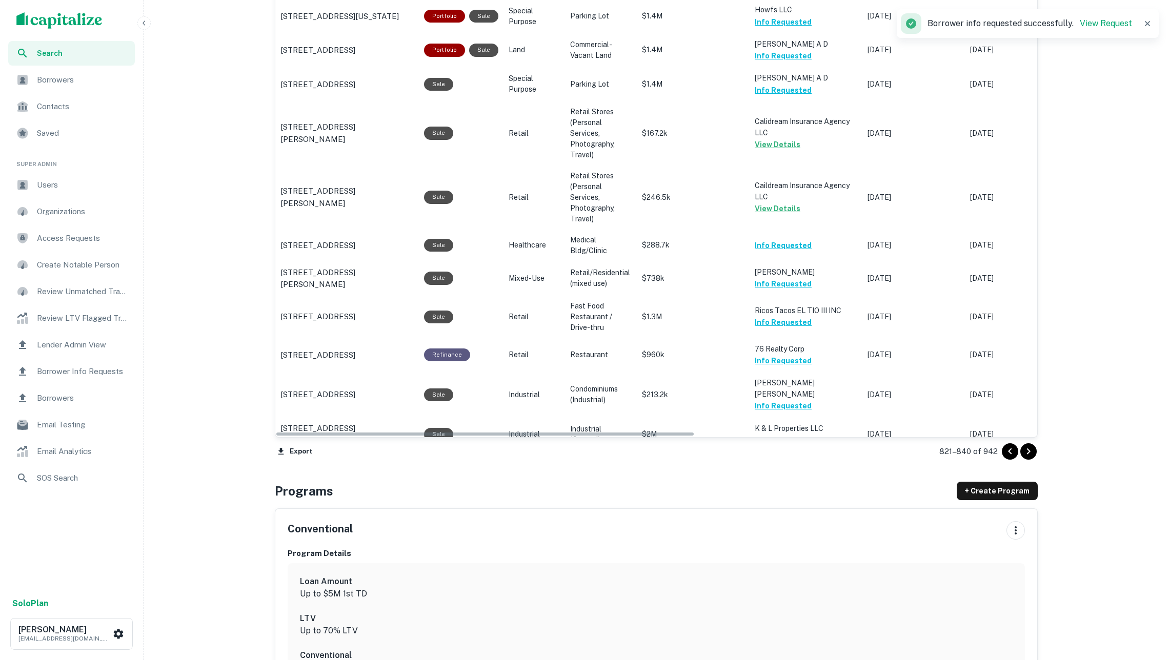
click at [1022, 449] on icon "Go to next page" at bounding box center [1028, 451] width 12 height 12
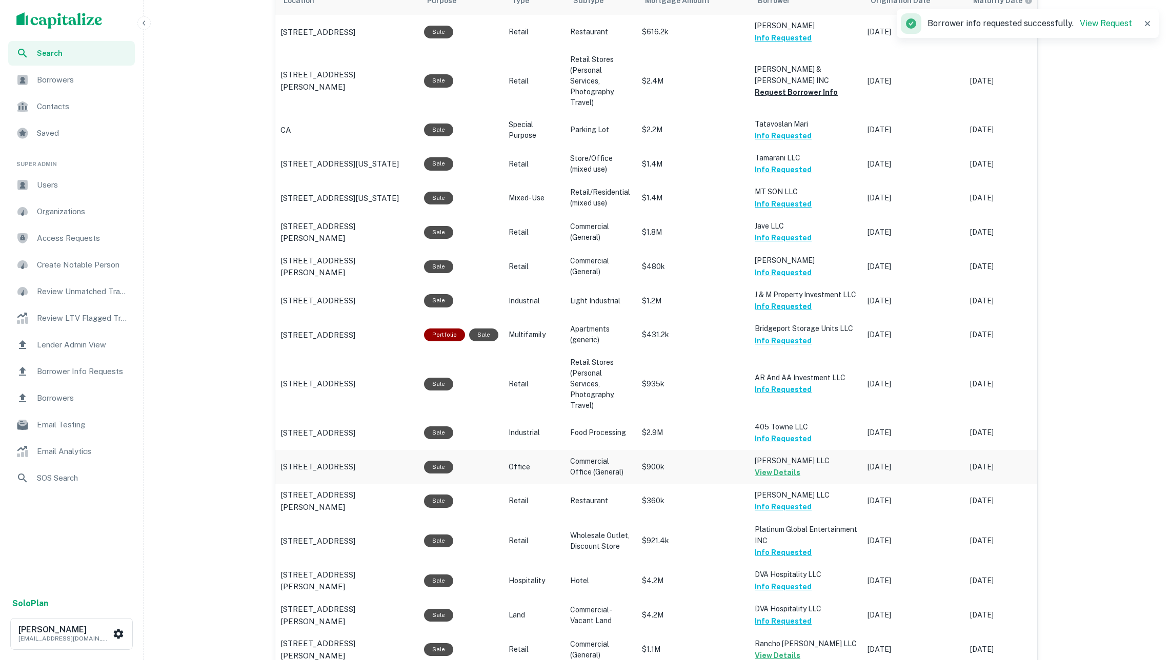
scroll to position [600, 0]
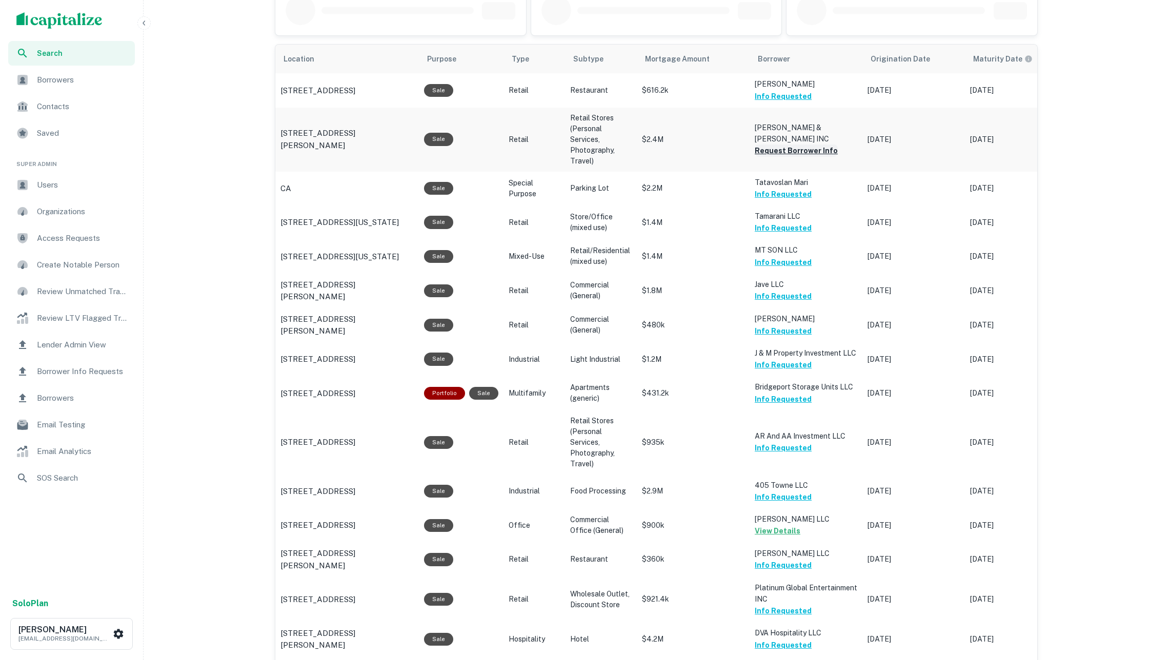
click at [776, 147] on button "Request Borrower Info" at bounding box center [796, 151] width 83 height 12
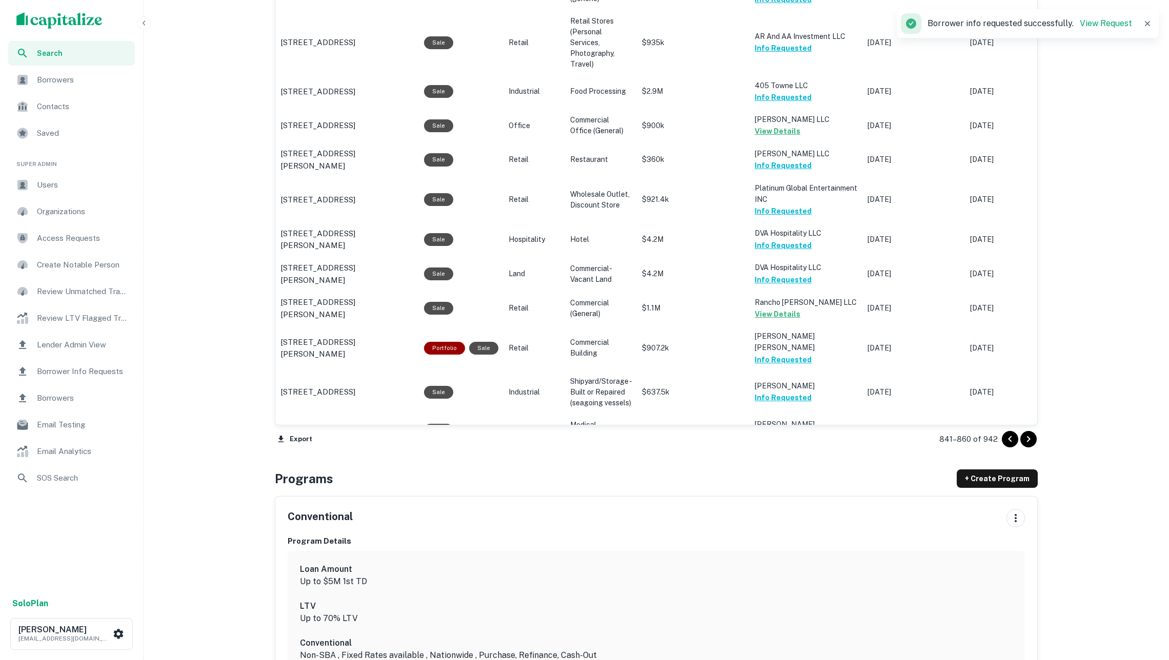
scroll to position [1182, 0]
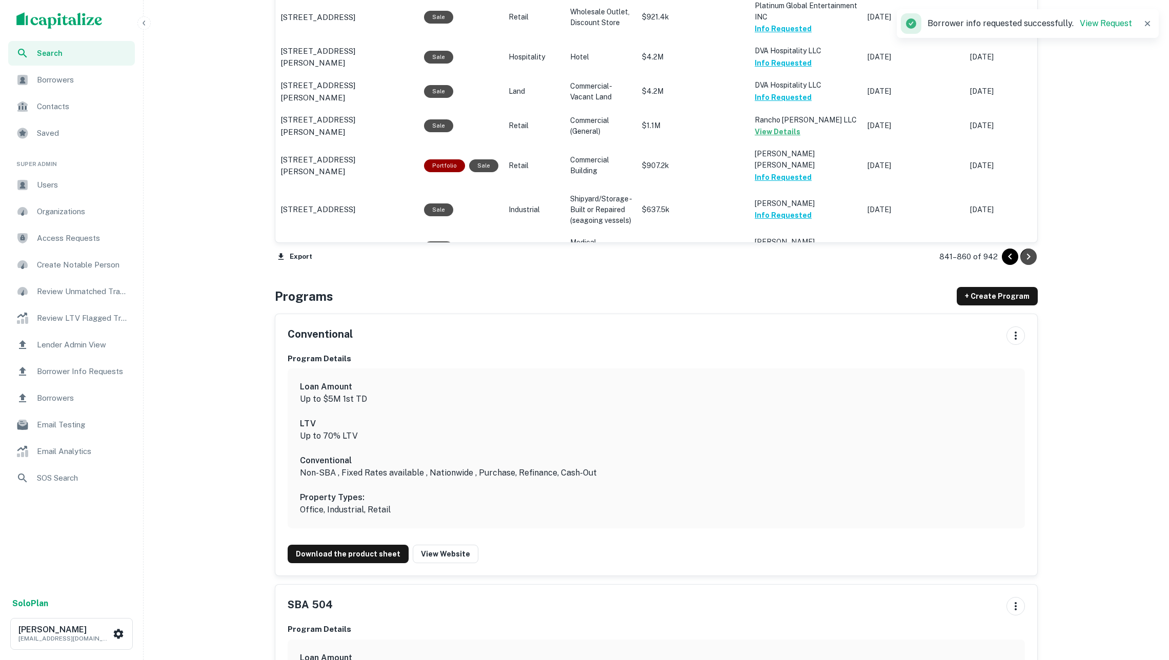
click at [1027, 258] on icon "Go to next page" at bounding box center [1029, 257] width 4 height 6
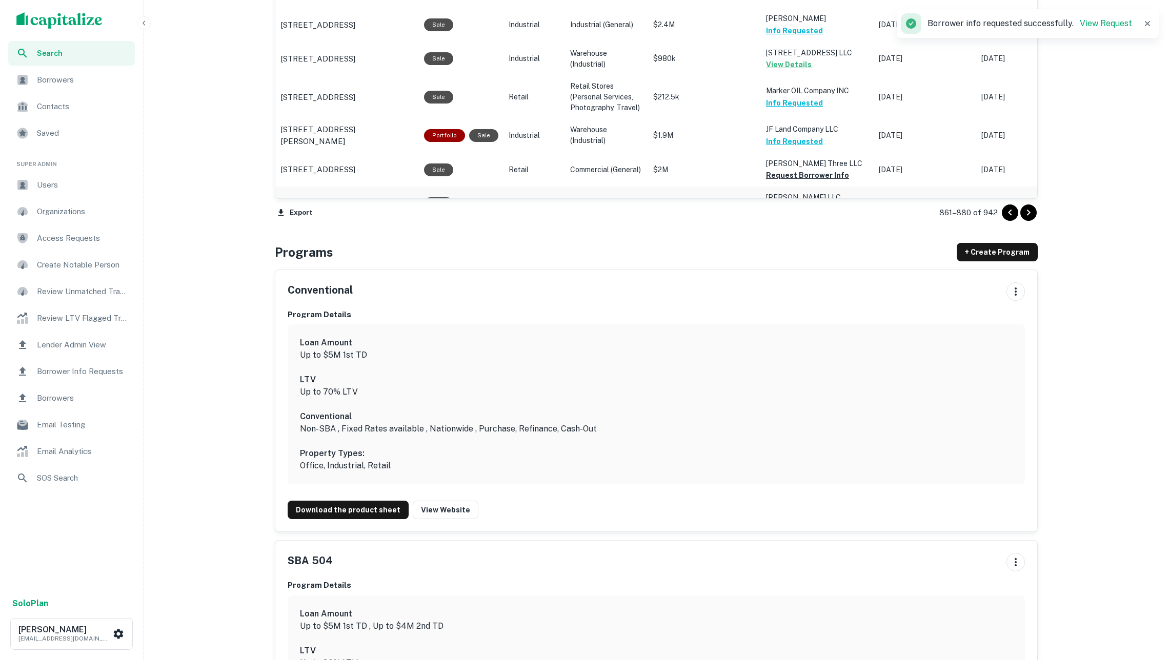
click at [787, 204] on button "Request Borrower Info" at bounding box center [807, 210] width 83 height 12
click at [782, 169] on button "Request Borrower Info" at bounding box center [807, 175] width 83 height 12
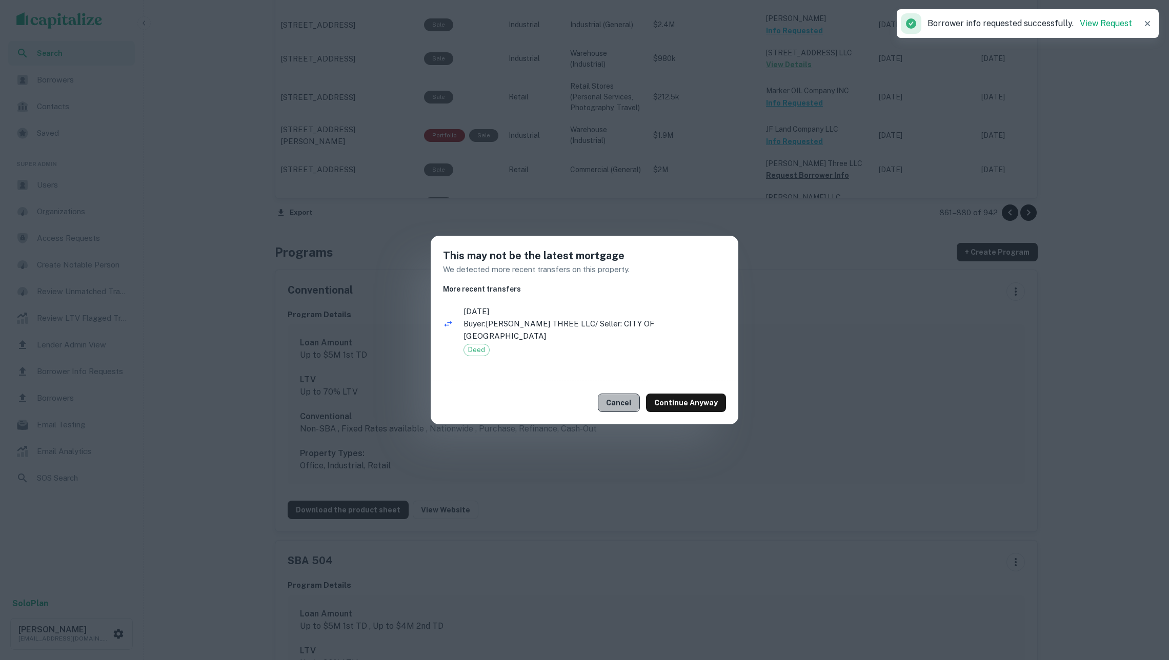
click at [625, 394] on button "Cancel" at bounding box center [619, 403] width 42 height 18
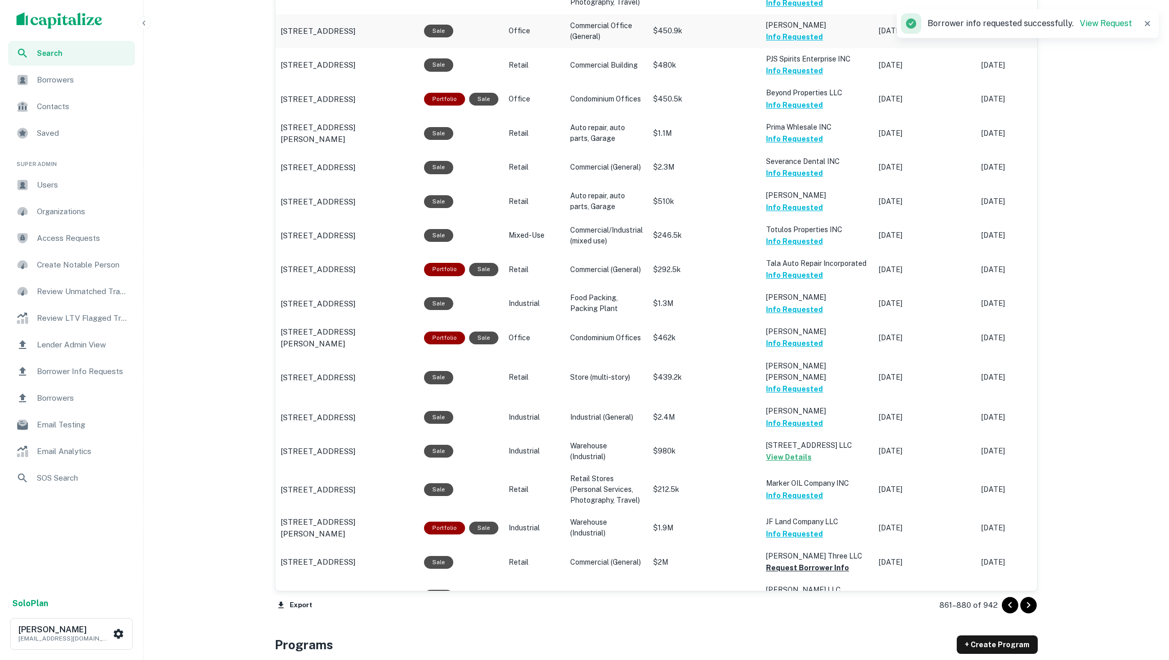
scroll to position [1256, 0]
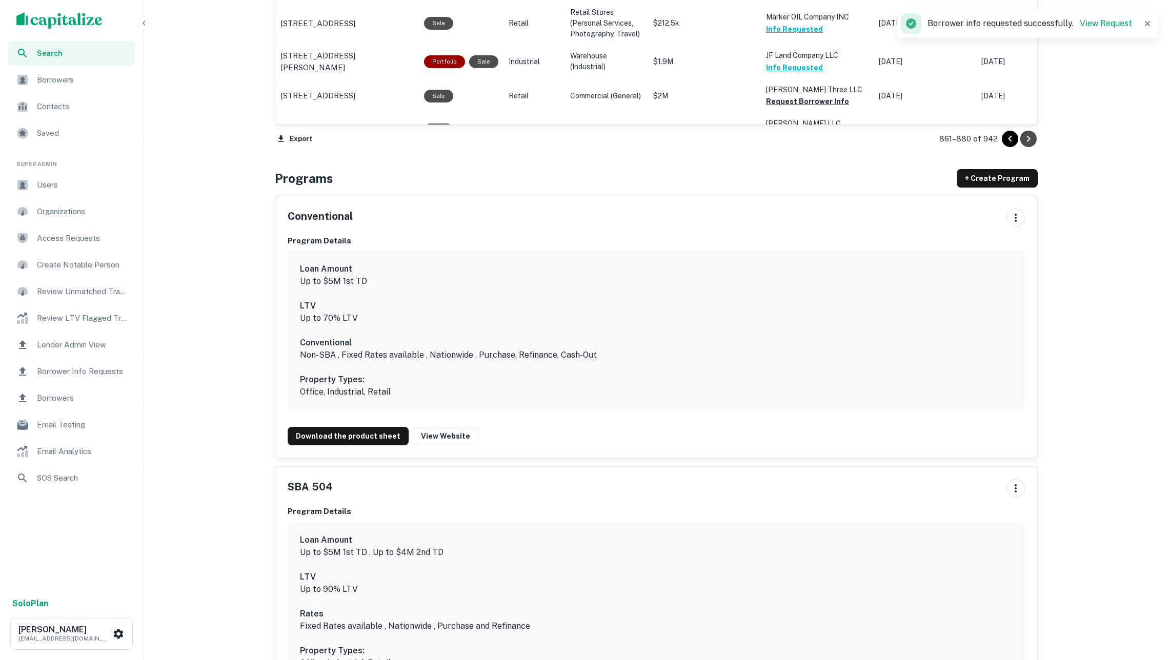
click at [1026, 144] on icon "Go to next page" at bounding box center [1028, 139] width 12 height 12
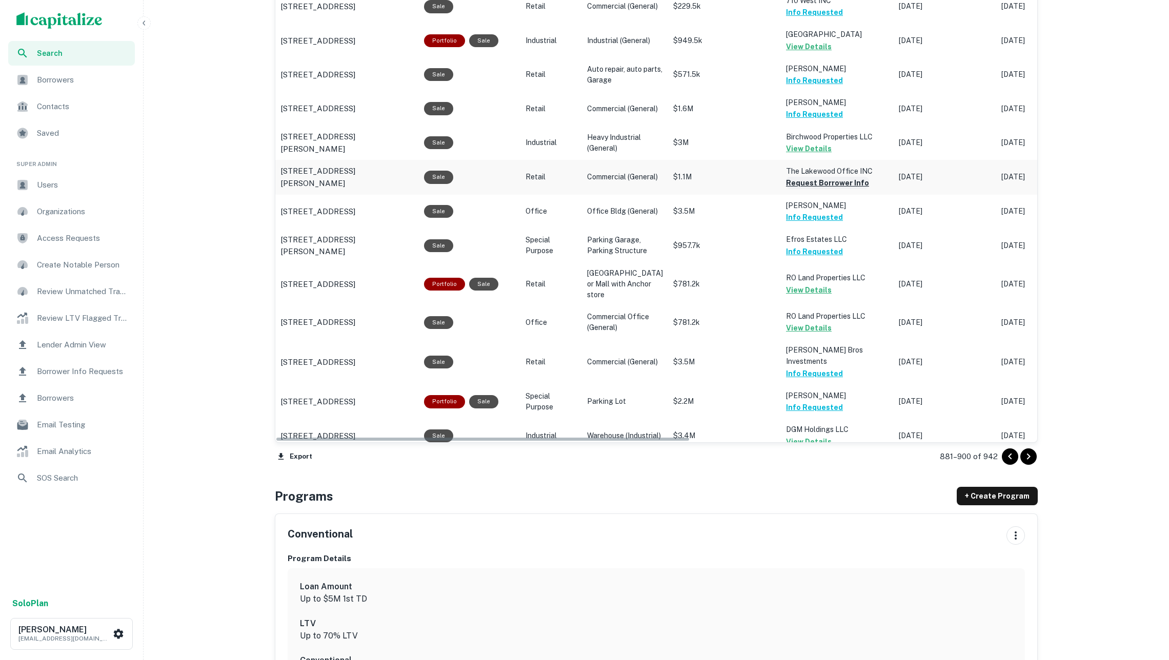
click at [818, 179] on button "Request Borrower Info" at bounding box center [827, 183] width 83 height 12
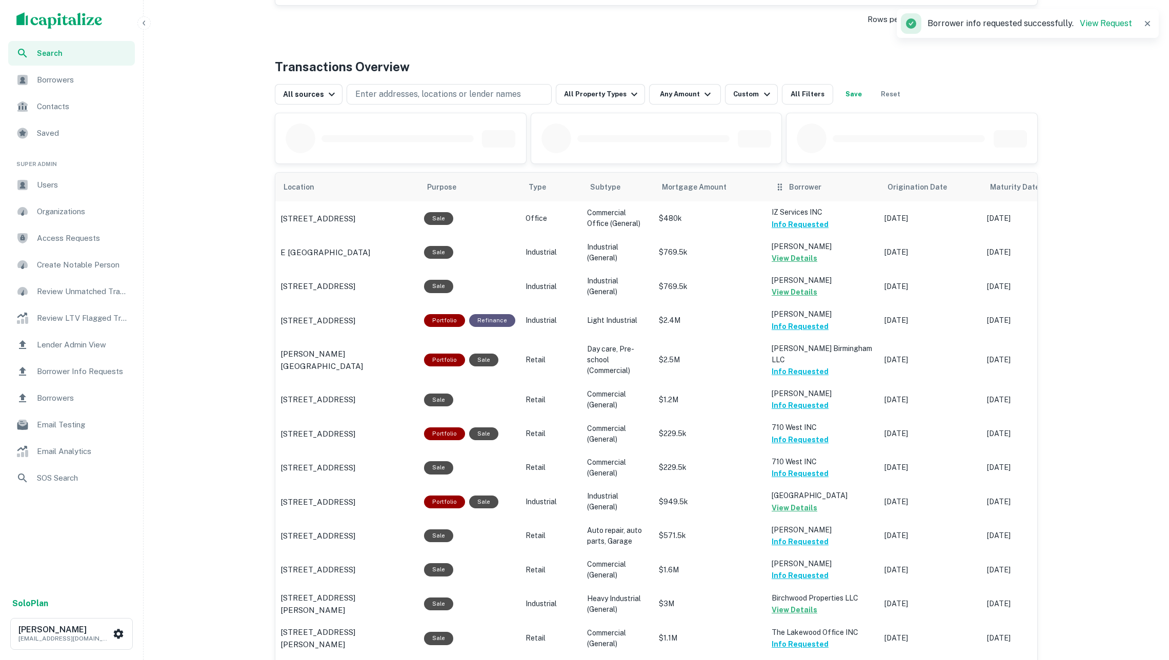
scroll to position [1001, 0]
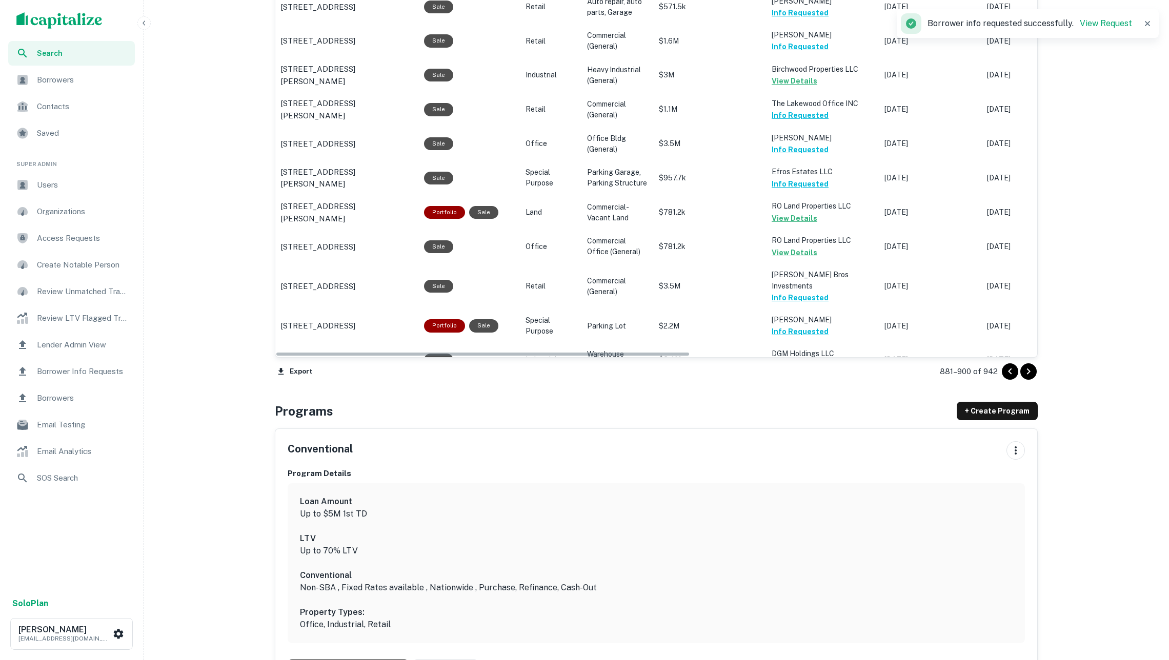
click at [1032, 372] on icon "Go to next page" at bounding box center [1028, 371] width 12 height 12
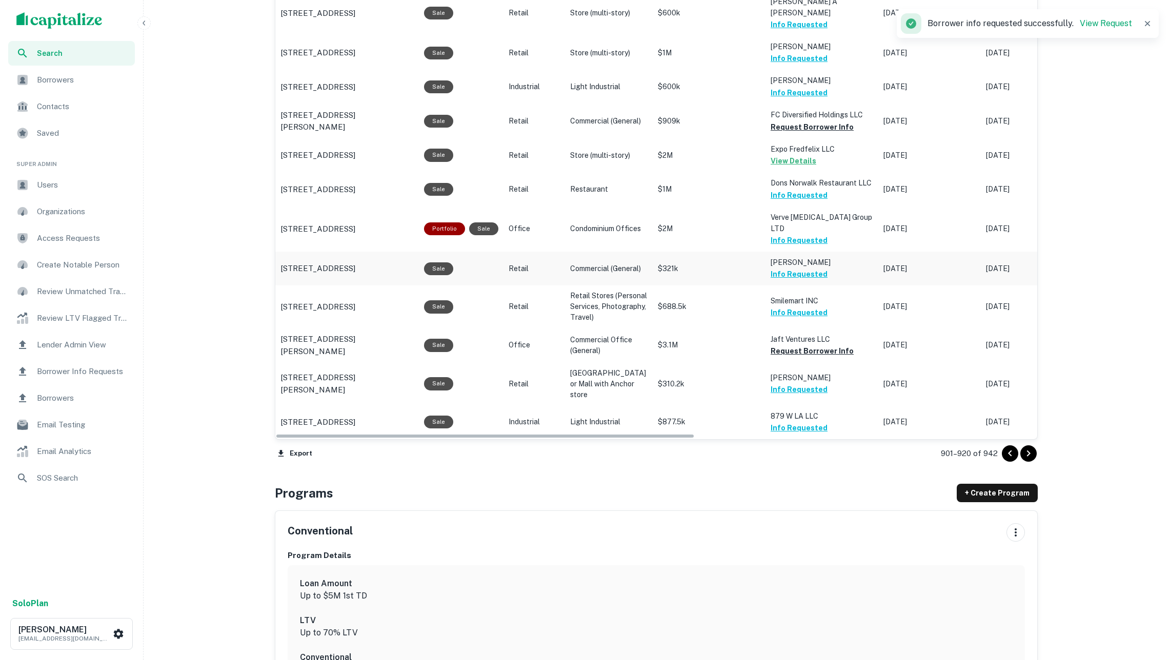
scroll to position [994, 0]
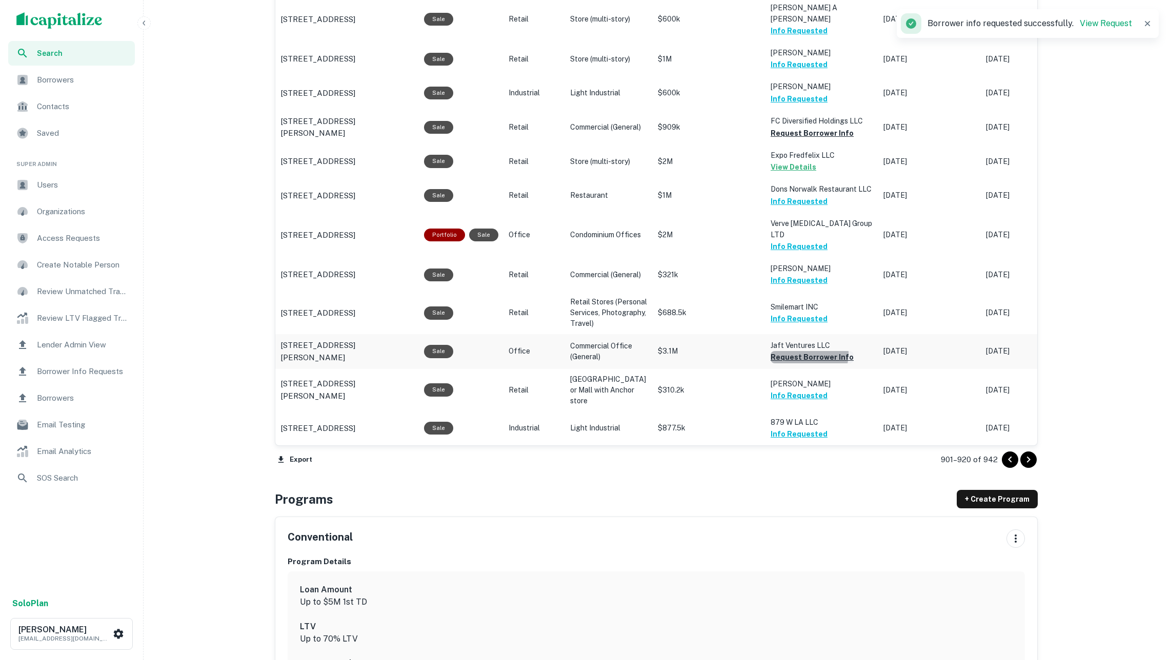
click at [788, 351] on button "Request Borrower Info" at bounding box center [811, 357] width 83 height 12
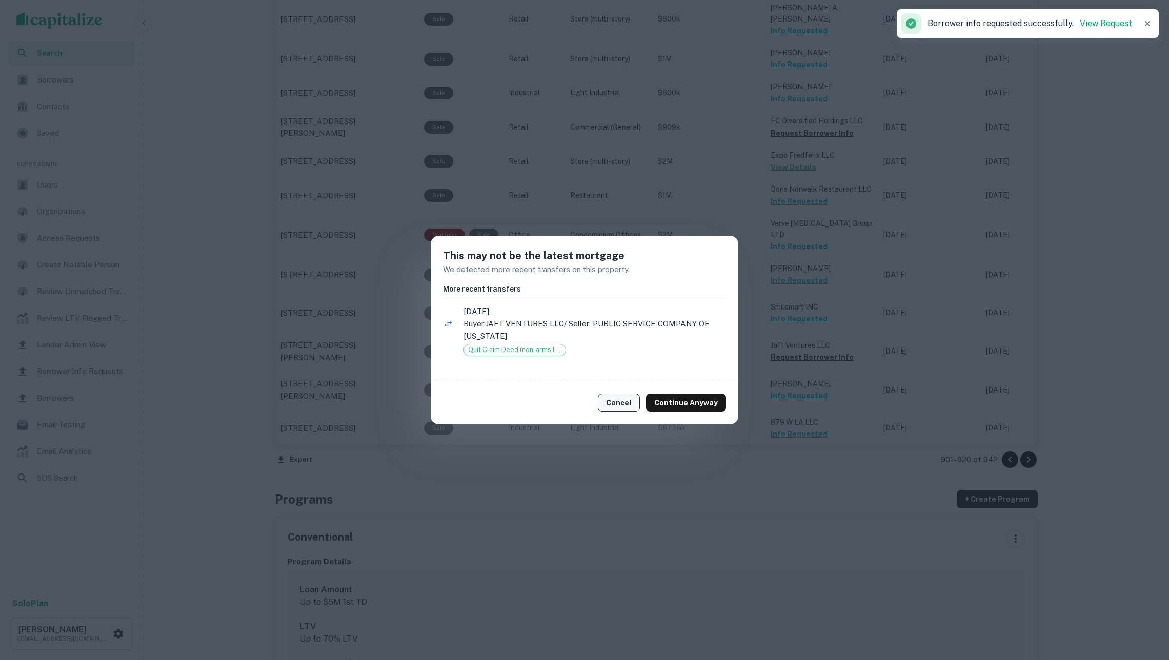
click at [640, 400] on button "Cancel" at bounding box center [619, 403] width 42 height 18
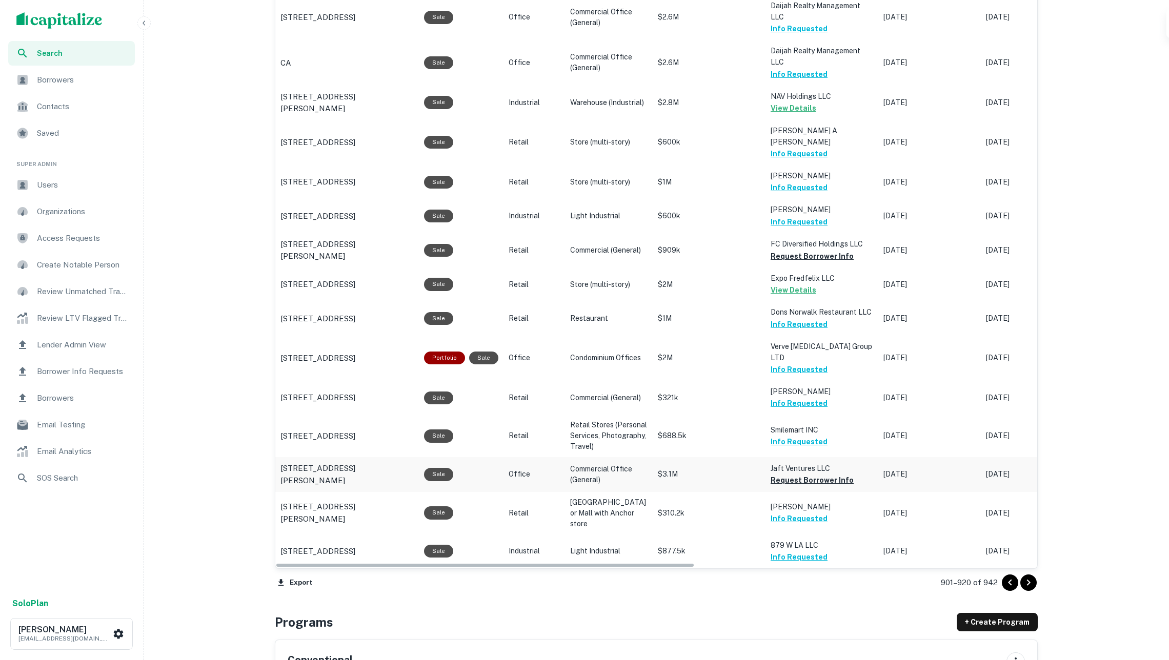
scroll to position [799, 0]
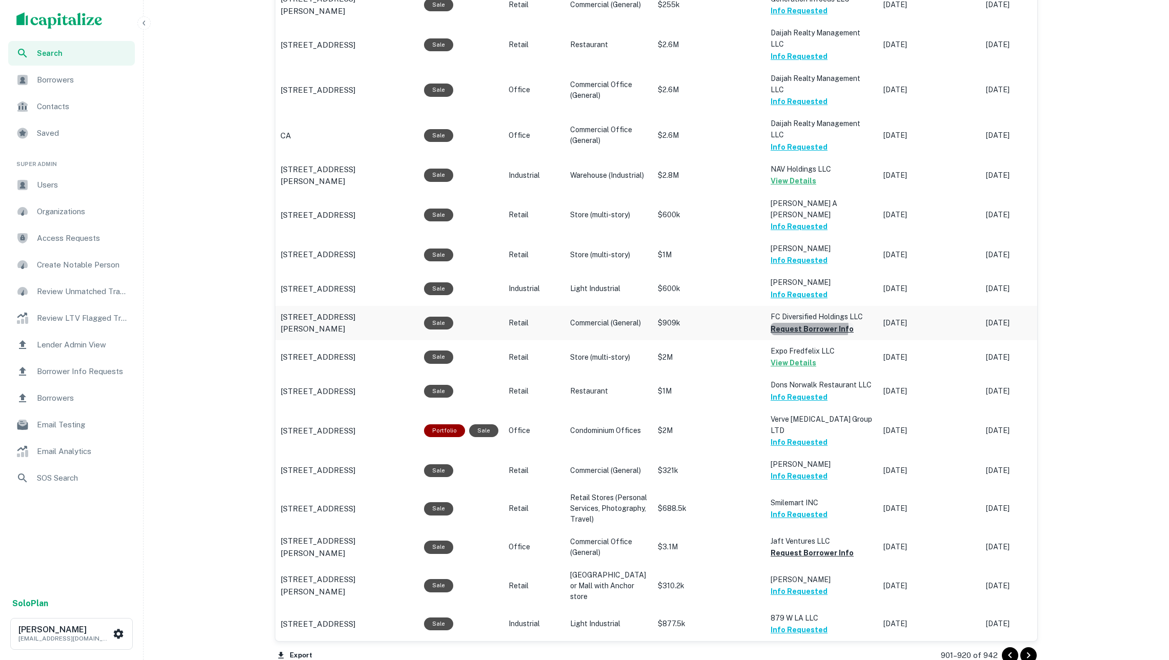
click at [790, 323] on button "Request Borrower Info" at bounding box center [811, 329] width 83 height 12
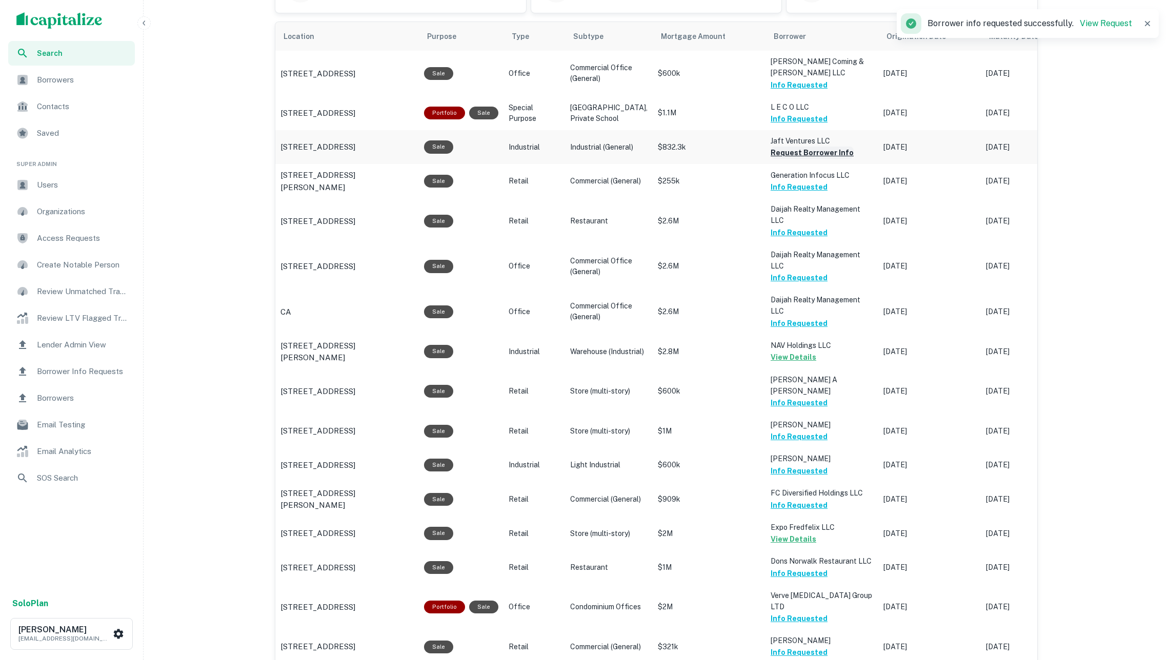
click at [772, 159] on button "Request Borrower Info" at bounding box center [811, 153] width 83 height 12
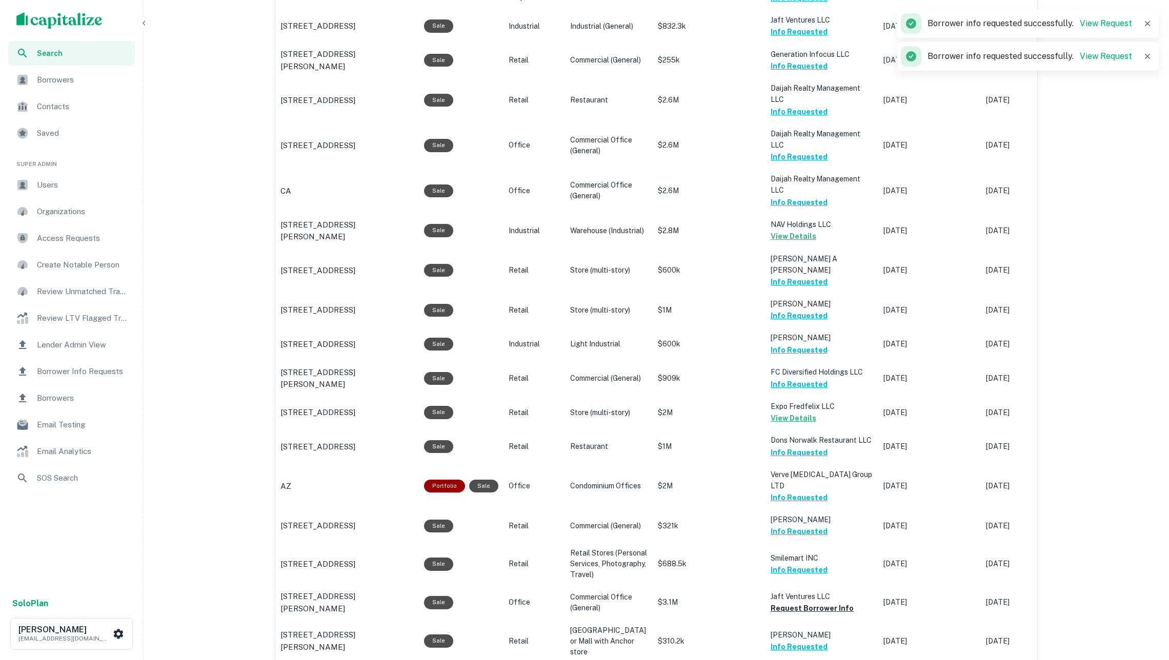
scroll to position [1079, 0]
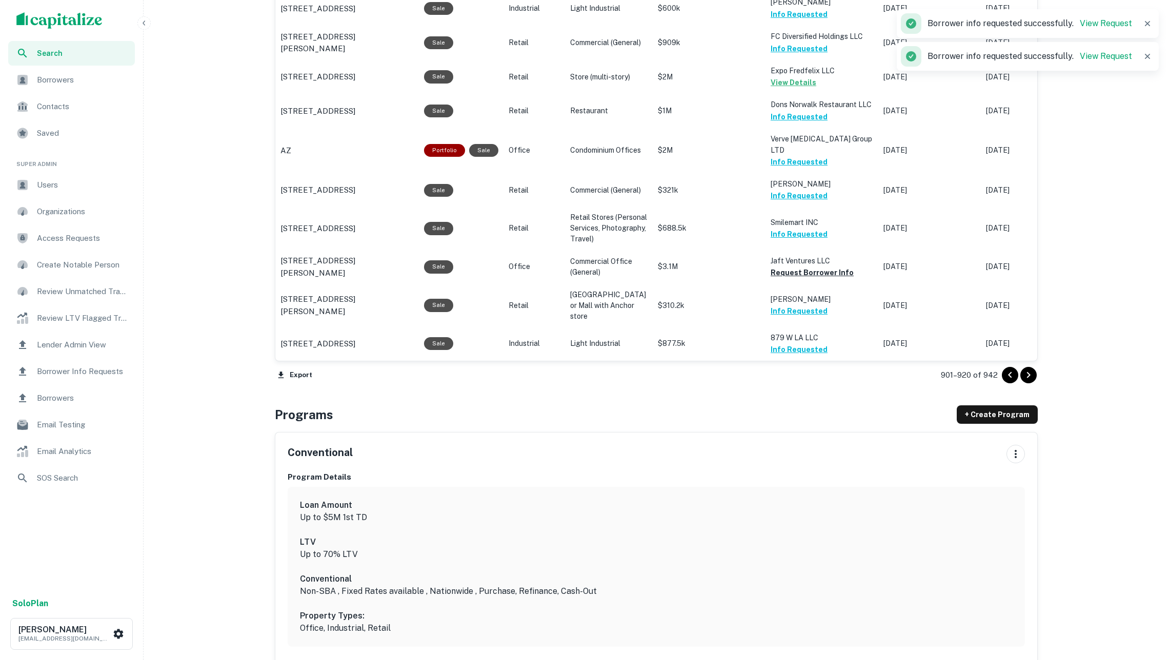
click at [1040, 379] on div "Back to search Harvest SBF Description SHOW MORE Save Lender Visit Website Edit…" at bounding box center [655, 271] width 787 height 2669
click at [1027, 372] on icon "Go to next page" at bounding box center [1028, 375] width 12 height 12
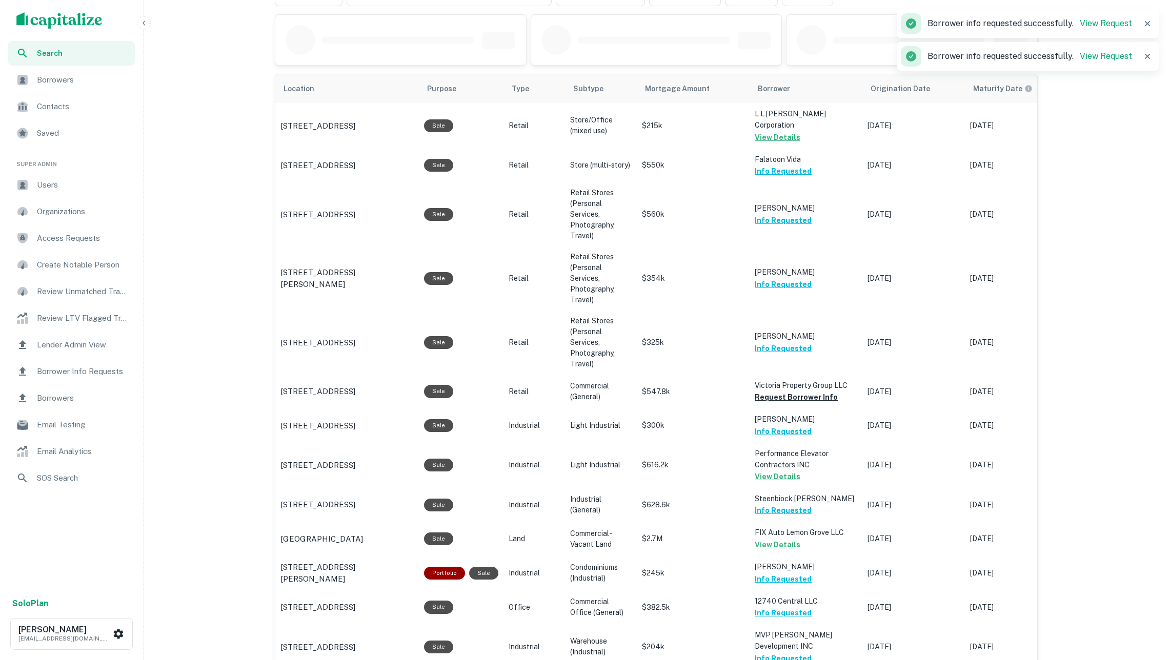
scroll to position [474, 0]
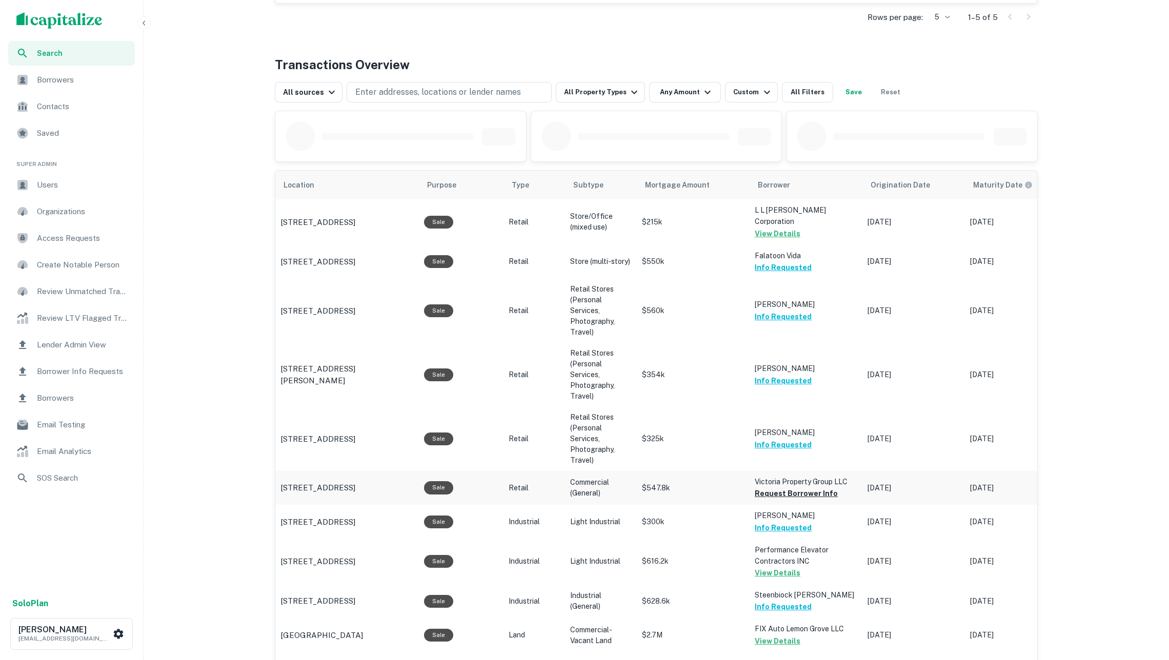
click at [790, 476] on p "Victoria Property Group LLC" at bounding box center [806, 481] width 103 height 11
